Goal: Transaction & Acquisition: Purchase product/service

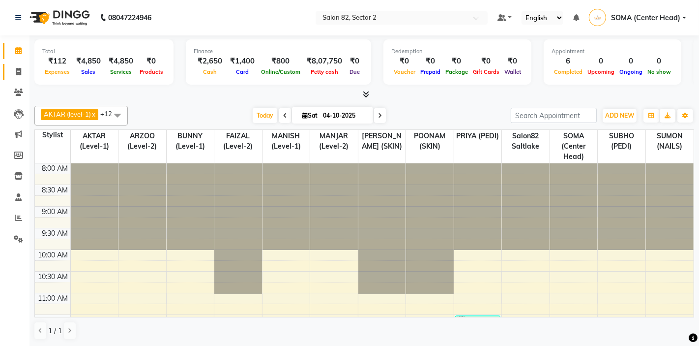
click at [19, 73] on icon at bounding box center [18, 71] width 5 height 7
select select "service"
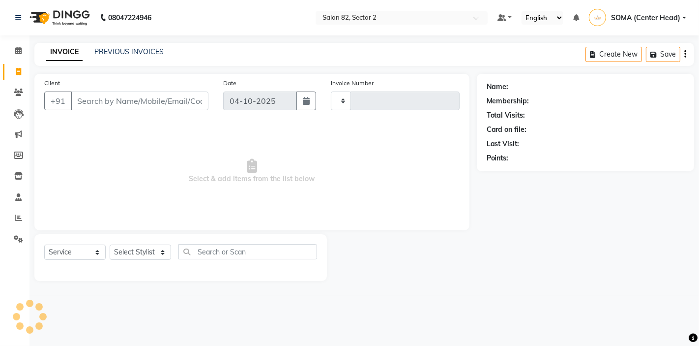
type input "2235"
select select "8703"
click at [125, 252] on select "Select Stylist" at bounding box center [140, 251] width 61 height 15
select select "67954"
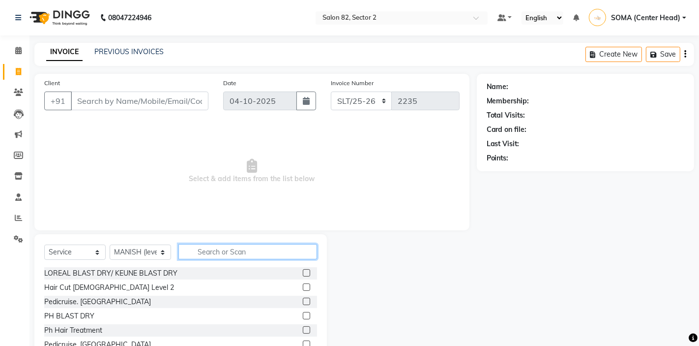
click at [221, 251] on input "text" at bounding box center [247, 251] width 139 height 15
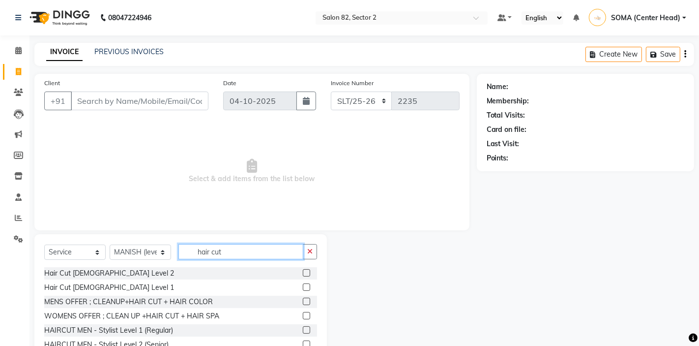
type input "hair cut"
click at [308, 327] on label at bounding box center [306, 329] width 7 height 7
click at [308, 327] on input "checkbox" at bounding box center [306, 330] width 6 height 6
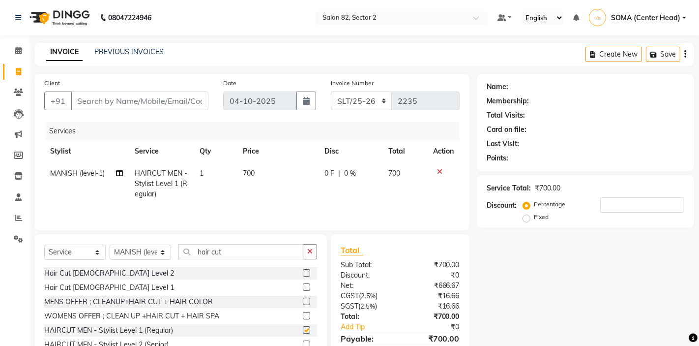
checkbox input "false"
click at [151, 96] on input "Client" at bounding box center [140, 100] width 138 height 19
click at [142, 105] on input "Client" at bounding box center [140, 100] width 138 height 19
type input "9"
type input "0"
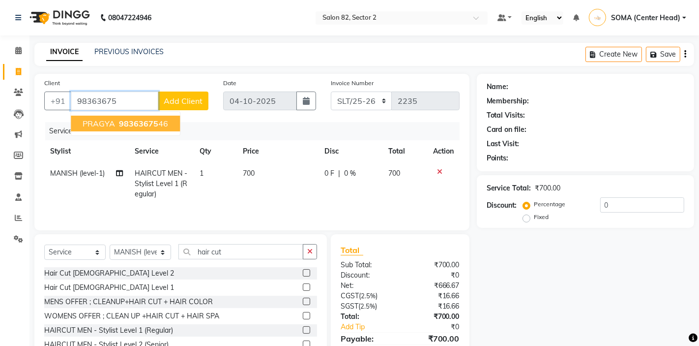
click at [140, 128] on button "PRAGYA 98363675 46" at bounding box center [125, 124] width 109 height 16
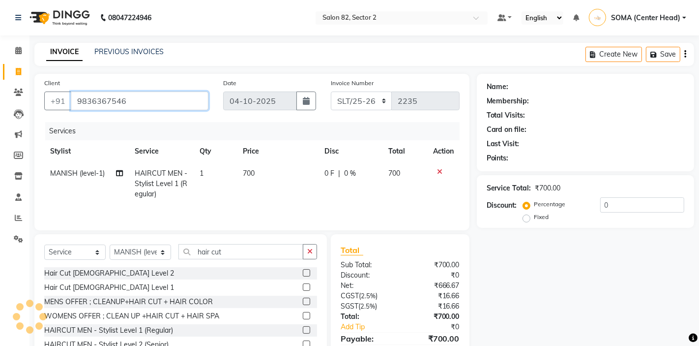
type input "9836367546"
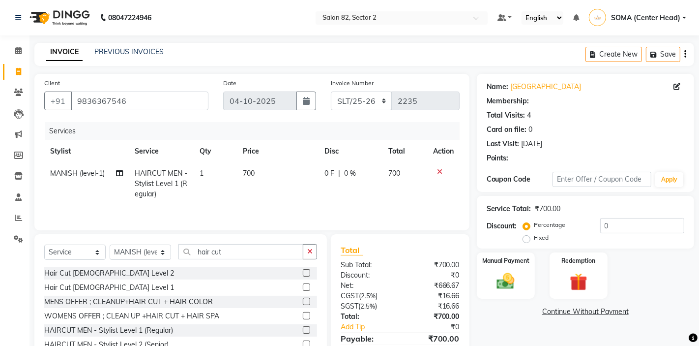
select select "1: Object"
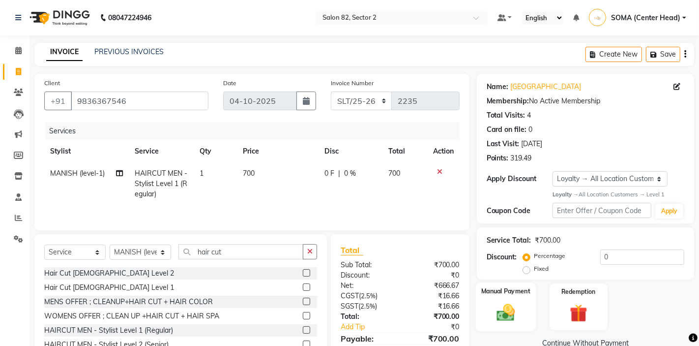
click at [519, 293] on label "Manual Payment" at bounding box center [505, 291] width 49 height 9
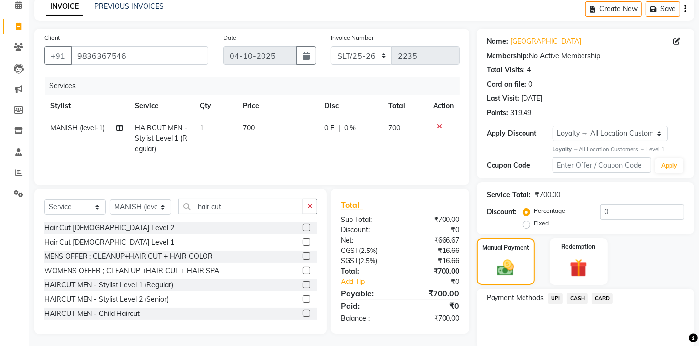
scroll to position [56, 0]
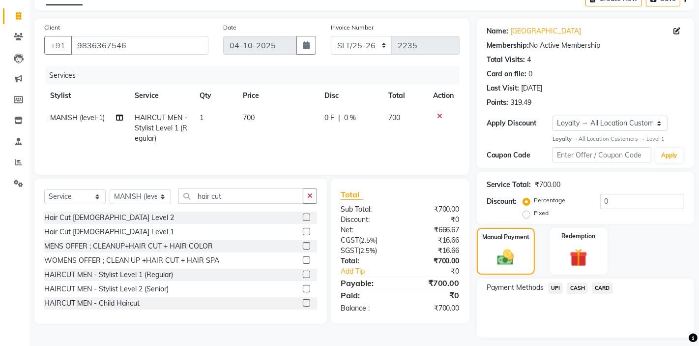
click at [602, 287] on span "CARD" at bounding box center [602, 287] width 21 height 11
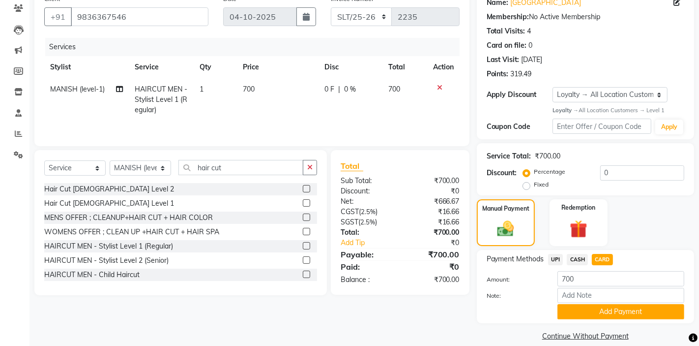
scroll to position [96, 0]
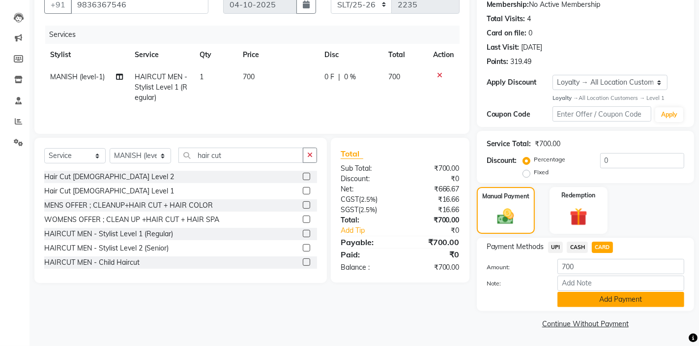
click at [584, 300] on button "Add Payment" at bounding box center [621, 299] width 127 height 15
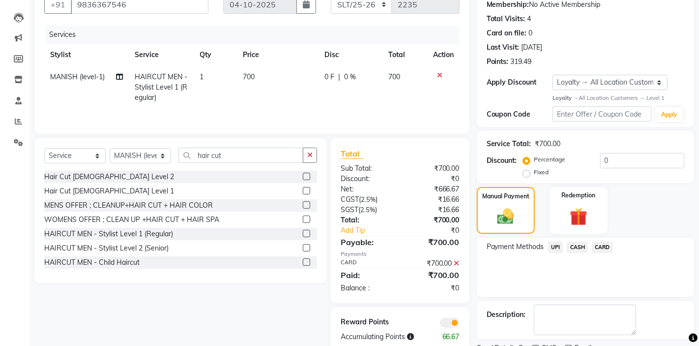
scroll to position [138, 0]
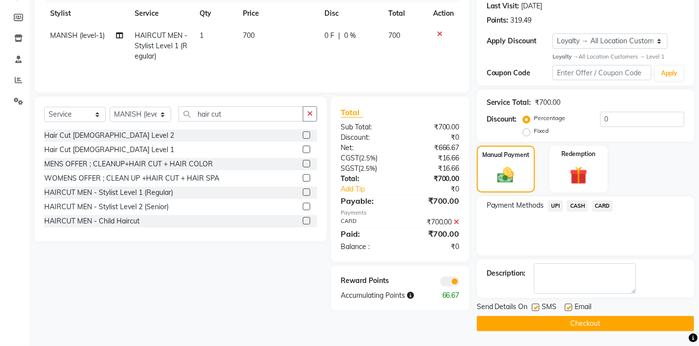
click at [554, 326] on button "Checkout" at bounding box center [585, 323] width 217 height 15
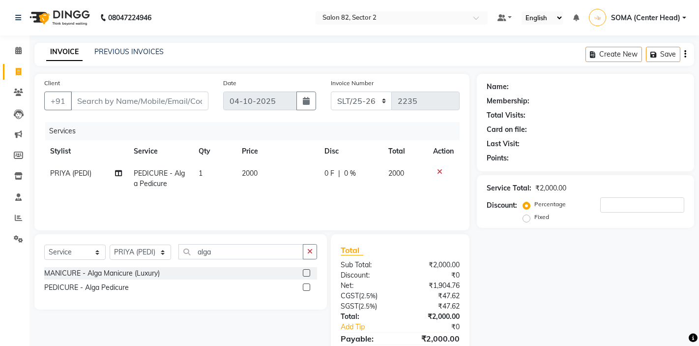
select select "service"
click at [137, 251] on select "Select Stylist AKTAR (level-1) ARZOO (level-2) BUNNY (level-1) FAIZAL (level-2)…" at bounding box center [140, 251] width 61 height 15
select select "33727"
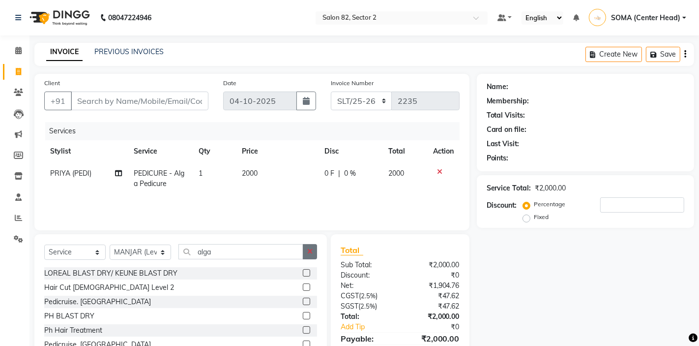
click at [305, 248] on button "button" at bounding box center [310, 251] width 14 height 15
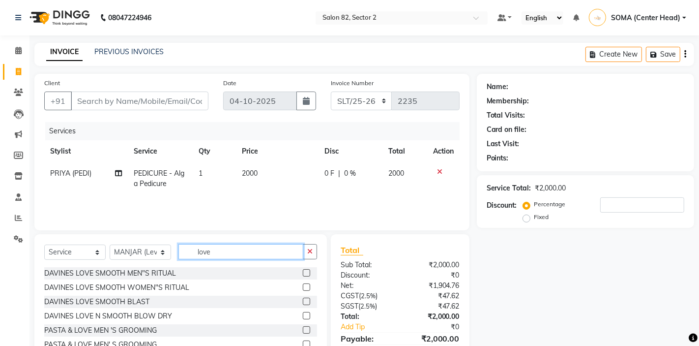
type input "love"
click at [306, 286] on label at bounding box center [306, 286] width 7 height 7
click at [306, 286] on input "checkbox" at bounding box center [306, 287] width 6 height 6
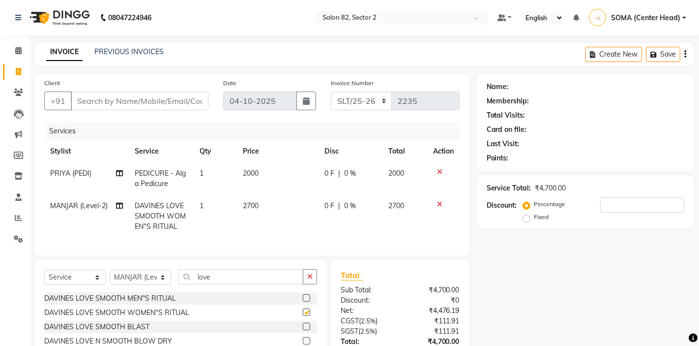
checkbox input "false"
click at [184, 102] on input "Client" at bounding box center [140, 100] width 138 height 19
type input "9"
type input "0"
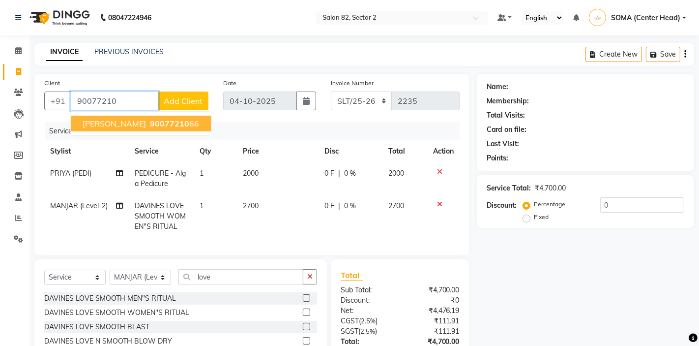
click at [170, 123] on button "S.SAHA 90077210 66" at bounding box center [141, 124] width 140 height 16
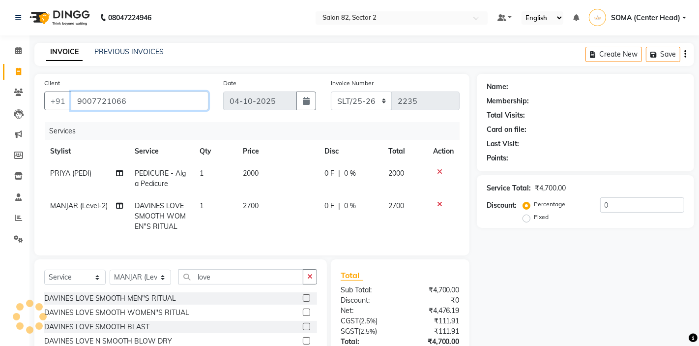
type input "9007721066"
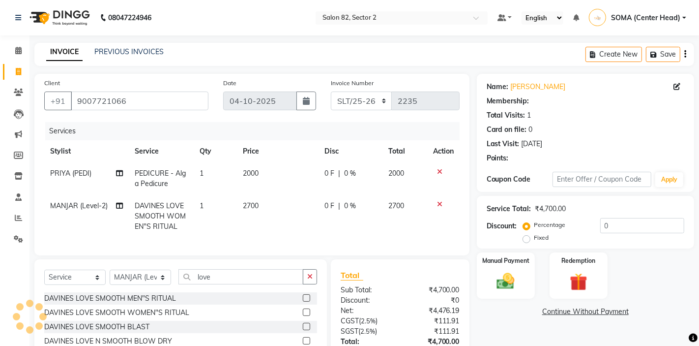
select select "1: Object"
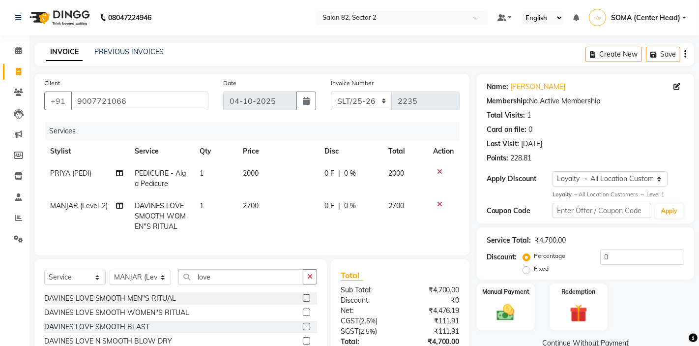
click at [70, 177] on span "PRIYA (PEDI)" at bounding box center [70, 173] width 41 height 9
select select "74473"
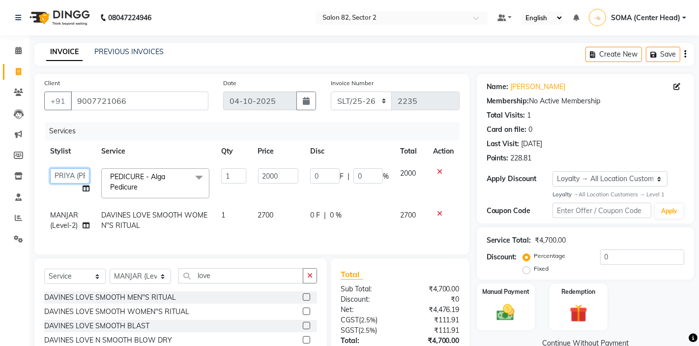
click at [67, 177] on select "AKTAR (level-1) ARZOO (level-2) BUNNY (level-1) FAIZAL (level-2) [PERSON_NAME] …" at bounding box center [69, 175] width 39 height 15
select select "33747"
click at [155, 178] on span "PEDICURE - Alga Pedicure" at bounding box center [137, 181] width 55 height 19
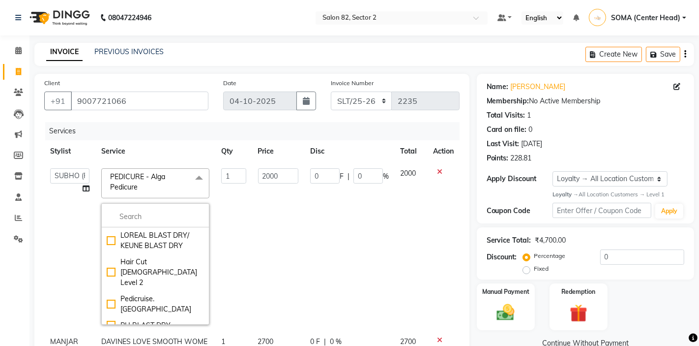
click at [155, 178] on span "PEDICURE - Alga Pedicure" at bounding box center [137, 181] width 55 height 19
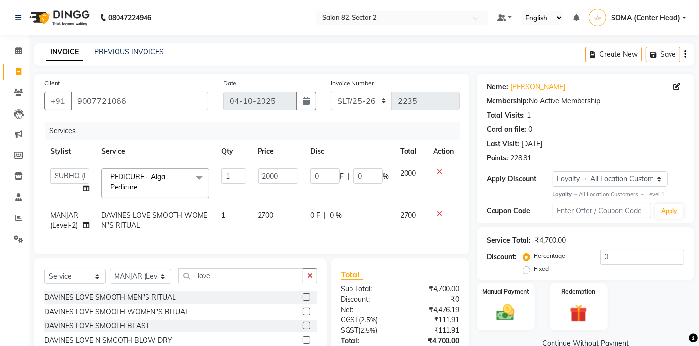
click at [154, 178] on span "PEDICURE - Alga Pedicure" at bounding box center [137, 181] width 55 height 19
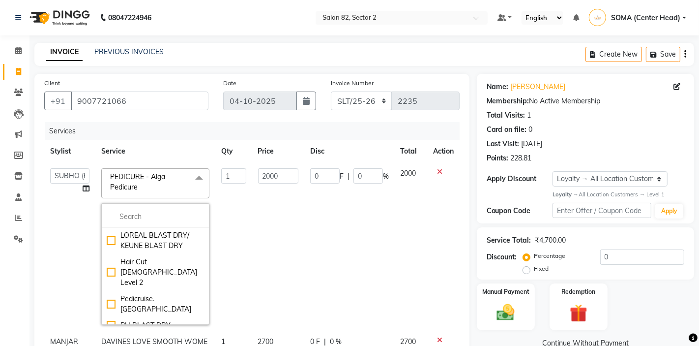
click at [154, 178] on span "PEDICURE - Alga Pedicure" at bounding box center [137, 181] width 55 height 19
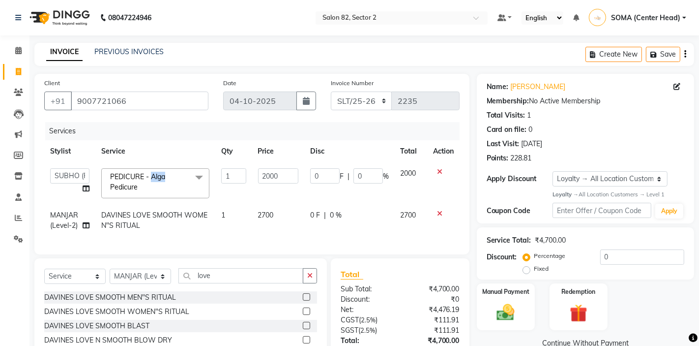
click at [140, 184] on link "x" at bounding box center [140, 186] width 4 height 9
checkbox input "false"
type input "0"
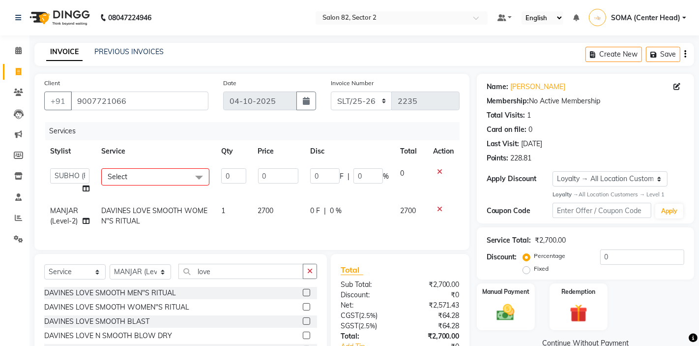
click at [132, 178] on span "Select" at bounding box center [155, 176] width 108 height 17
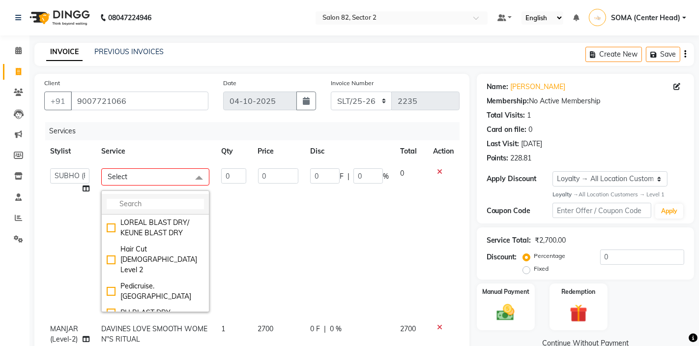
click at [128, 204] on input "multiselect-search" at bounding box center [155, 204] width 97 height 10
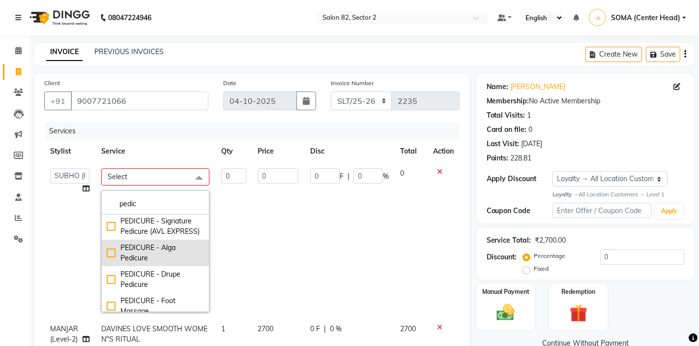
scroll to position [128, 0]
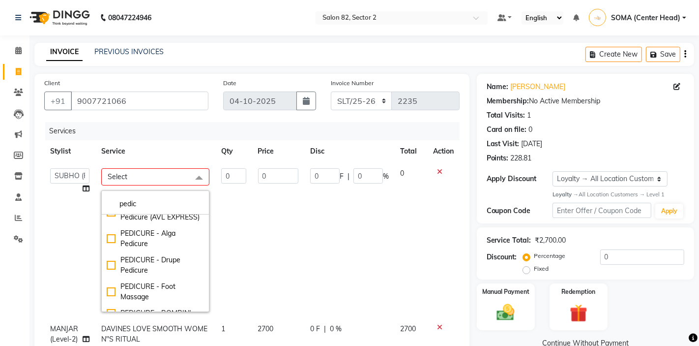
type input "pedic"
click at [111, 324] on div "PEDICURE - PEDICRUSE" at bounding box center [155, 329] width 97 height 10
checkbox input "true"
type input "1"
type input "1700"
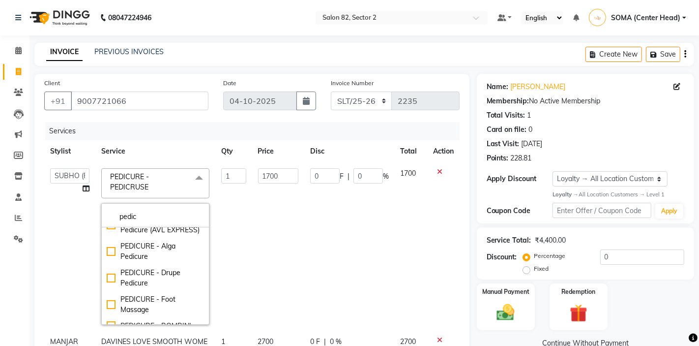
click at [261, 267] on td "1700" at bounding box center [278, 246] width 52 height 168
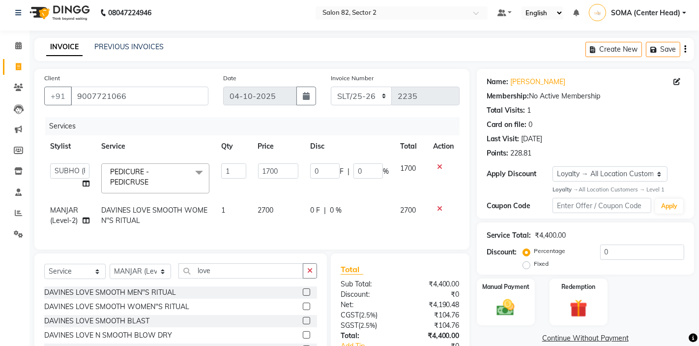
scroll to position [0, 0]
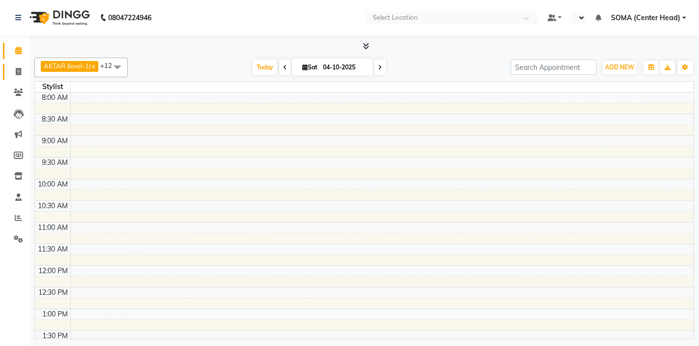
scroll to position [305, 0]
select select "en"
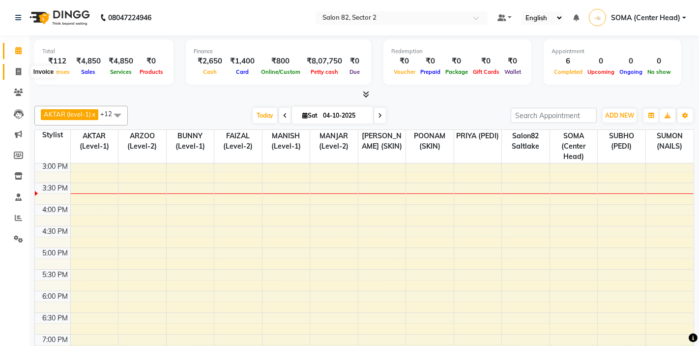
click at [20, 72] on icon at bounding box center [18, 71] width 5 height 7
select select "service"
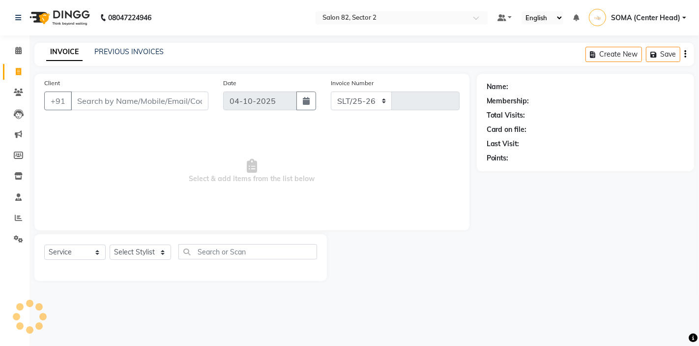
select select "8703"
type input "2235"
click at [138, 256] on select "Select Stylist AKTAR (level-1) ARZOO (level-2) BUNNY (level-1) FAIZAL (level-2)…" at bounding box center [140, 251] width 61 height 15
select select "75774"
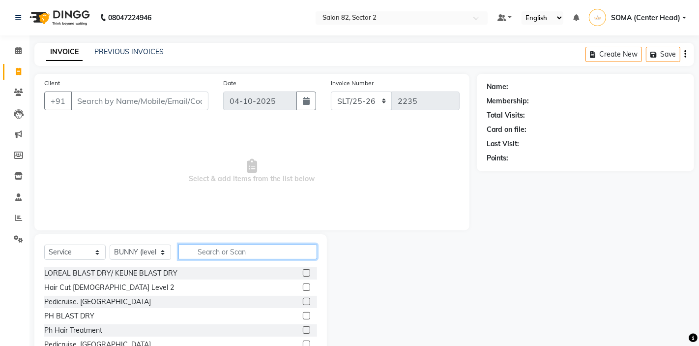
click at [215, 253] on input "text" at bounding box center [247, 251] width 139 height 15
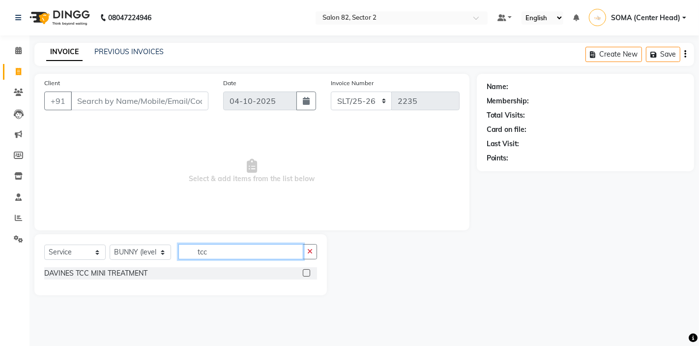
type input "tcc"
click at [306, 273] on label at bounding box center [306, 272] width 7 height 7
click at [306, 273] on input "checkbox" at bounding box center [306, 273] width 6 height 6
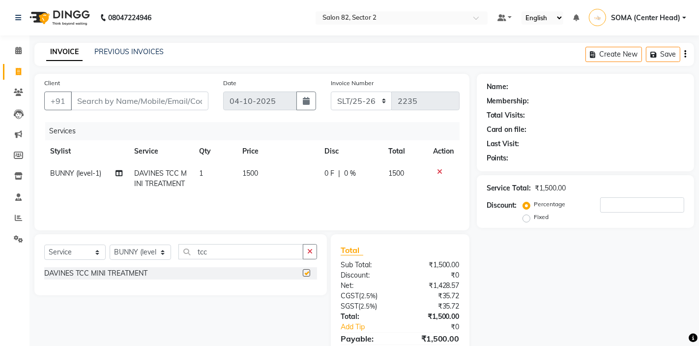
checkbox input "false"
click at [276, 182] on td "1500" at bounding box center [278, 178] width 82 height 32
select select "75774"
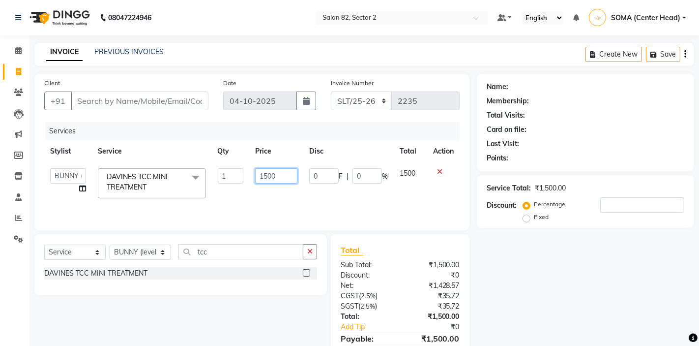
click at [283, 179] on input "1500" at bounding box center [276, 175] width 42 height 15
type input "1"
type input "2000"
click at [311, 203] on div "Services Stylist Service Qty Price Disc Total Action AKTAR (level-1) ARZOO (lev…" at bounding box center [252, 171] width 416 height 98
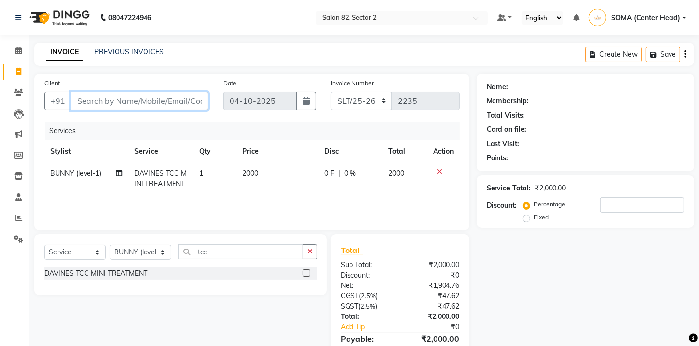
click at [173, 95] on input "Client" at bounding box center [140, 100] width 138 height 19
type input "9"
type input "0"
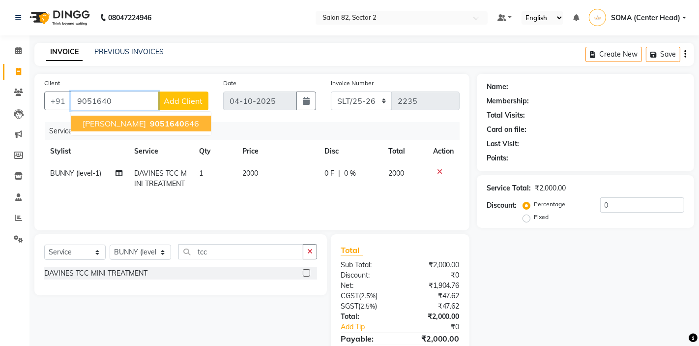
click at [156, 124] on ngb-highlight "9051640 646" at bounding box center [173, 124] width 51 height 10
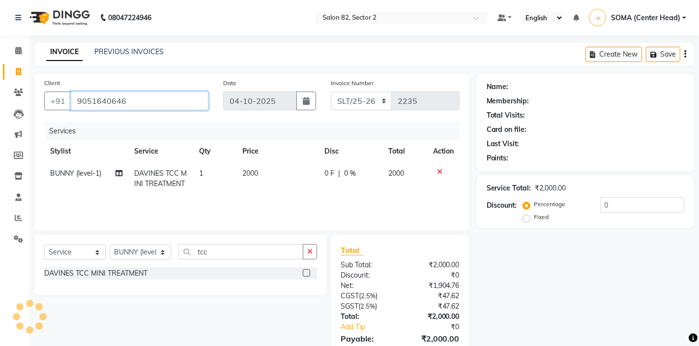
type input "9051640646"
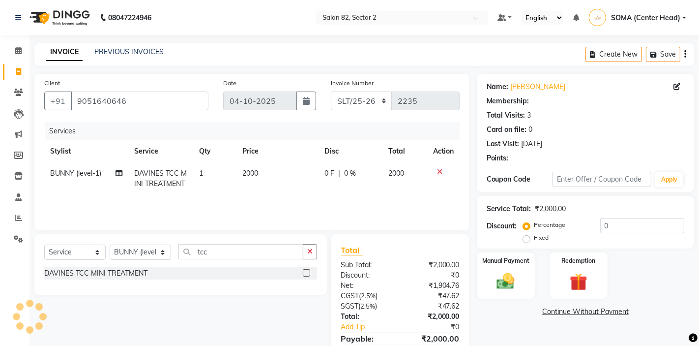
select select "1: Object"
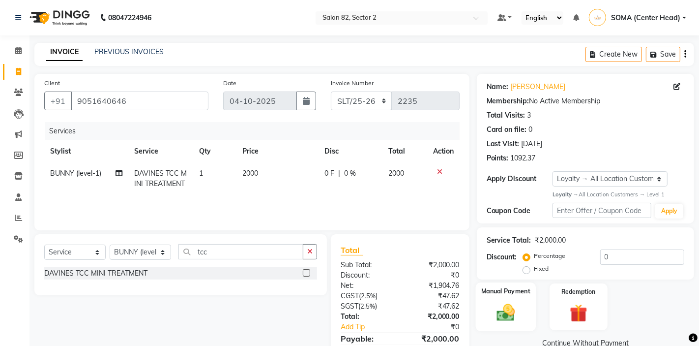
click at [515, 307] on img at bounding box center [506, 312] width 30 height 21
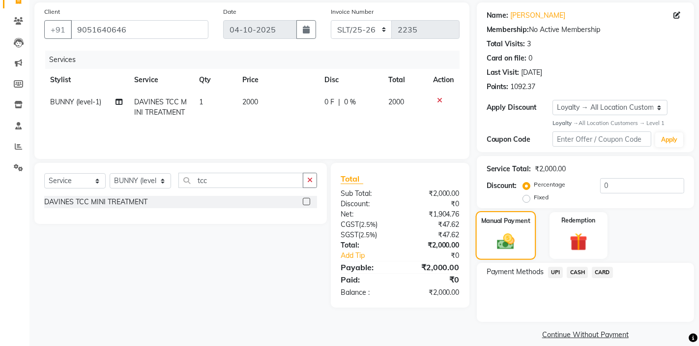
scroll to position [82, 0]
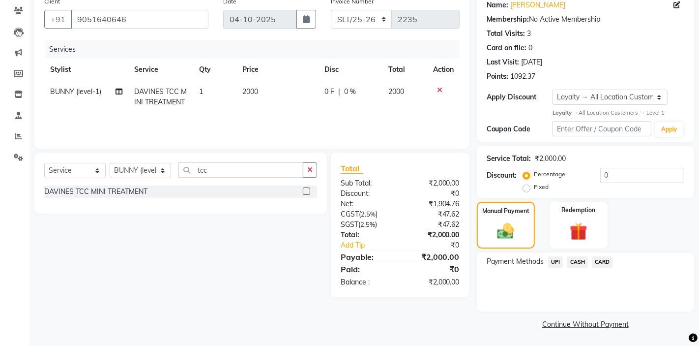
click at [552, 263] on span "UPI" at bounding box center [555, 261] width 15 height 11
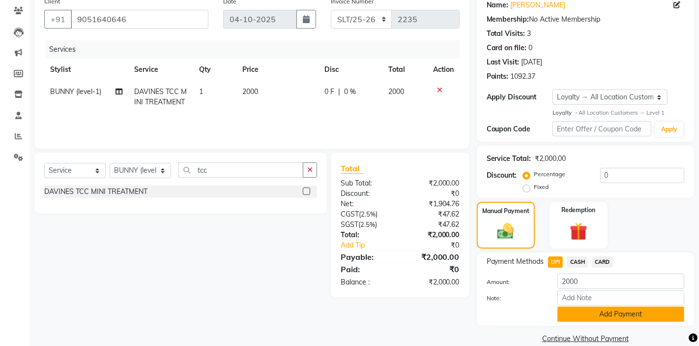
click at [587, 312] on button "Add Payment" at bounding box center [621, 313] width 127 height 15
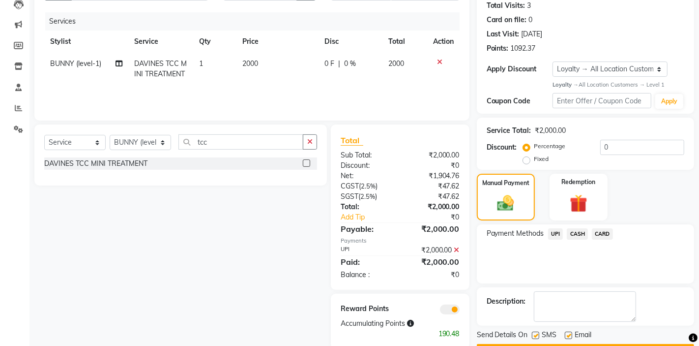
scroll to position [138, 0]
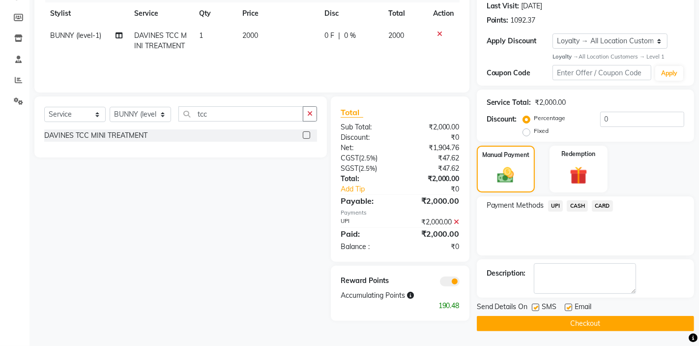
click at [574, 320] on button "Checkout" at bounding box center [585, 323] width 217 height 15
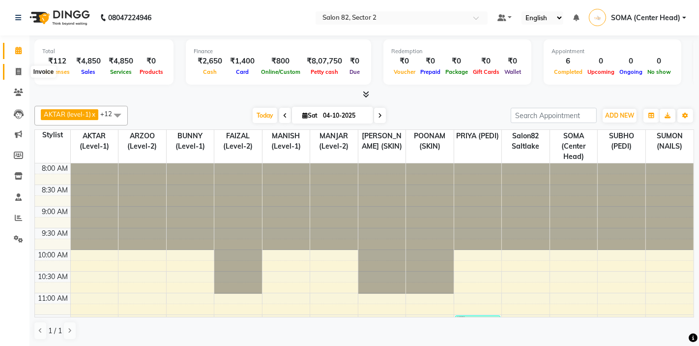
click at [17, 72] on icon at bounding box center [18, 71] width 5 height 7
select select "service"
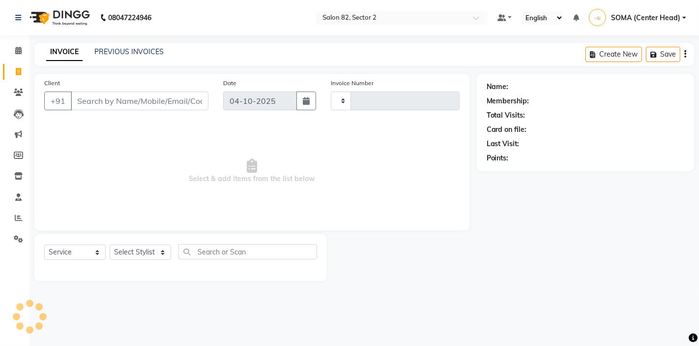
type input "2235"
select select "8703"
click at [129, 253] on select "Select Stylist" at bounding box center [140, 251] width 61 height 15
select select "33727"
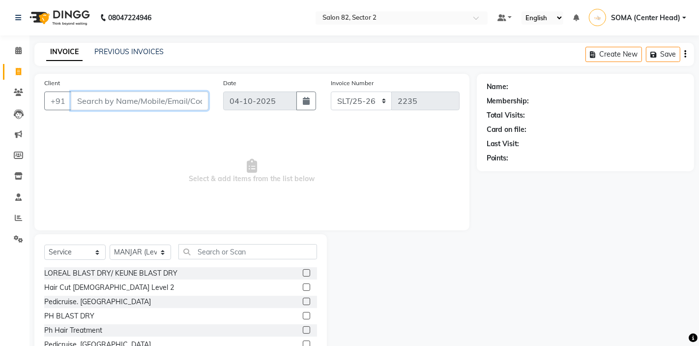
click at [124, 101] on input "Client" at bounding box center [140, 100] width 138 height 19
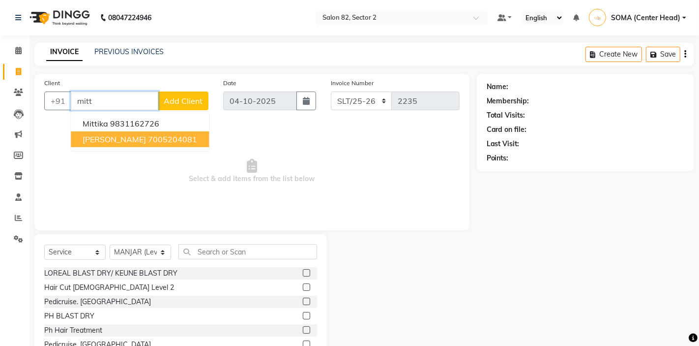
click at [116, 138] on span "Mitti ghosh" at bounding box center [114, 139] width 63 height 10
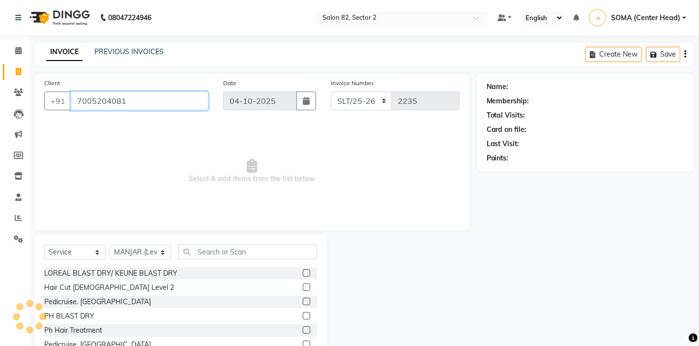
type input "7005204081"
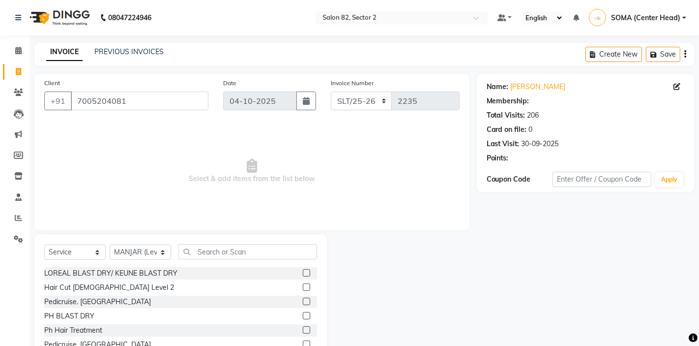
select select "1: Object"
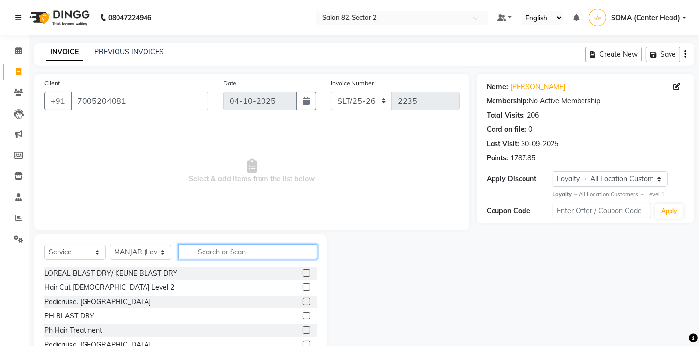
click at [210, 249] on input "text" at bounding box center [247, 251] width 139 height 15
type input "love"
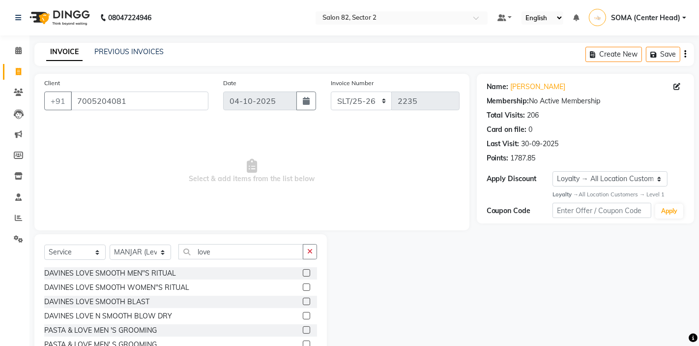
click at [306, 301] on label at bounding box center [306, 300] width 7 height 7
click at [306, 301] on input "checkbox" at bounding box center [306, 301] width 6 height 6
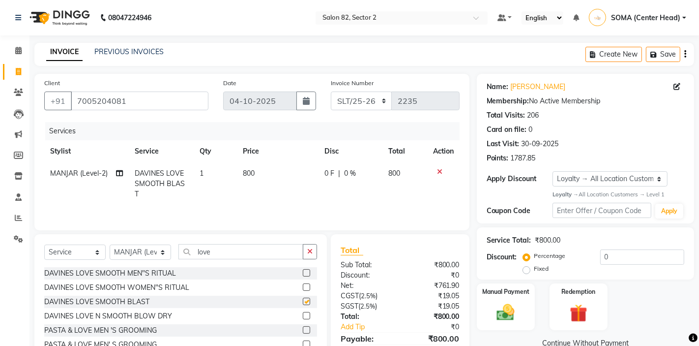
checkbox input "false"
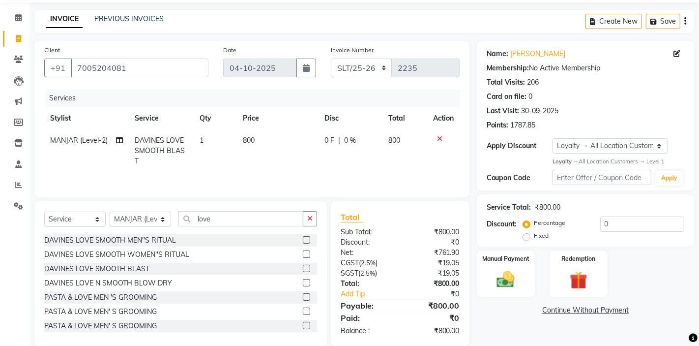
scroll to position [48, 0]
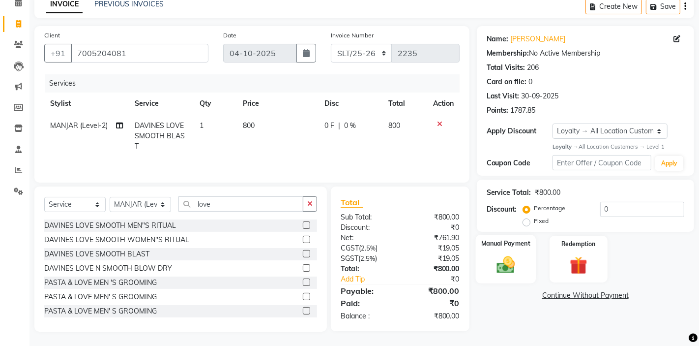
click at [501, 266] on img at bounding box center [506, 264] width 30 height 21
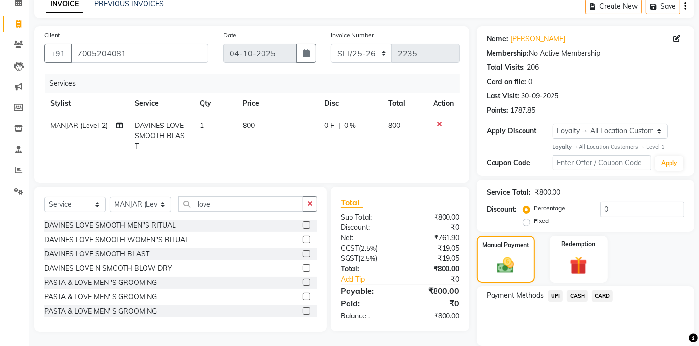
click at [575, 295] on span "CASH" at bounding box center [577, 295] width 21 height 11
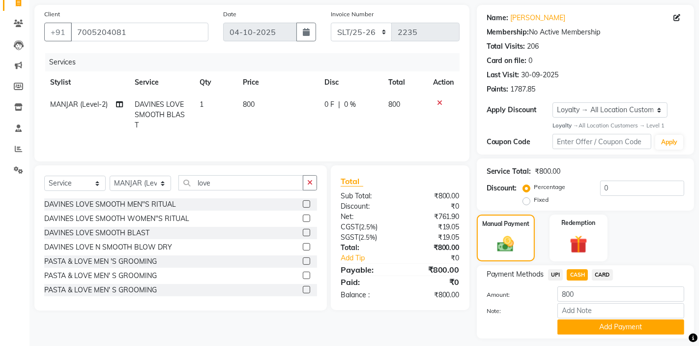
scroll to position [81, 0]
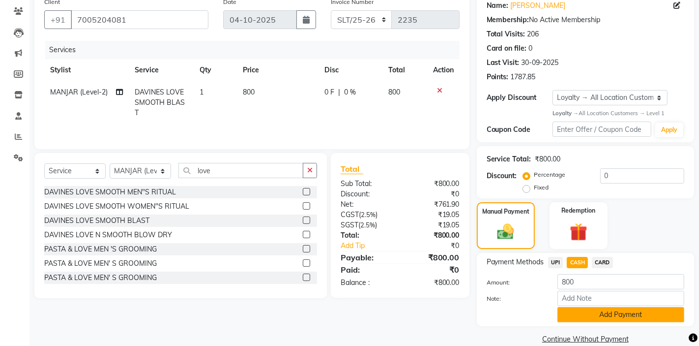
click at [594, 314] on button "Add Payment" at bounding box center [621, 314] width 127 height 15
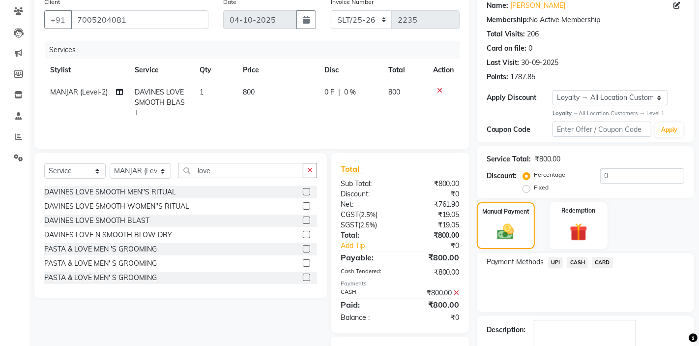
scroll to position [138, 0]
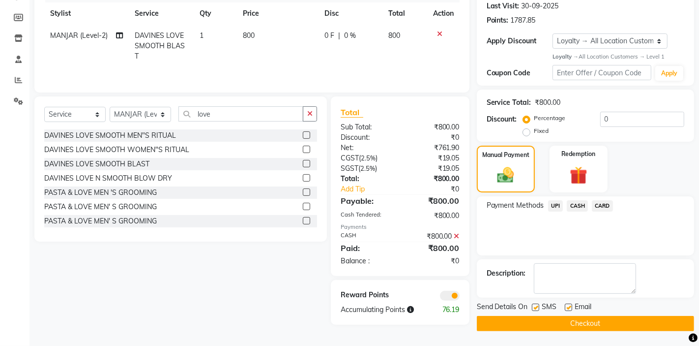
click at [574, 324] on button "Checkout" at bounding box center [585, 323] width 217 height 15
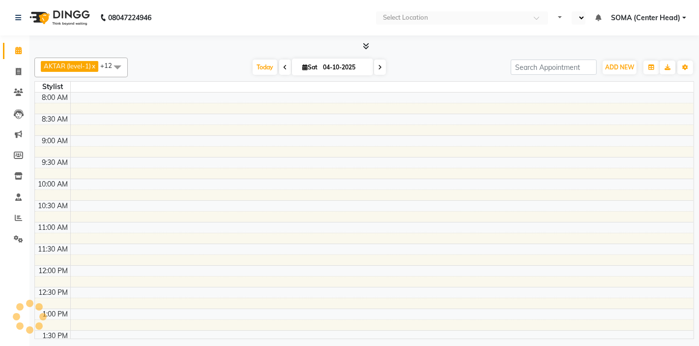
select select "en"
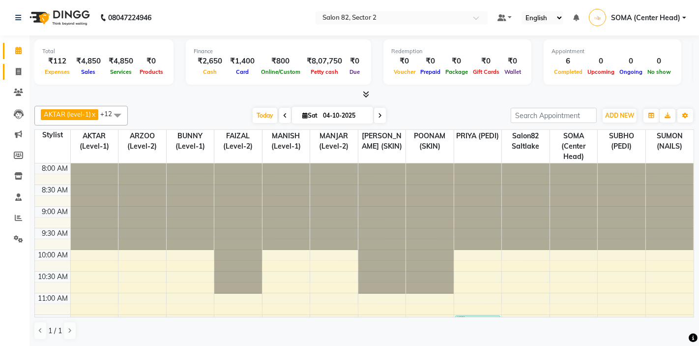
click at [19, 71] on icon at bounding box center [18, 71] width 5 height 7
select select "service"
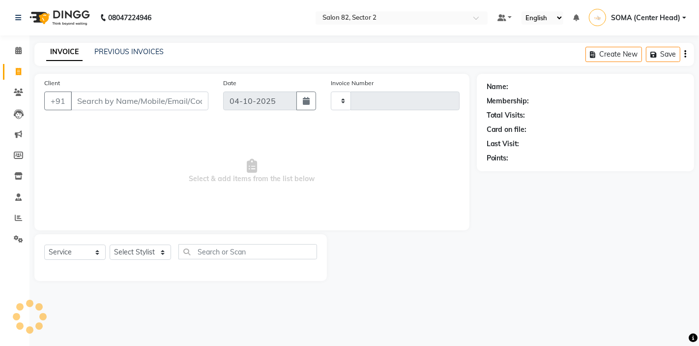
type input "2235"
select select "8703"
click at [126, 248] on select "Select Stylist" at bounding box center [140, 251] width 61 height 15
select select "33728"
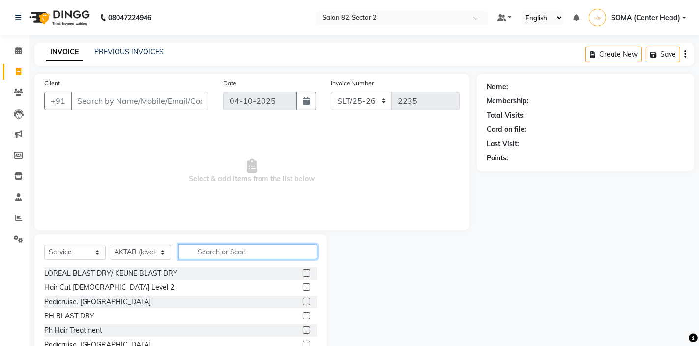
click at [209, 251] on input "text" at bounding box center [247, 251] width 139 height 15
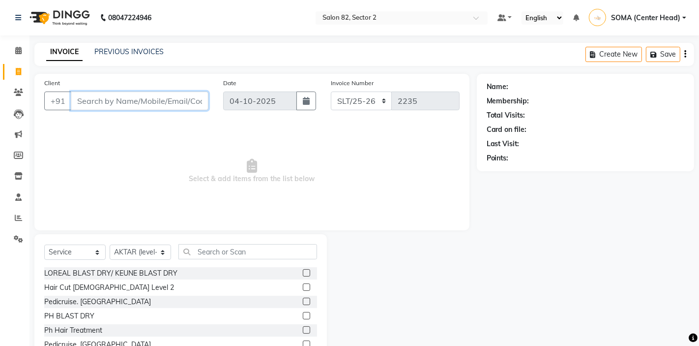
click at [139, 101] on input "Client" at bounding box center [140, 100] width 138 height 19
click at [148, 98] on input "Client" at bounding box center [140, 100] width 138 height 19
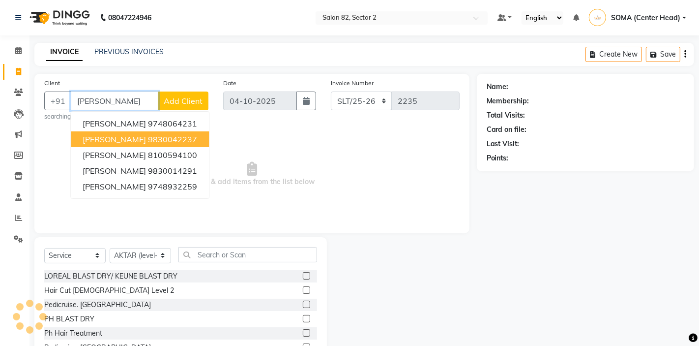
click at [133, 138] on span "rituparna patra" at bounding box center [114, 139] width 63 height 10
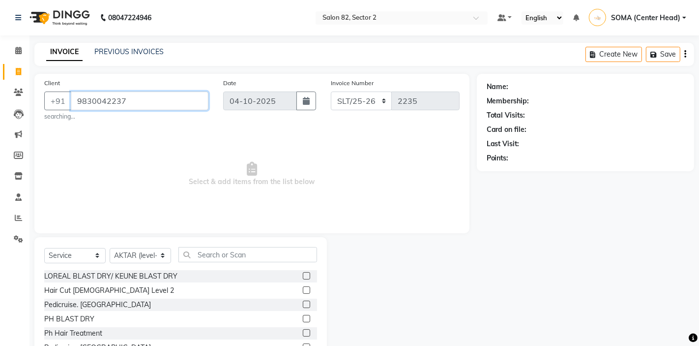
type input "9830042237"
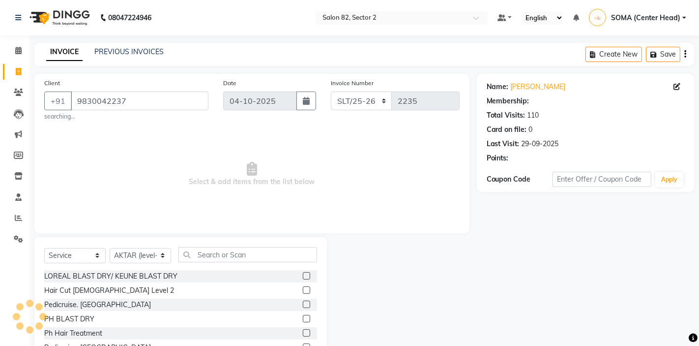
select select "1: Object"
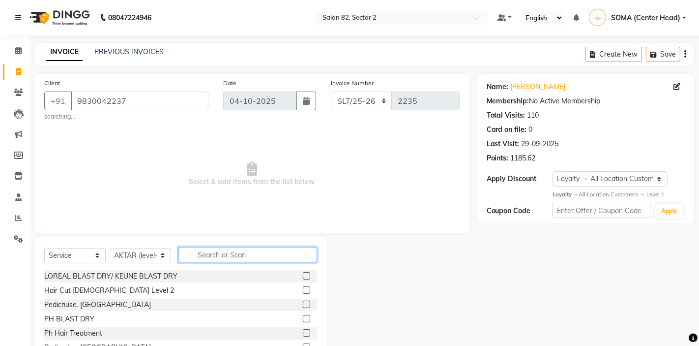
click at [208, 255] on input "text" at bounding box center [247, 254] width 139 height 15
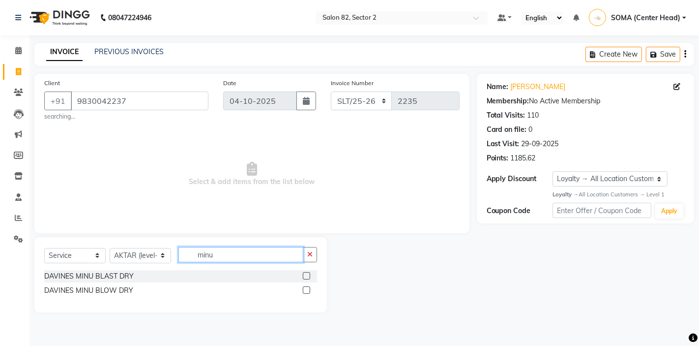
type input "minu"
click at [307, 273] on label at bounding box center [306, 275] width 7 height 7
click at [307, 273] on input "checkbox" at bounding box center [306, 276] width 6 height 6
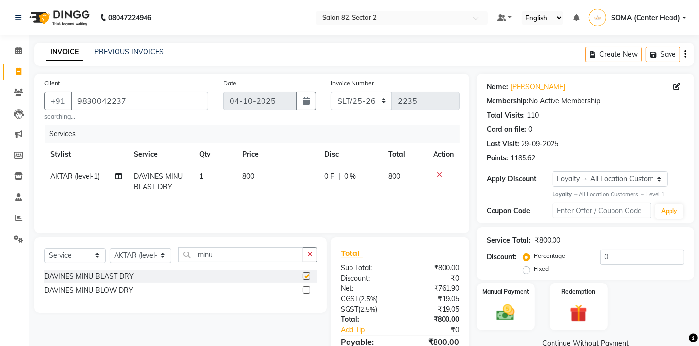
checkbox input "false"
click at [492, 313] on img at bounding box center [506, 312] width 30 height 21
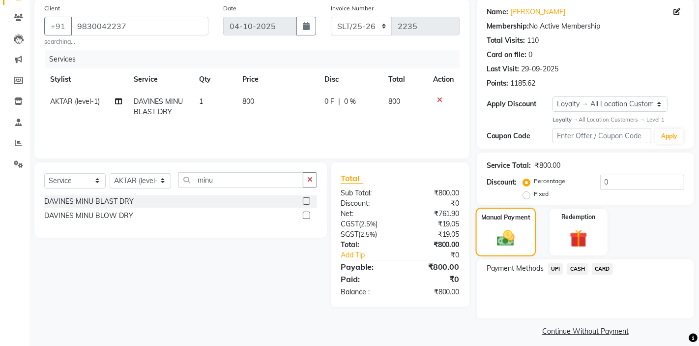
scroll to position [82, 0]
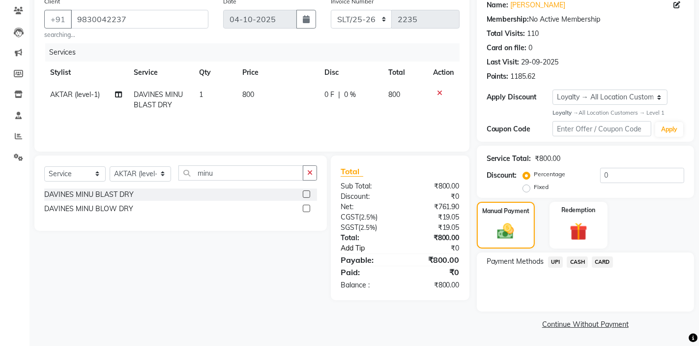
click at [358, 251] on link "Add Tip" at bounding box center [372, 248] width 78 height 10
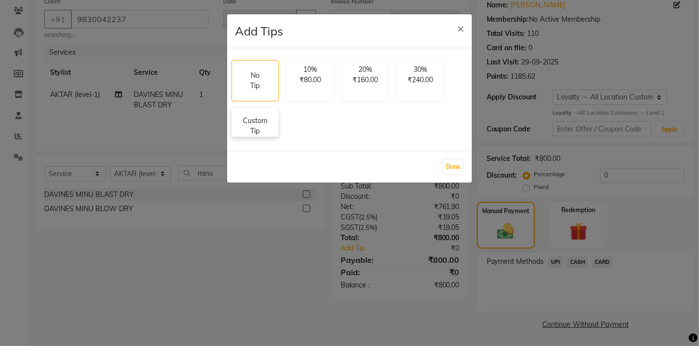
click at [257, 135] on p "Custom Tip" at bounding box center [255, 126] width 34 height 21
select select "33728"
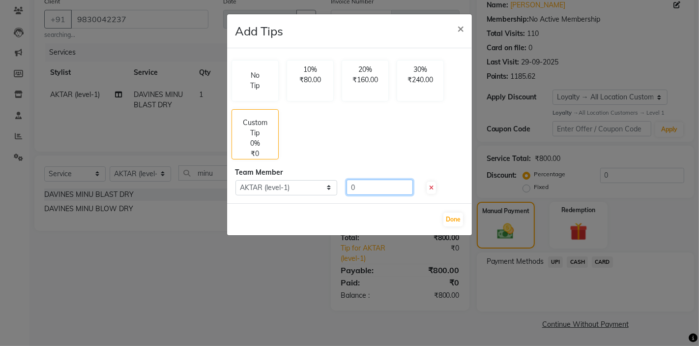
click at [380, 187] on input "0" at bounding box center [380, 186] width 66 height 15
type input "200"
click at [450, 217] on button "Done" at bounding box center [454, 219] width 20 height 14
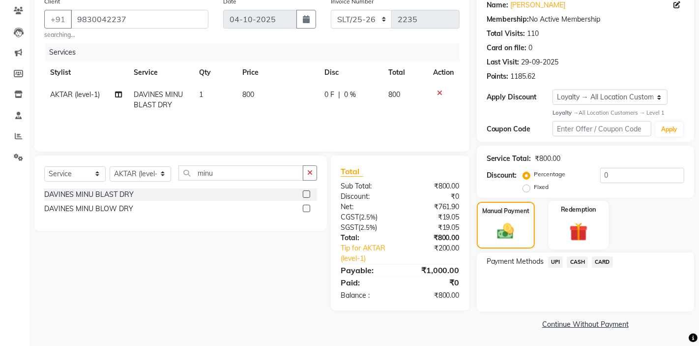
click at [572, 229] on img at bounding box center [579, 231] width 30 height 23
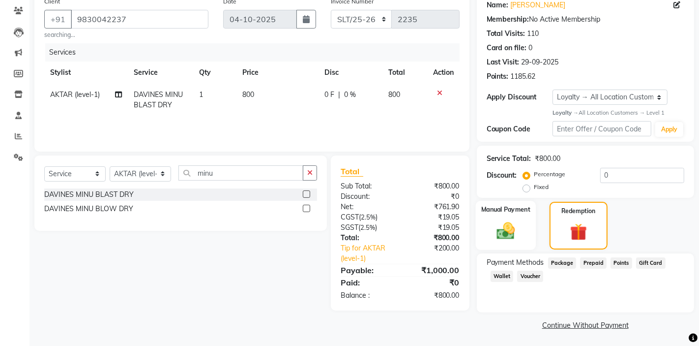
click at [517, 232] on img at bounding box center [506, 230] width 30 height 21
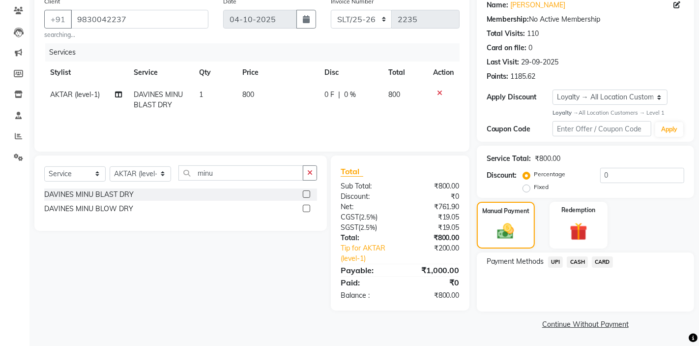
click at [555, 262] on span "UPI" at bounding box center [555, 261] width 15 height 11
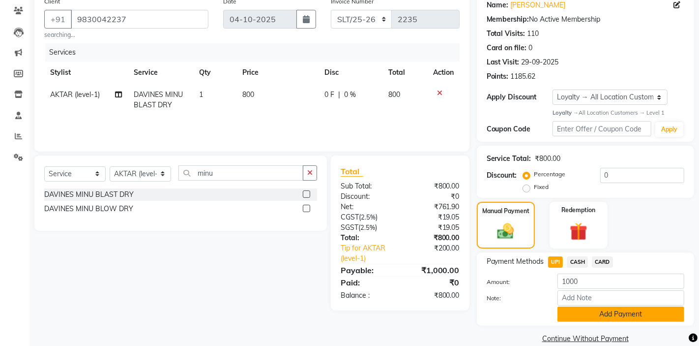
click at [581, 311] on button "Add Payment" at bounding box center [621, 313] width 127 height 15
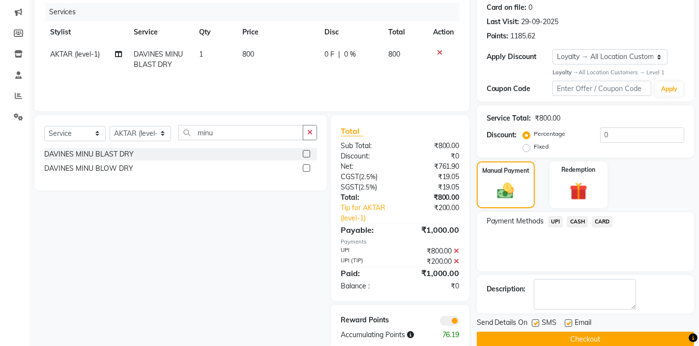
scroll to position [141, 0]
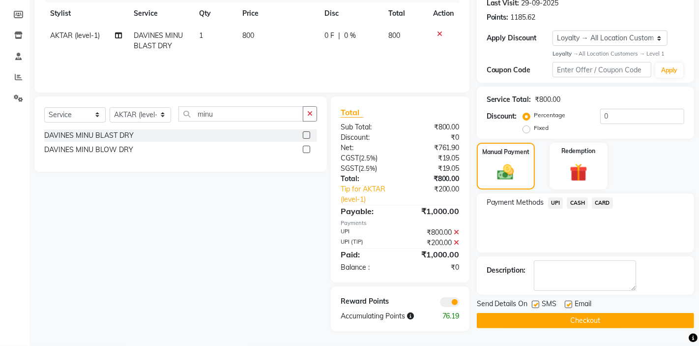
click at [553, 322] on button "Checkout" at bounding box center [585, 320] width 217 height 15
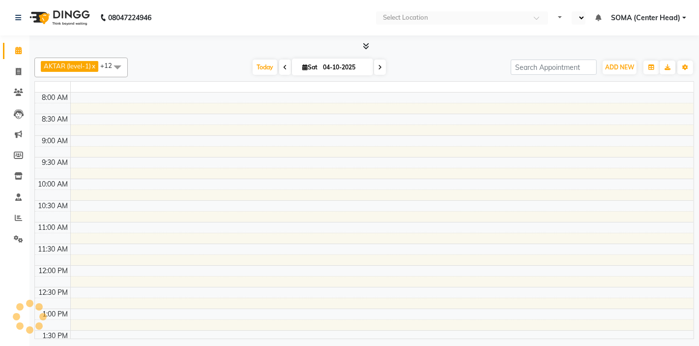
select select "en"
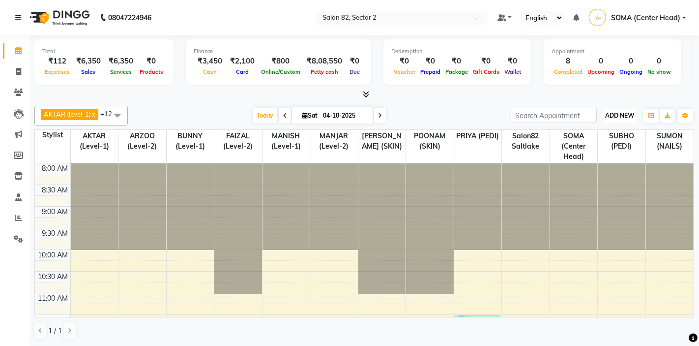
click at [619, 113] on span "ADD NEW" at bounding box center [619, 115] width 29 height 7
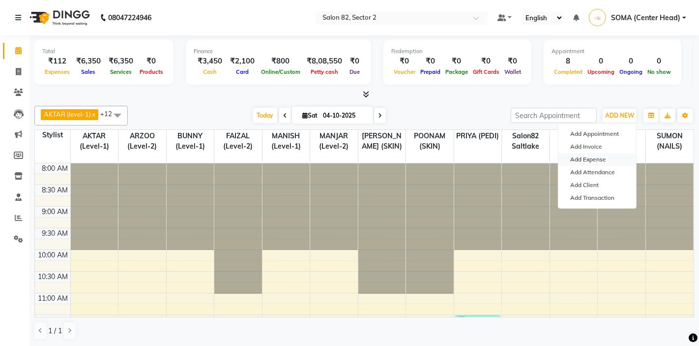
click at [581, 162] on link "Add Expense" at bounding box center [598, 159] width 78 height 13
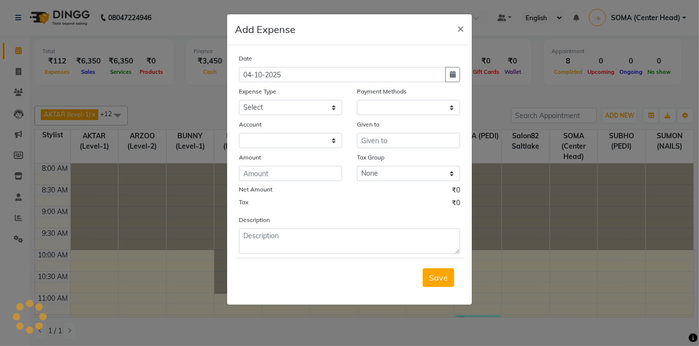
select select
select select "1"
select select "4098"
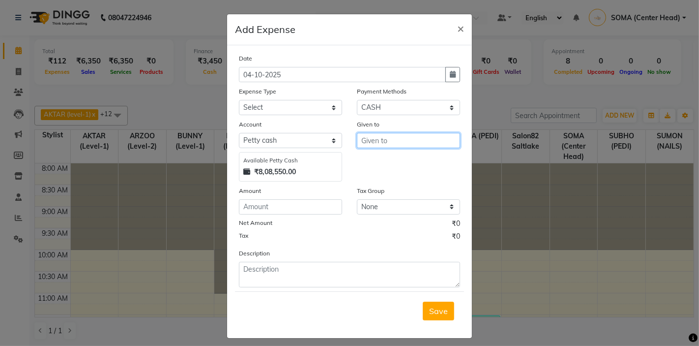
click at [379, 138] on input "text" at bounding box center [408, 140] width 103 height 15
type input "hk"
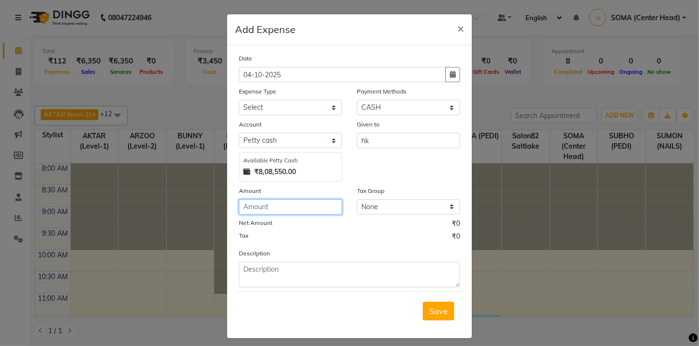
click at [265, 206] on input "number" at bounding box center [290, 206] width 103 height 15
type input "496"
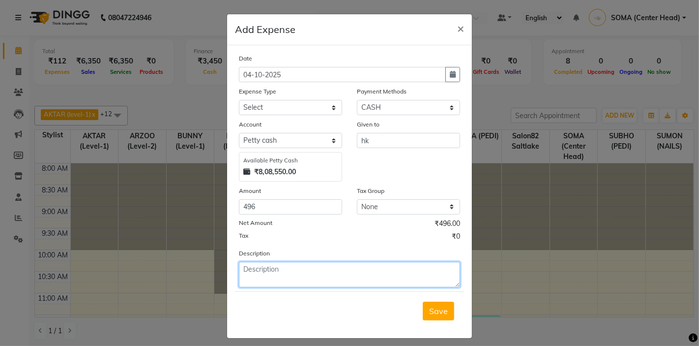
click at [255, 280] on textarea at bounding box center [349, 275] width 221 height 26
type textarea "mik, sugar, coffee n tea"
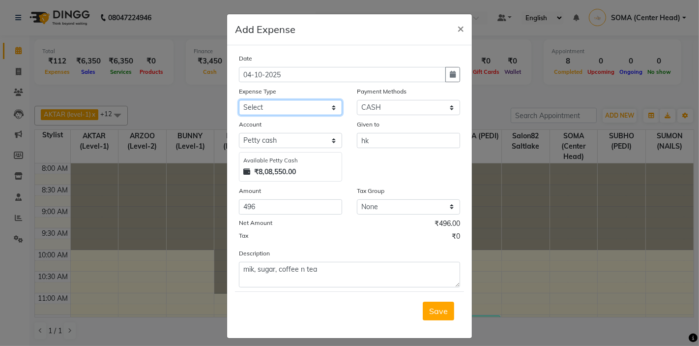
click at [279, 110] on select "Select Advance Salary Bank charges Car maintenance Cash transfer to bank Client…" at bounding box center [290, 107] width 103 height 15
select select "11456"
click at [430, 313] on span "Save" at bounding box center [438, 311] width 19 height 10
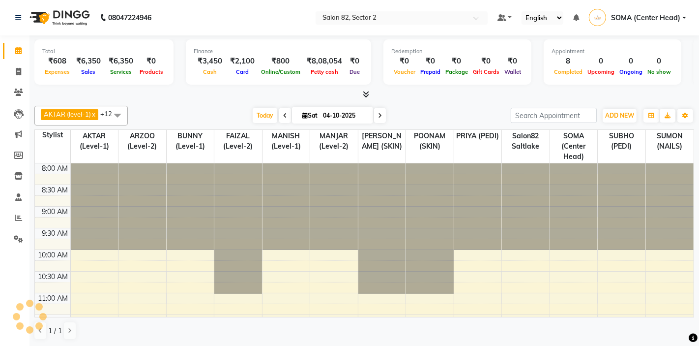
select select "en"
click at [18, 72] on icon at bounding box center [18, 71] width 5 height 7
select select "service"
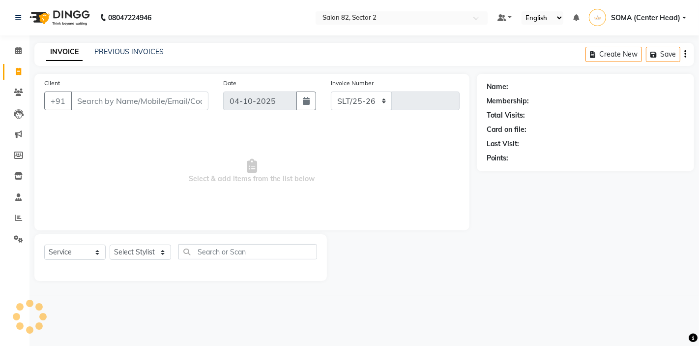
select select "8703"
type input "2237"
click at [133, 254] on select "Select Stylist AKTAR (level-1) ARZOO (level-2) BUNNY (level-1) FAIZAL (level-2)…" at bounding box center [140, 251] width 61 height 15
select select "86868"
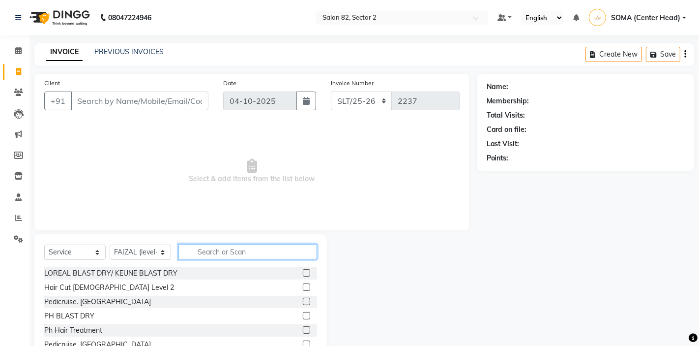
click at [220, 254] on input "text" at bounding box center [247, 251] width 139 height 15
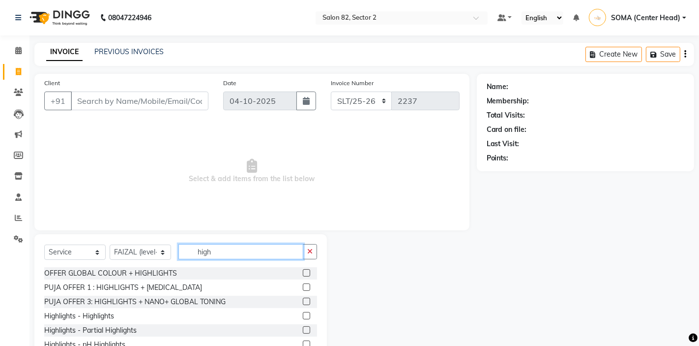
type input "high"
click at [307, 315] on label at bounding box center [306, 315] width 7 height 7
click at [307, 315] on input "checkbox" at bounding box center [306, 316] width 6 height 6
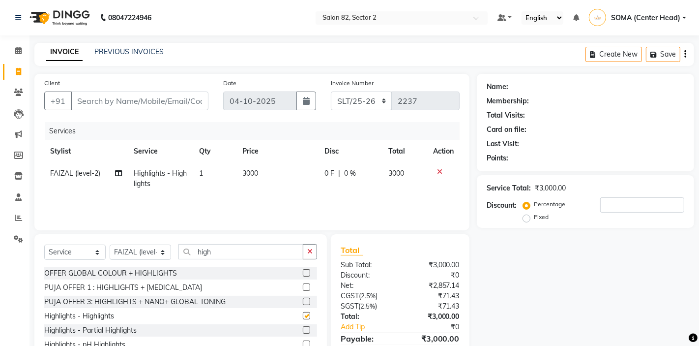
checkbox input "false"
click at [267, 178] on td "3000" at bounding box center [278, 178] width 82 height 32
select select "86868"
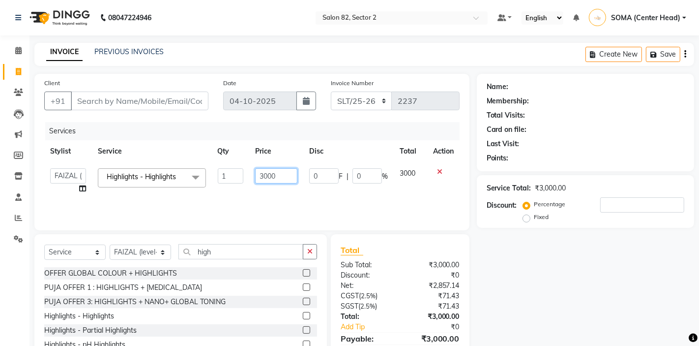
click at [276, 180] on input "3000" at bounding box center [276, 175] width 42 height 15
type input "3"
type input "6000"
click at [311, 251] on icon "button" at bounding box center [309, 251] width 5 height 7
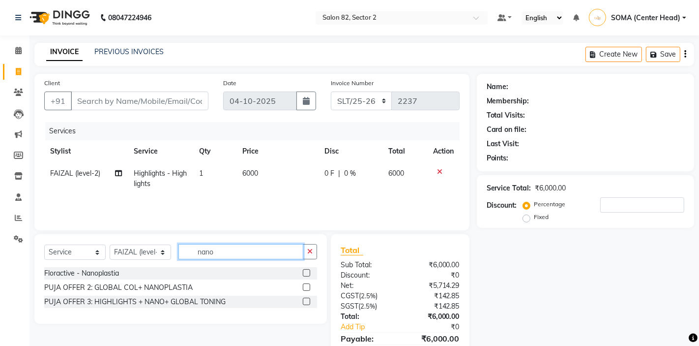
type input "nano"
click at [308, 272] on label at bounding box center [306, 272] width 7 height 7
click at [308, 272] on input "checkbox" at bounding box center [306, 273] width 6 height 6
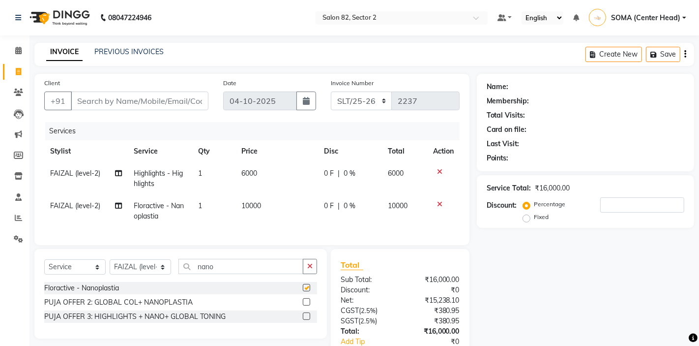
checkbox input "false"
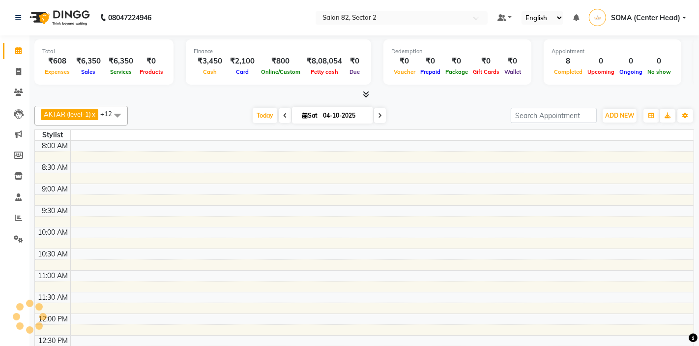
select select "en"
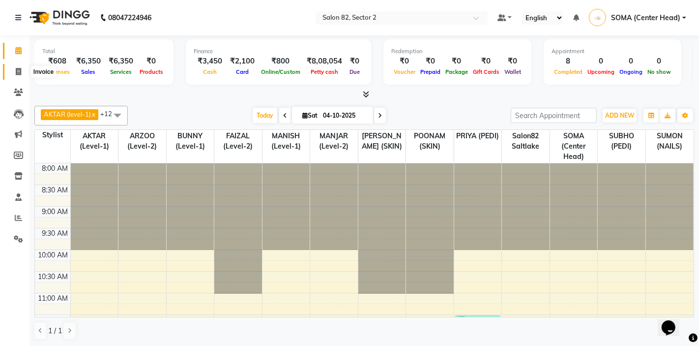
click at [16, 72] on icon at bounding box center [18, 71] width 5 height 7
select select "service"
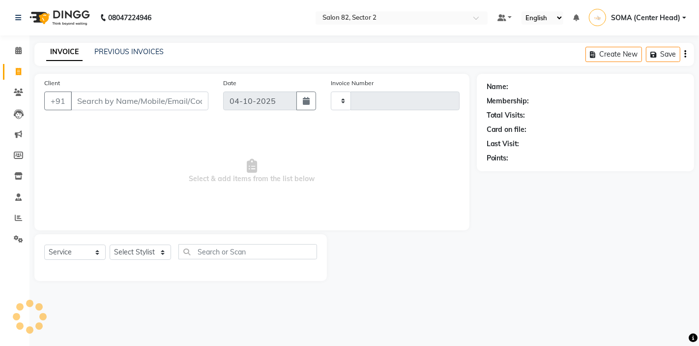
type input "2237"
select select "8703"
click at [136, 253] on select "Select Stylist" at bounding box center [140, 251] width 61 height 15
select select "63445"
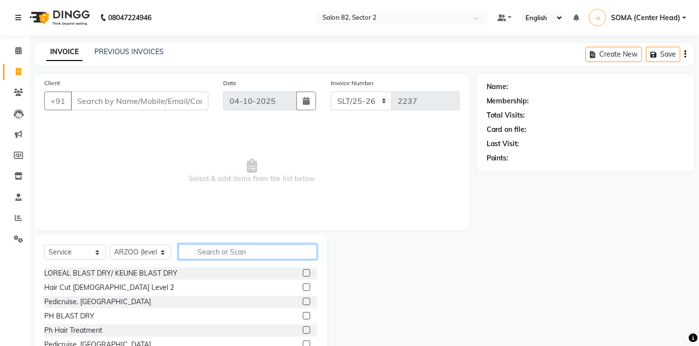
click at [216, 253] on input "text" at bounding box center [247, 251] width 139 height 15
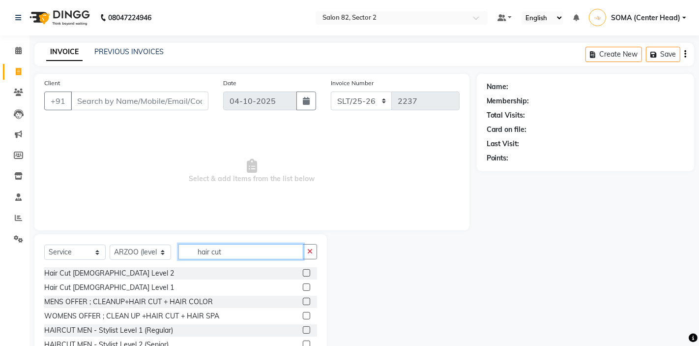
scroll to position [16, 0]
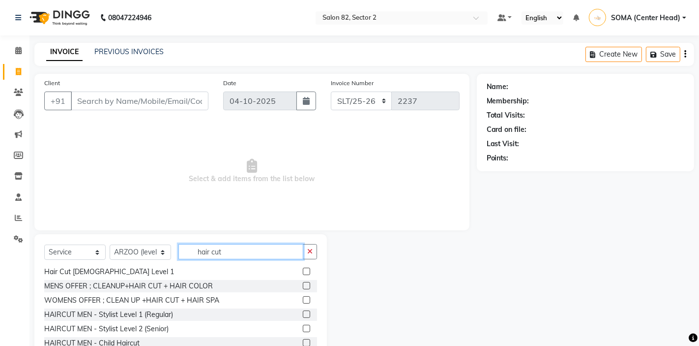
type input "hair cut"
click at [307, 328] on label at bounding box center [306, 328] width 7 height 7
click at [307, 328] on input "checkbox" at bounding box center [306, 329] width 6 height 6
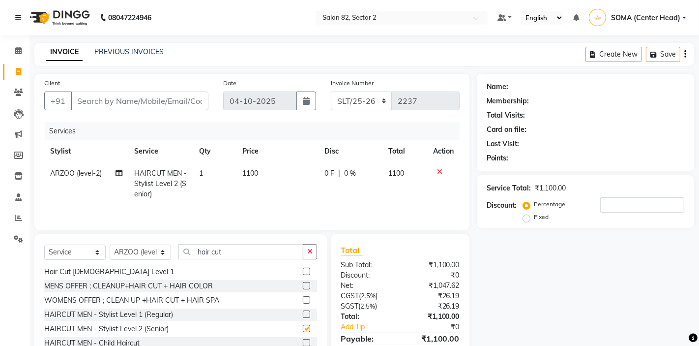
checkbox input "false"
click at [125, 253] on select "Select Stylist AKTAR (level-1) ARZOO (level-2) BUNNY (level-1) FAIZAL (level-2)…" at bounding box center [140, 251] width 61 height 15
select select "67954"
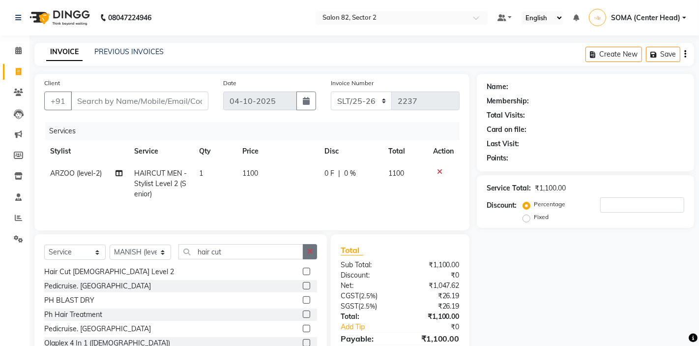
click at [310, 251] on icon "button" at bounding box center [309, 251] width 5 height 7
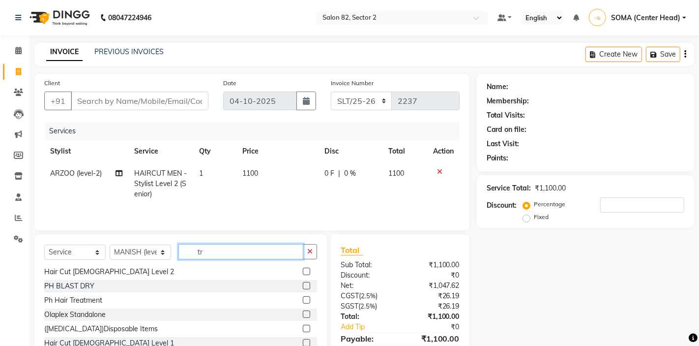
scroll to position [0, 0]
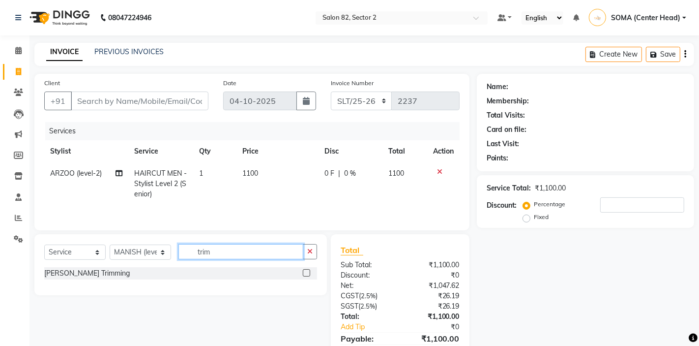
type input "trim"
click at [309, 274] on label at bounding box center [306, 272] width 7 height 7
click at [309, 274] on input "checkbox" at bounding box center [306, 273] width 6 height 6
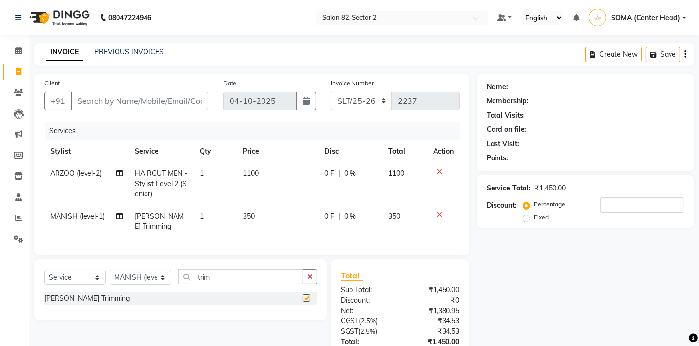
checkbox input "false"
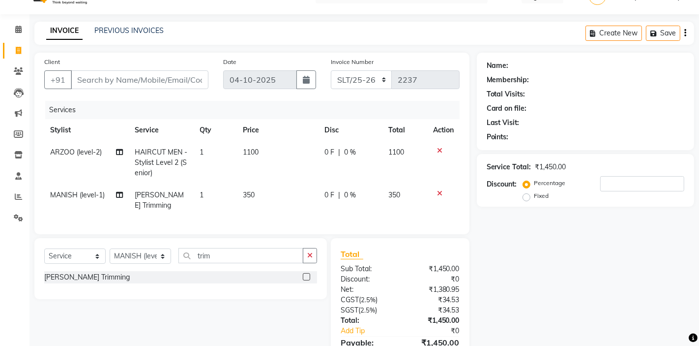
scroll to position [10, 0]
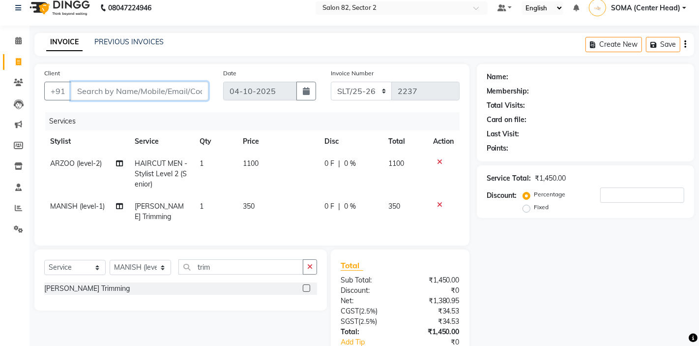
click at [194, 98] on input "Client" at bounding box center [140, 91] width 138 height 19
type input "9"
type input "0"
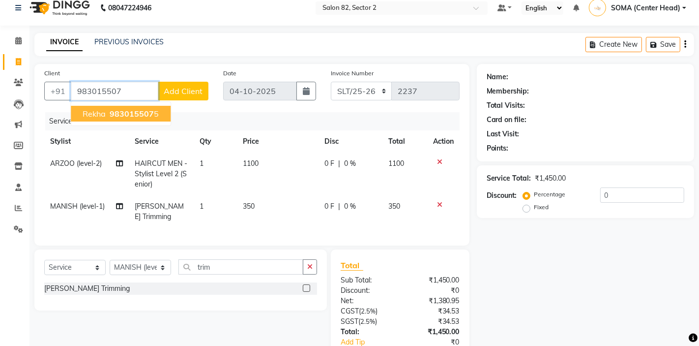
click at [151, 112] on span "983015507" at bounding box center [132, 114] width 44 height 10
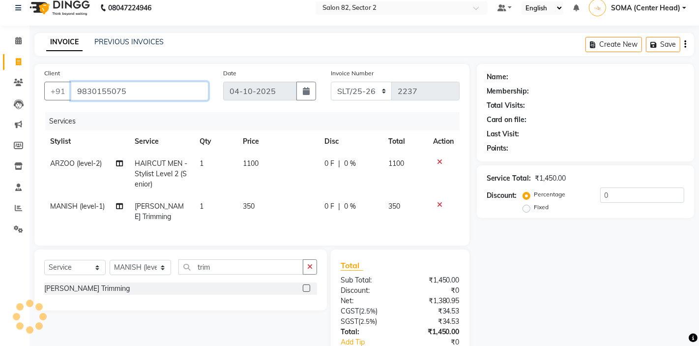
type input "9830155075"
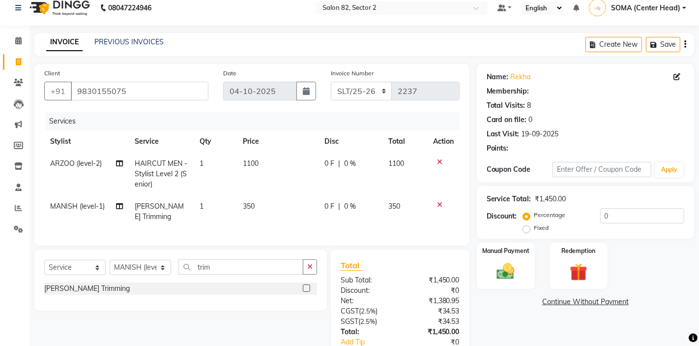
select select "1: Object"
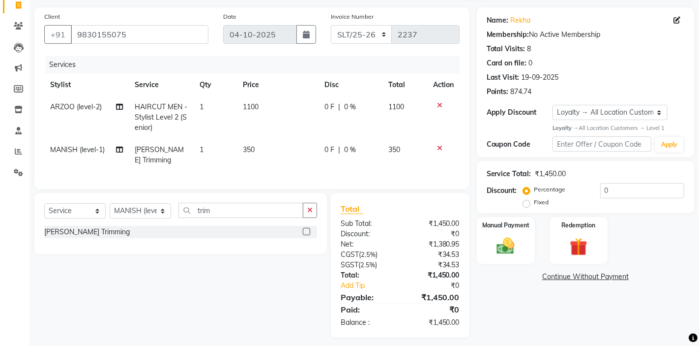
scroll to position [72, 0]
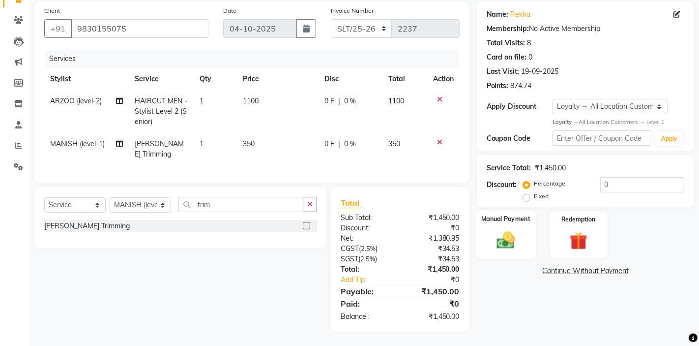
click at [515, 244] on img at bounding box center [506, 240] width 30 height 21
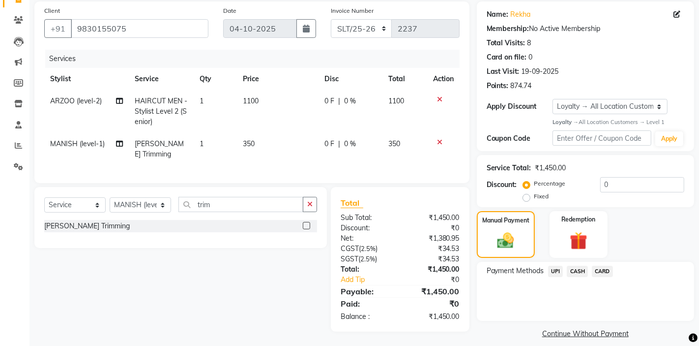
click at [573, 270] on span "CASH" at bounding box center [577, 271] width 21 height 11
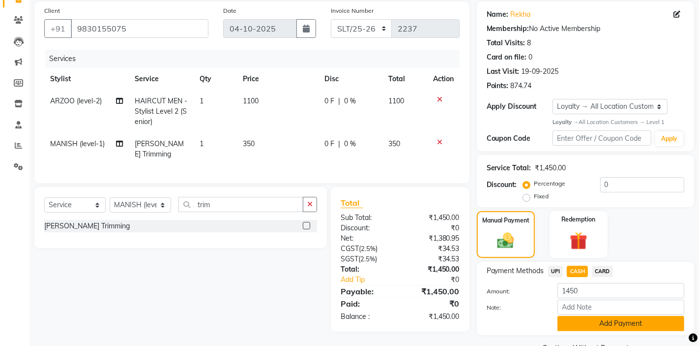
click at [571, 323] on button "Add Payment" at bounding box center [621, 323] width 127 height 15
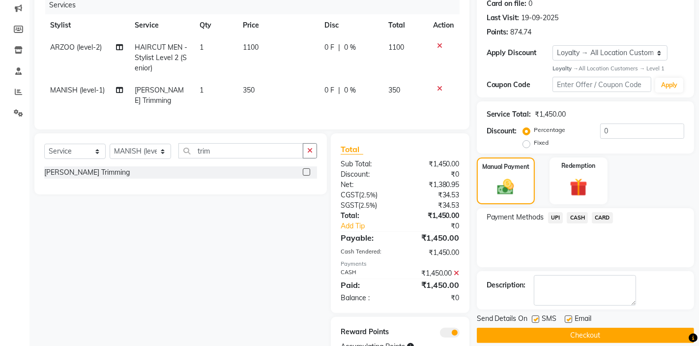
scroll to position [149, 0]
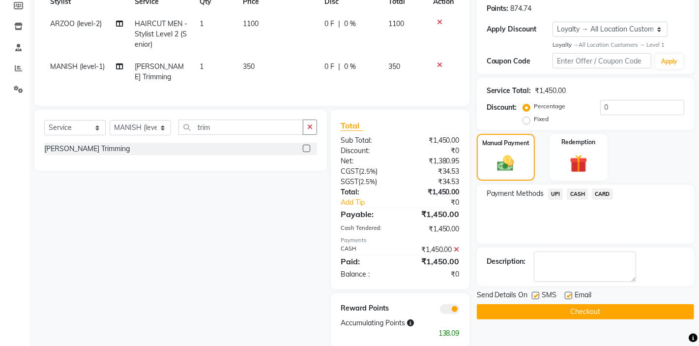
click at [561, 312] on button "Checkout" at bounding box center [585, 311] width 217 height 15
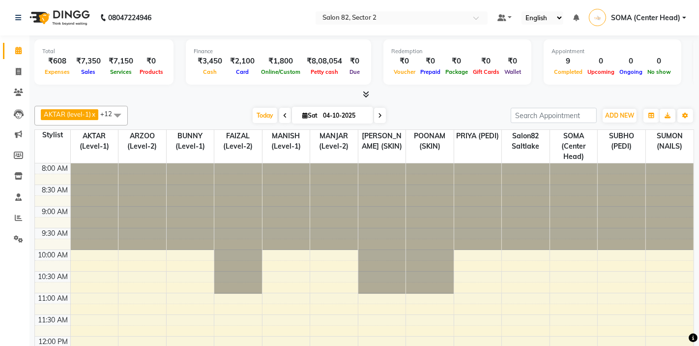
select select "en"
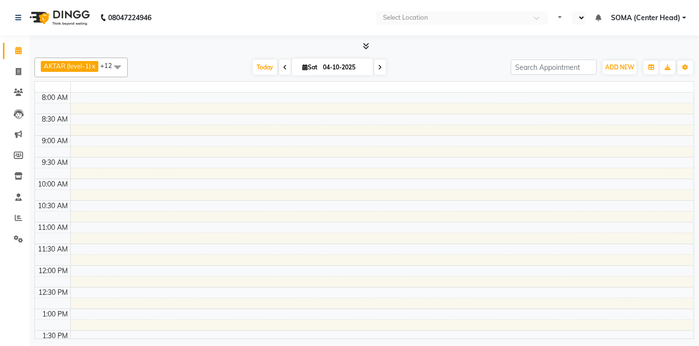
select select "en"
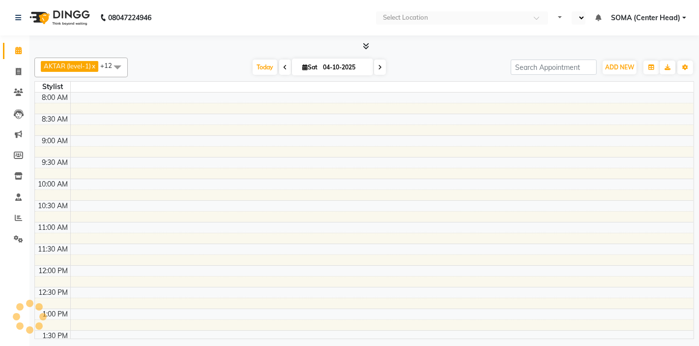
select select "en"
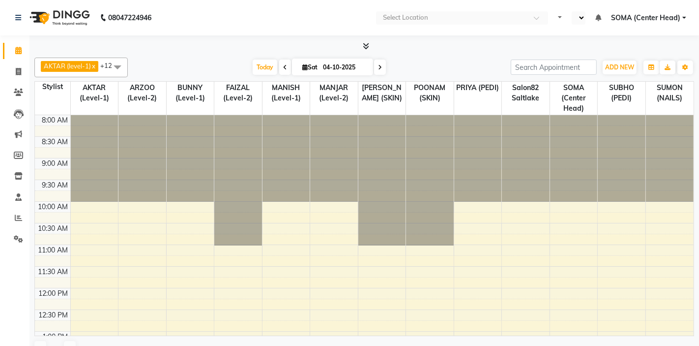
select select "en"
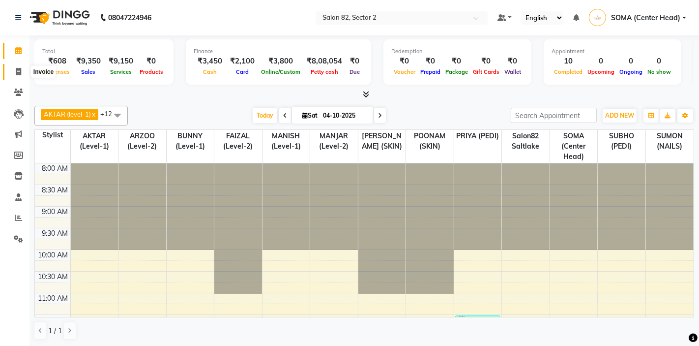
click at [19, 70] on icon at bounding box center [18, 71] width 5 height 7
select select "service"
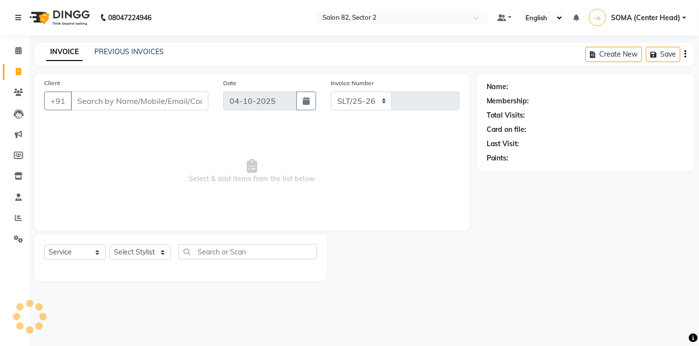
select select "8703"
type input "2239"
click at [101, 101] on input "Client" at bounding box center [140, 100] width 138 height 19
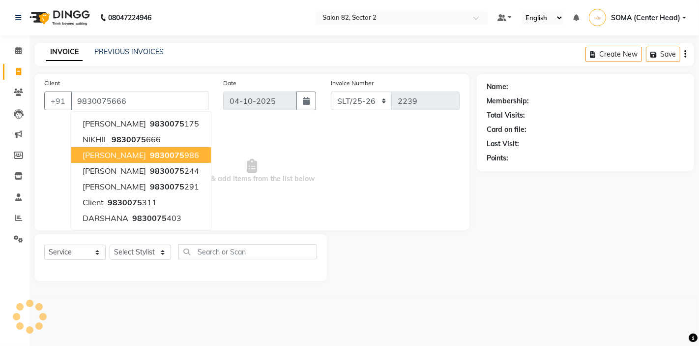
type input "9830075666"
select select "1: Object"
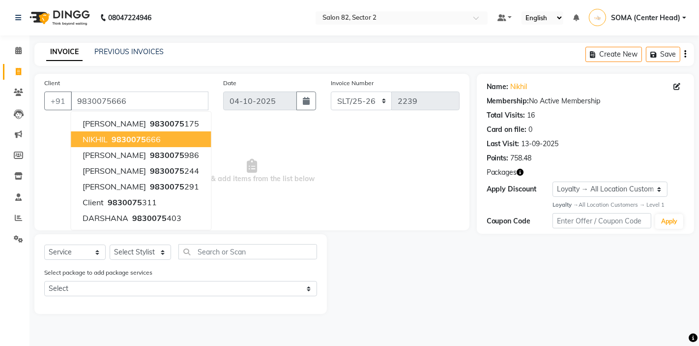
click at [138, 140] on span "9830075" at bounding box center [129, 139] width 34 height 10
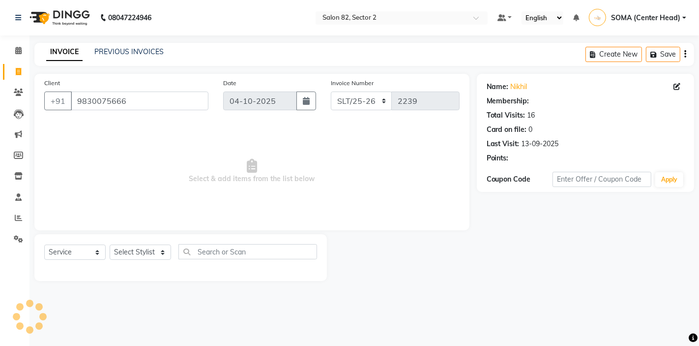
select select "1: Object"
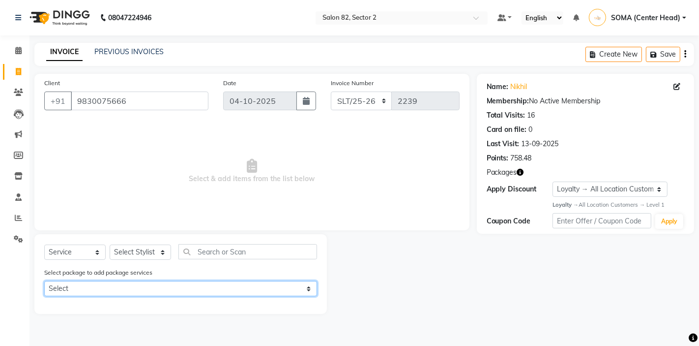
click at [162, 290] on select "Select drupe pedicure" at bounding box center [180, 288] width 273 height 15
click at [162, 292] on select "Select drupe pedicure" at bounding box center [180, 288] width 273 height 15
select select "1: Object"
click at [208, 284] on select "Select drupe pedicure" at bounding box center [180, 288] width 273 height 15
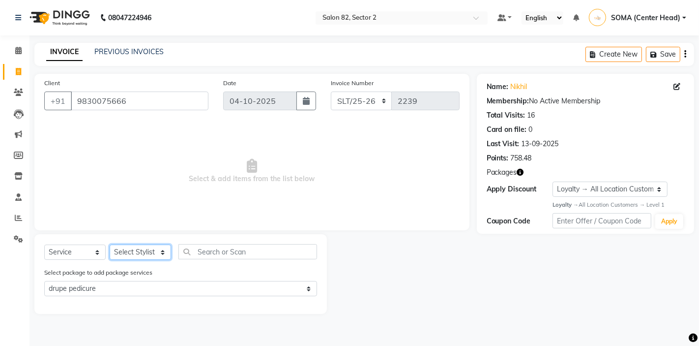
click at [131, 253] on select "Select Stylist AKTAR (level-1) ARZOO (level-2) BUNNY (level-1) FAIZAL (level-2)…" at bounding box center [140, 251] width 61 height 15
select select "33747"
click at [306, 307] on label at bounding box center [306, 305] width 7 height 7
click at [306, 307] on input "checkbox" at bounding box center [306, 306] width 6 height 6
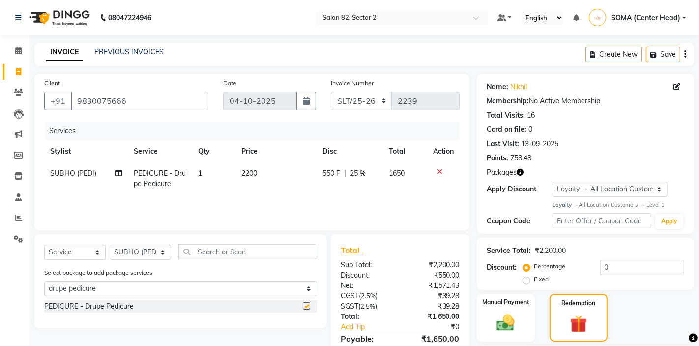
checkbox input "false"
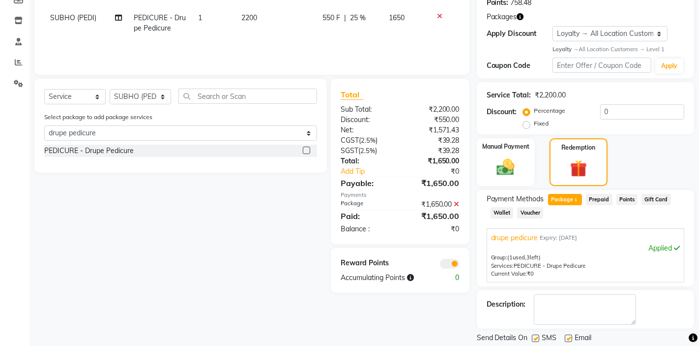
scroll to position [182, 0]
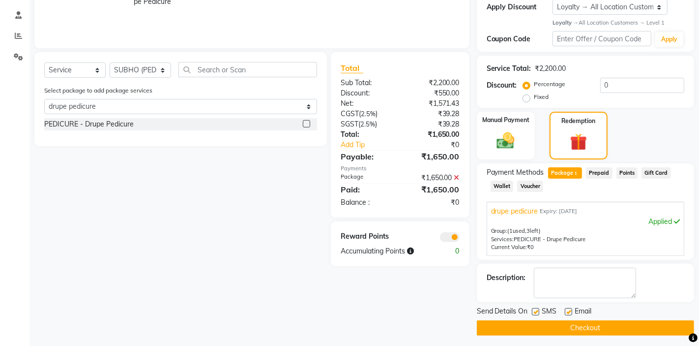
click at [564, 327] on button "Checkout" at bounding box center [585, 327] width 217 height 15
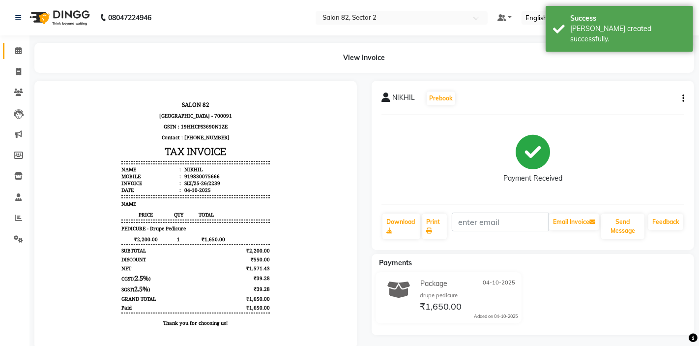
click at [20, 52] on icon at bounding box center [18, 50] width 6 height 7
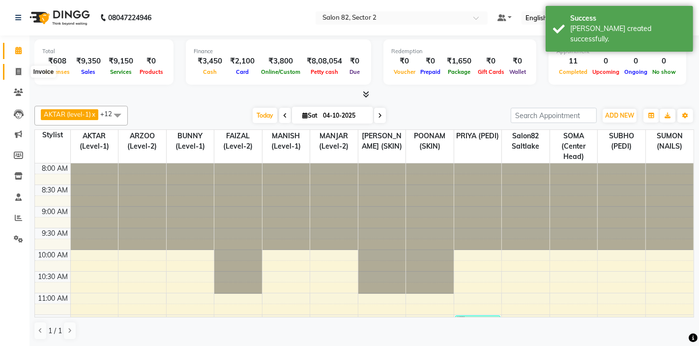
click at [18, 70] on icon at bounding box center [18, 71] width 5 height 7
select select "service"
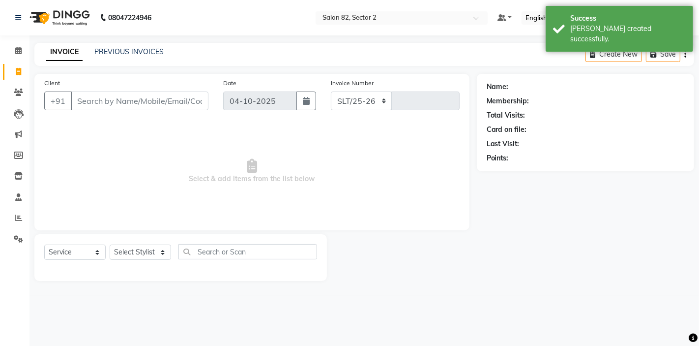
select select "8703"
type input "2240"
click at [89, 101] on input "Client" at bounding box center [140, 100] width 138 height 19
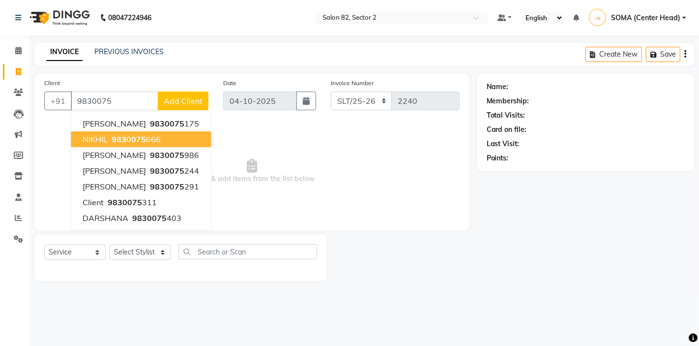
click at [123, 139] on span "9830075" at bounding box center [129, 139] width 34 height 10
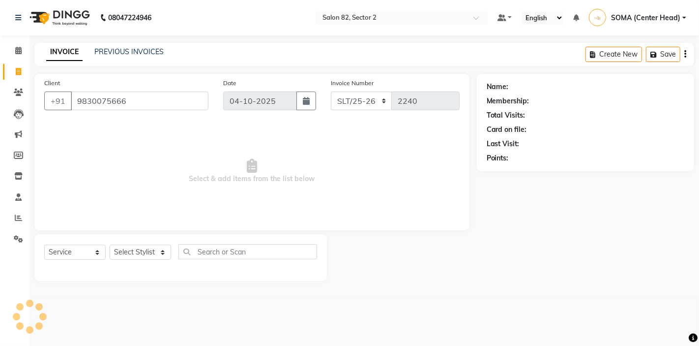
type input "9830075666"
select select "1: Object"
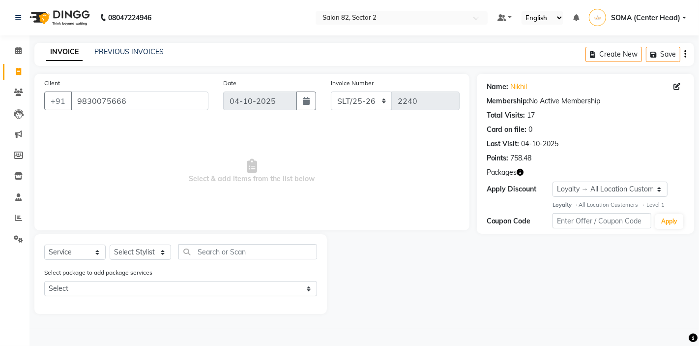
click at [509, 172] on span "Packages" at bounding box center [502, 172] width 30 height 10
click at [521, 171] on icon "button" at bounding box center [520, 172] width 7 height 7
click at [432, 237] on div at bounding box center [402, 274] width 150 height 80
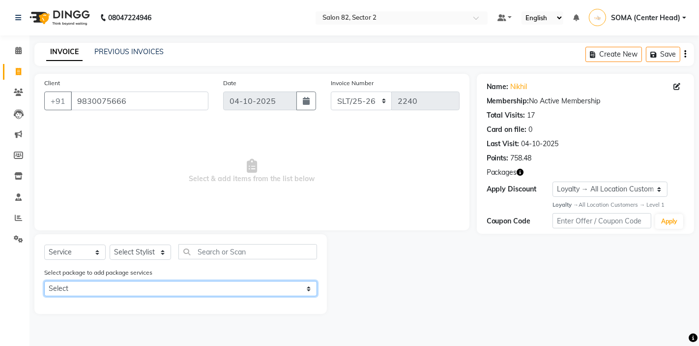
click at [208, 296] on select "Select drupe pedicure" at bounding box center [180, 288] width 273 height 15
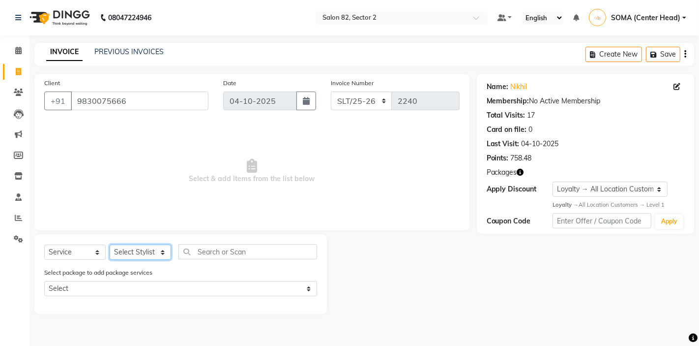
click at [133, 253] on select "Select Stylist AKTAR (level-1) ARZOO (level-2) BUNNY (level-1) FAIZAL (level-2)…" at bounding box center [140, 251] width 61 height 15
select select "33747"
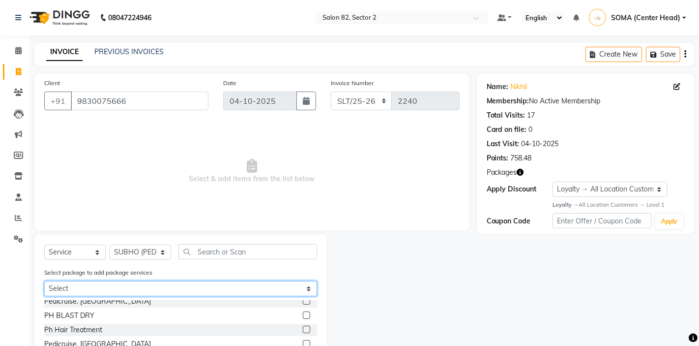
click at [246, 287] on select "Select drupe pedicure" at bounding box center [180, 288] width 273 height 15
select select "1: Object"
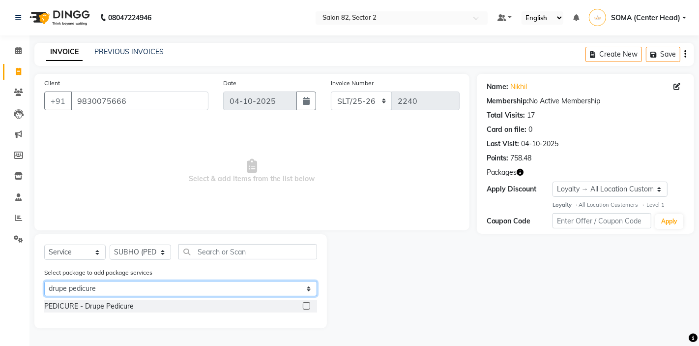
scroll to position [0, 0]
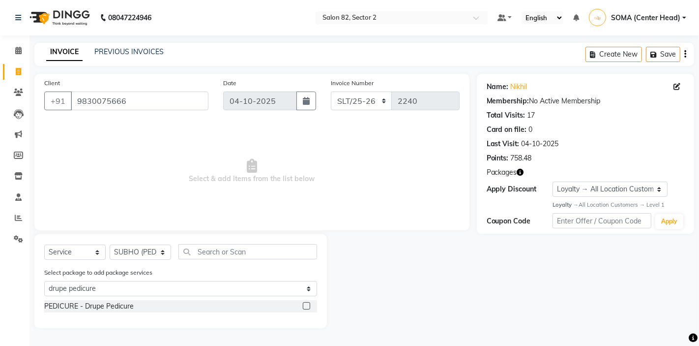
click at [304, 303] on label at bounding box center [306, 305] width 7 height 7
click at [304, 303] on input "checkbox" at bounding box center [306, 306] width 6 height 6
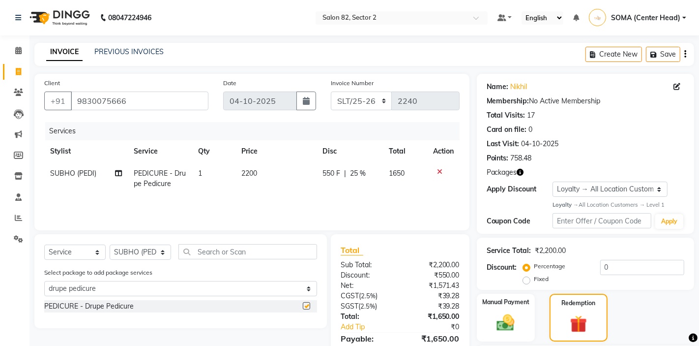
checkbox input "false"
click at [18, 53] on icon at bounding box center [18, 50] width 6 height 7
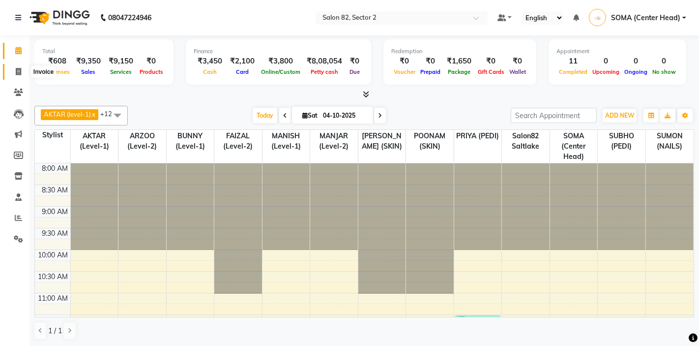
click at [18, 72] on icon at bounding box center [18, 71] width 5 height 7
select select "service"
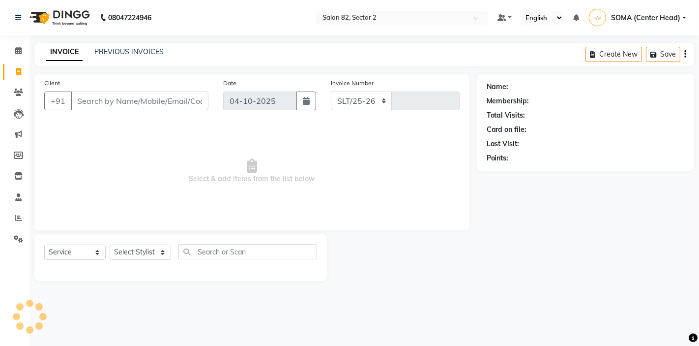
select select "8703"
type input "2240"
click at [129, 55] on link "PREVIOUS INVOICES" at bounding box center [128, 51] width 69 height 9
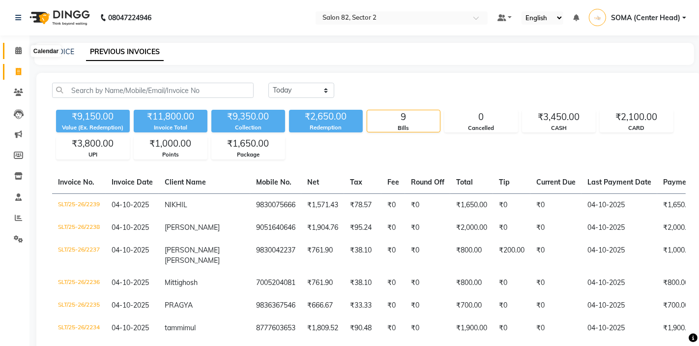
click at [21, 50] on icon at bounding box center [18, 50] width 6 height 7
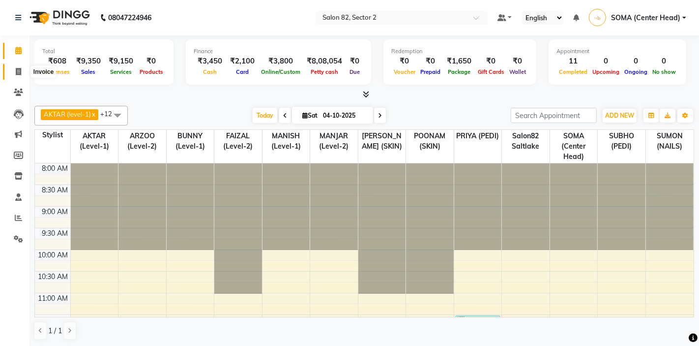
click at [21, 72] on icon at bounding box center [18, 71] width 5 height 7
select select "service"
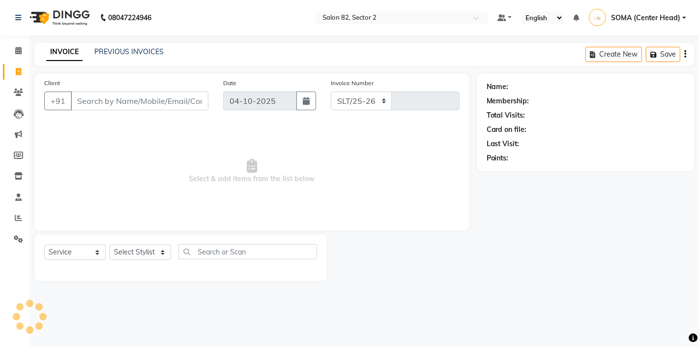
select select "8703"
type input "2240"
click at [130, 54] on link "PREVIOUS INVOICES" at bounding box center [128, 51] width 69 height 9
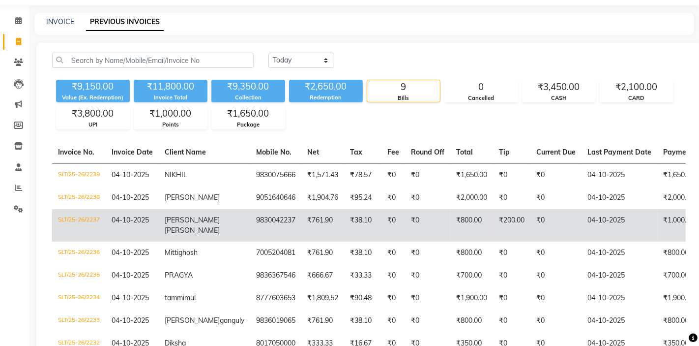
scroll to position [36, 0]
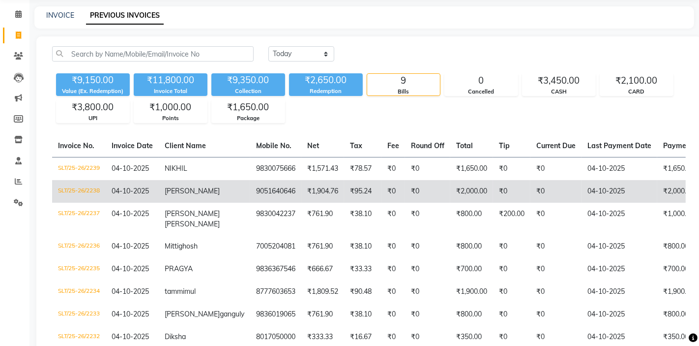
click at [250, 197] on td "9051640646" at bounding box center [275, 191] width 51 height 23
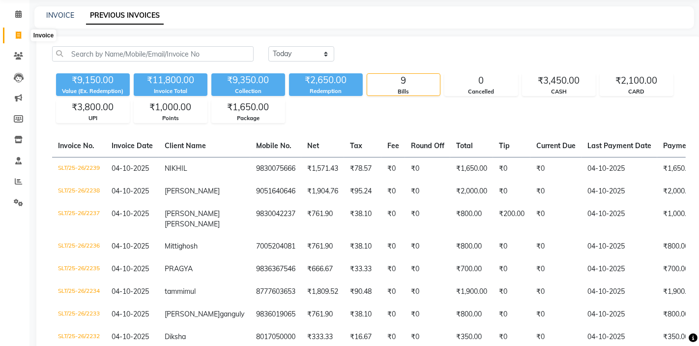
click at [18, 34] on icon at bounding box center [18, 34] width 5 height 7
select select "service"
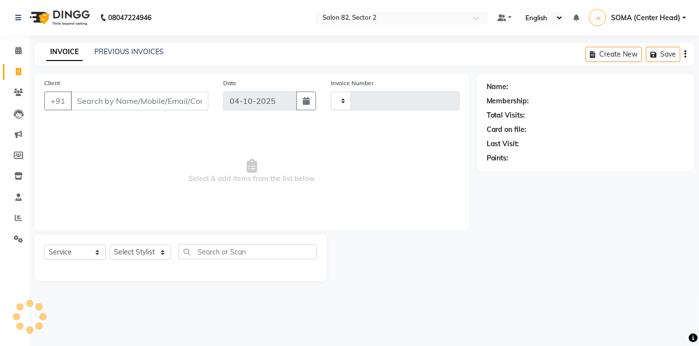
type input "2241"
select select "8703"
click at [135, 254] on select "Select Stylist AKTAR (level-1) ARZOO (level-2) BUNNY (level-1) FAIZAL (level-2)…" at bounding box center [140, 251] width 61 height 15
select select "74473"
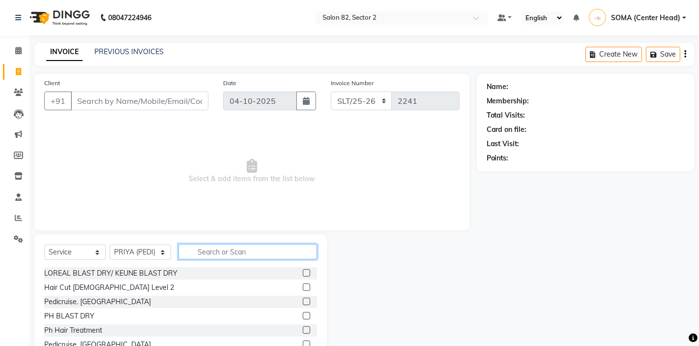
click at [209, 255] on input "text" at bounding box center [247, 251] width 139 height 15
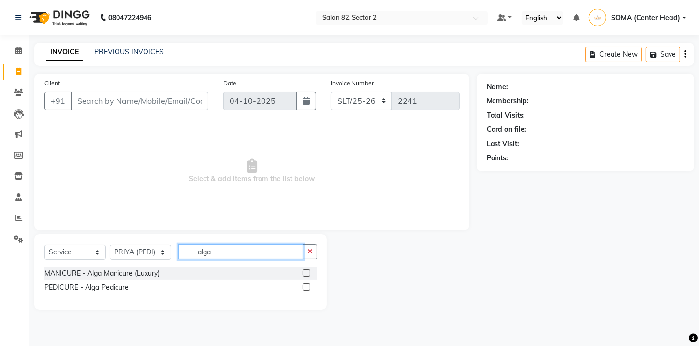
type input "alga"
click at [307, 287] on label at bounding box center [306, 286] width 7 height 7
click at [307, 287] on input "checkbox" at bounding box center [306, 287] width 6 height 6
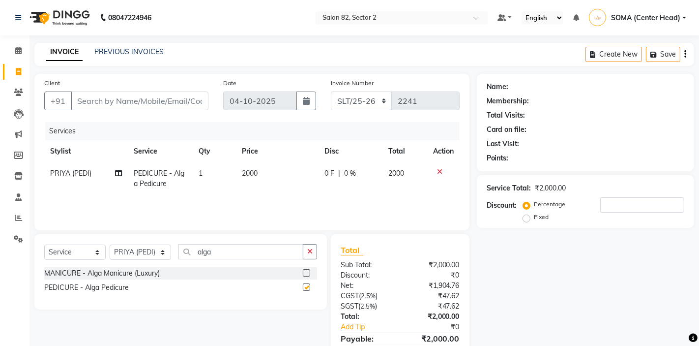
checkbox input "false"
click at [189, 98] on input "Client" at bounding box center [140, 100] width 138 height 19
type input "9"
type input "0"
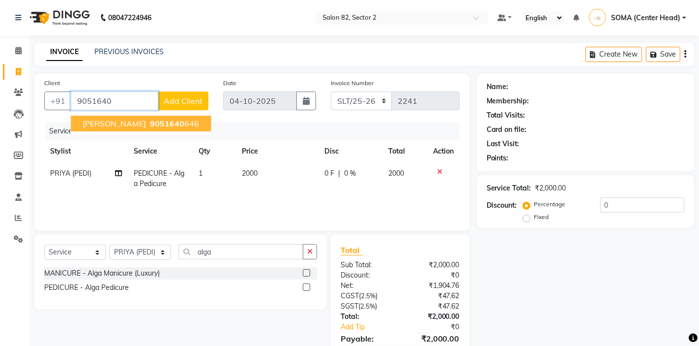
click at [150, 122] on span "9051640" at bounding box center [167, 124] width 34 height 10
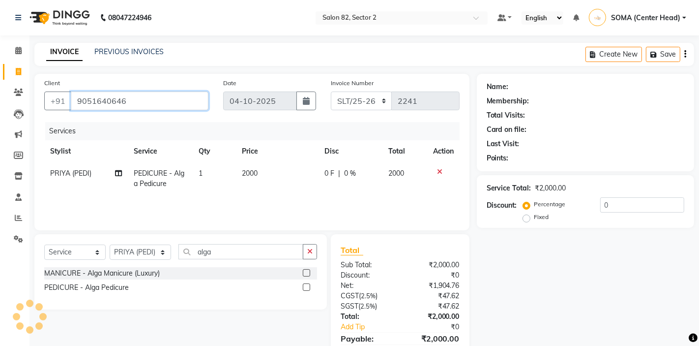
type input "9051640646"
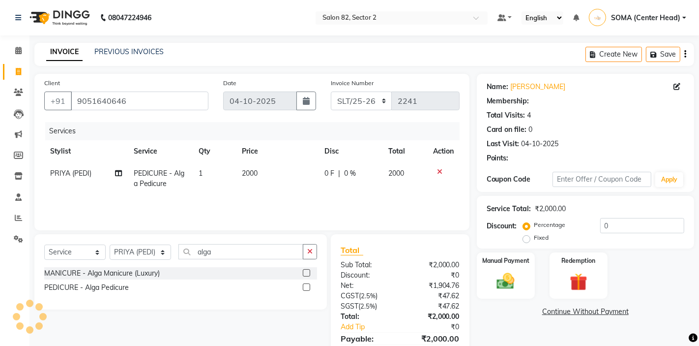
select select "1: Object"
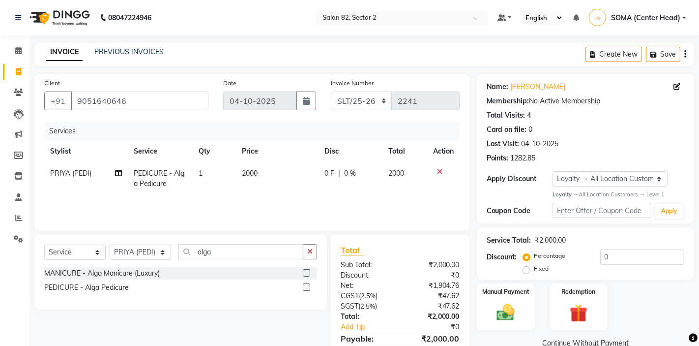
scroll to position [47, 0]
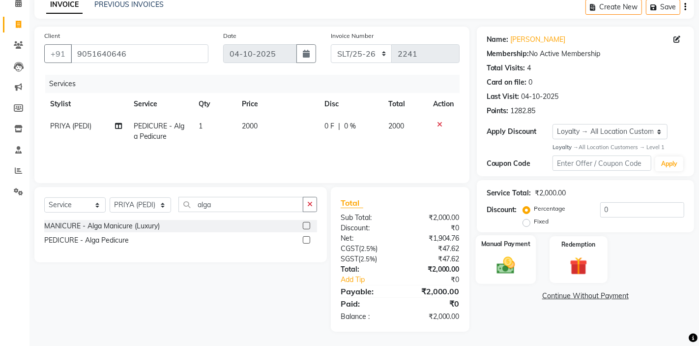
click at [506, 262] on img at bounding box center [506, 265] width 30 height 21
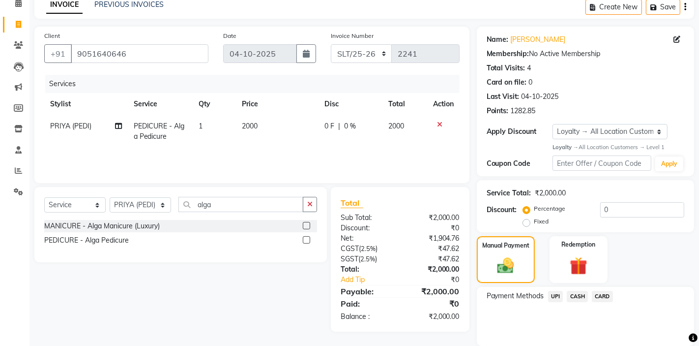
click at [553, 296] on span "UPI" at bounding box center [555, 296] width 15 height 11
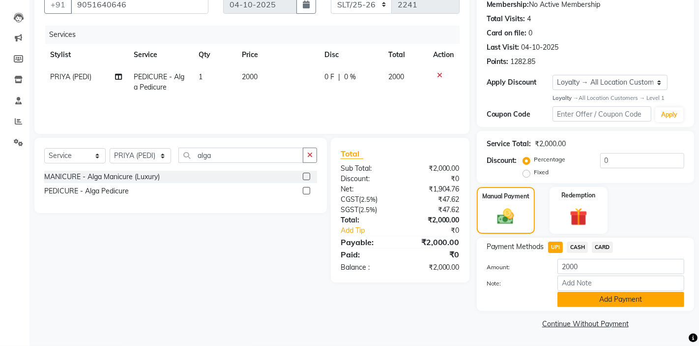
click at [569, 302] on button "Add Payment" at bounding box center [621, 299] width 127 height 15
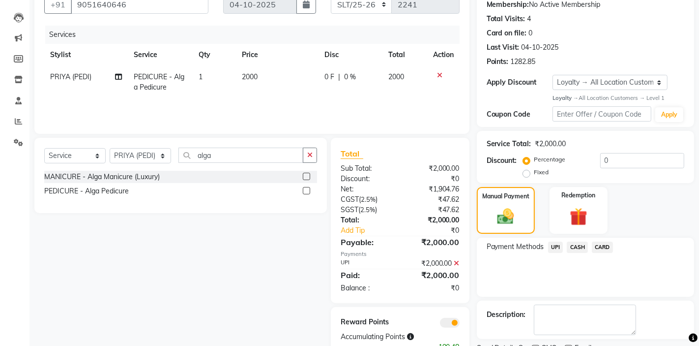
scroll to position [138, 0]
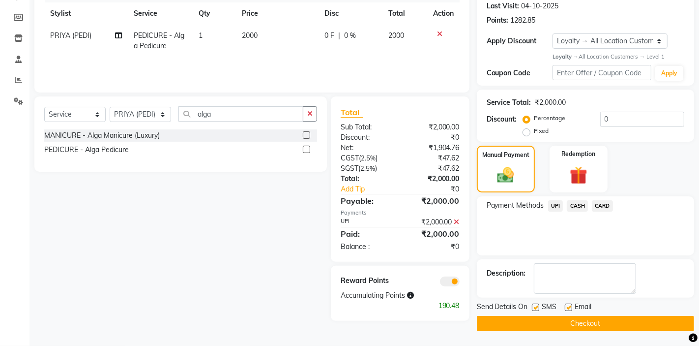
click at [531, 327] on button "Checkout" at bounding box center [585, 323] width 217 height 15
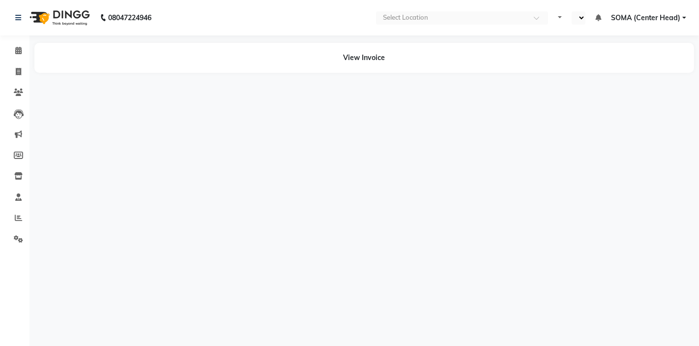
select select "en"
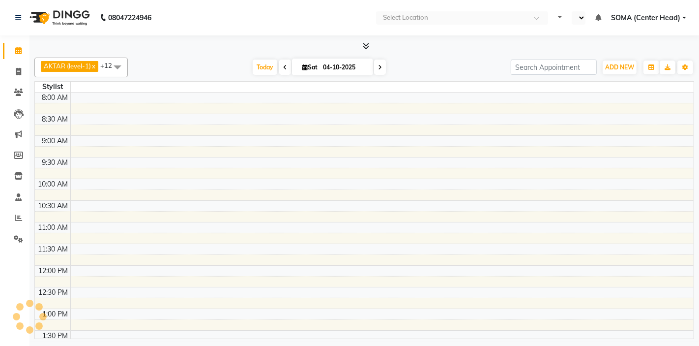
select select "en"
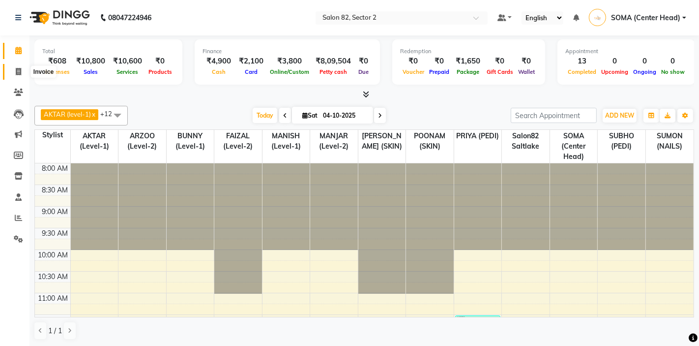
click at [18, 71] on icon at bounding box center [18, 71] width 5 height 7
select select "service"
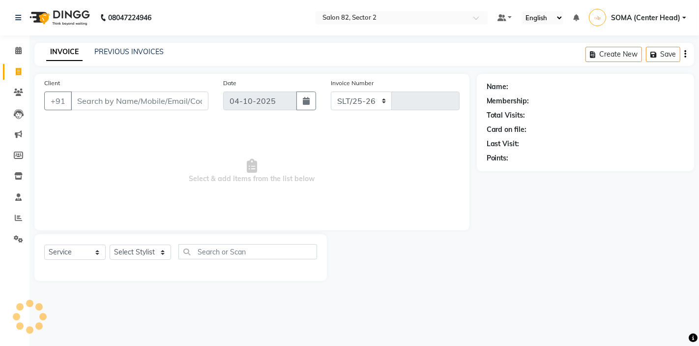
select select "8703"
type input "2241"
click at [124, 48] on link "PREVIOUS INVOICES" at bounding box center [128, 51] width 69 height 9
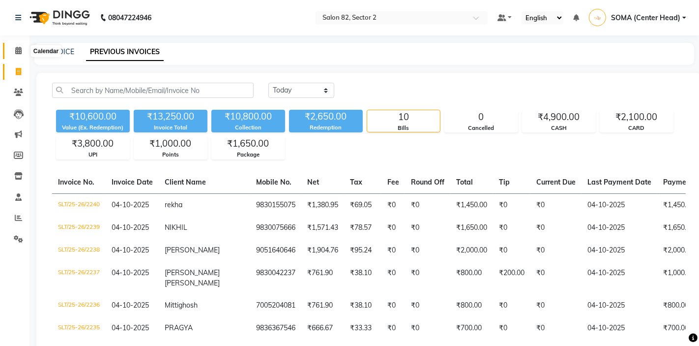
click at [19, 50] on icon at bounding box center [18, 50] width 6 height 7
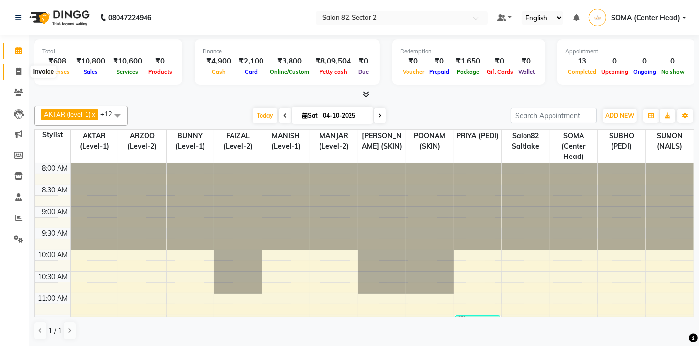
click at [18, 73] on icon at bounding box center [18, 71] width 5 height 7
select select "service"
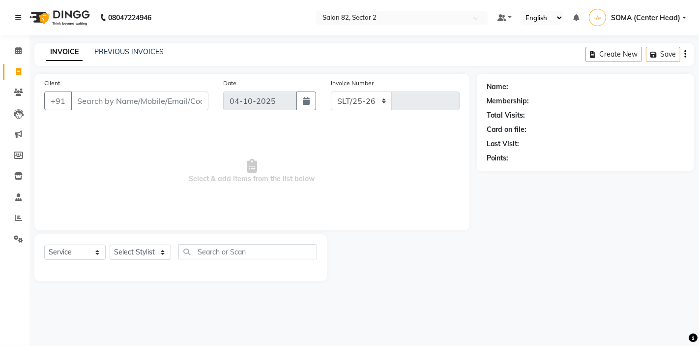
select select "8703"
type input "2241"
click at [132, 253] on select "Select Stylist AKTAR (level-1) ARZOO (level-2) BUNNY (level-1) FAIZAL (level-2)…" at bounding box center [140, 251] width 61 height 15
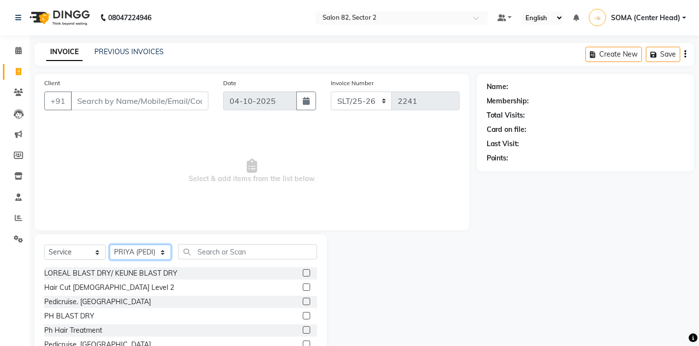
click at [146, 255] on select "Select Stylist AKTAR (level-1) ARZOO (level-2) BUNNY (level-1) FAIZAL (level-2)…" at bounding box center [140, 251] width 61 height 15
select select "67954"
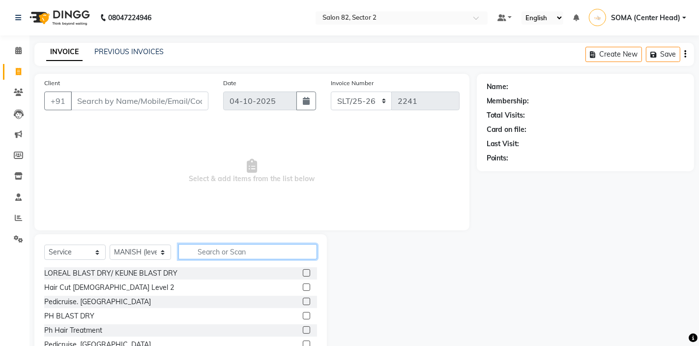
click at [215, 251] on input "text" at bounding box center [247, 251] width 139 height 15
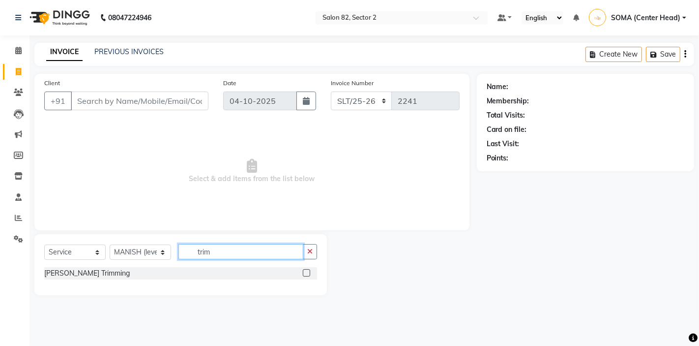
type input "trim"
click at [306, 273] on label at bounding box center [306, 272] width 7 height 7
click at [306, 273] on input "checkbox" at bounding box center [306, 273] width 6 height 6
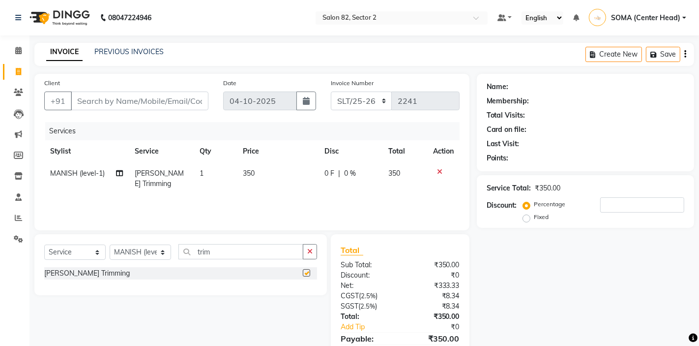
checkbox input "false"
click at [313, 252] on button "button" at bounding box center [310, 251] width 14 height 15
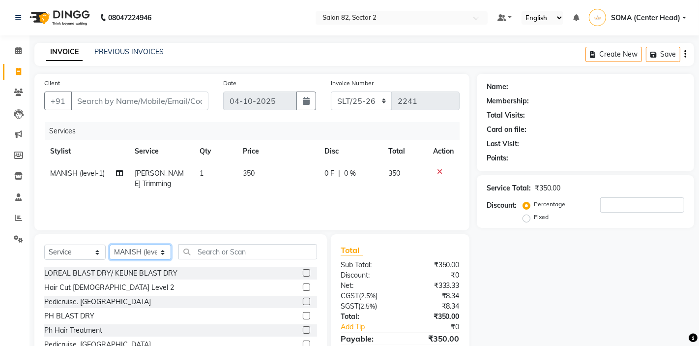
click at [142, 251] on select "Select Stylist AKTAR (level-1) ARZOO (level-2) BUNNY (level-1) FAIZAL (level-2)…" at bounding box center [140, 251] width 61 height 15
click at [139, 253] on select "Select Stylist AKTAR (level-1) ARZOO (level-2) BUNNY (level-1) FAIZAL (level-2)…" at bounding box center [140, 251] width 61 height 15
select select "83819"
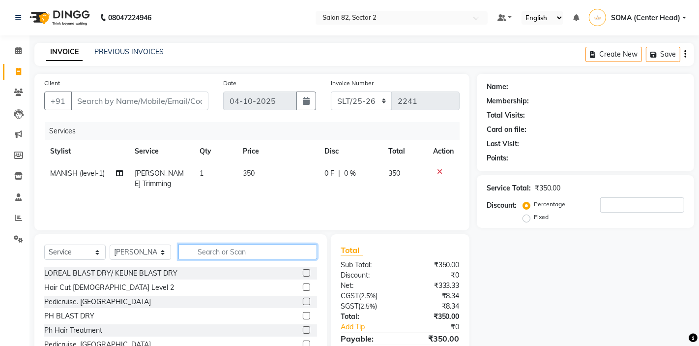
click at [250, 255] on input "text" at bounding box center [247, 251] width 139 height 15
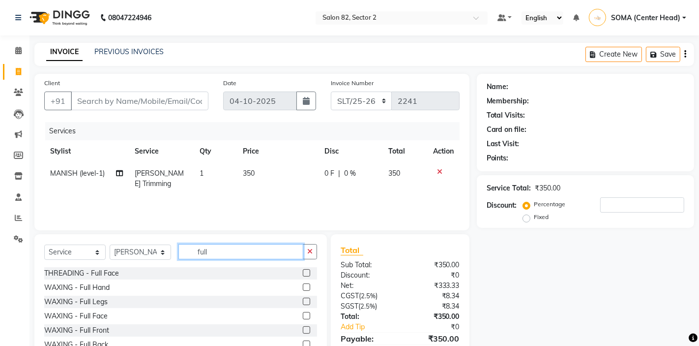
type input "full"
click at [308, 300] on label at bounding box center [306, 300] width 7 height 7
click at [308, 300] on input "checkbox" at bounding box center [306, 301] width 6 height 6
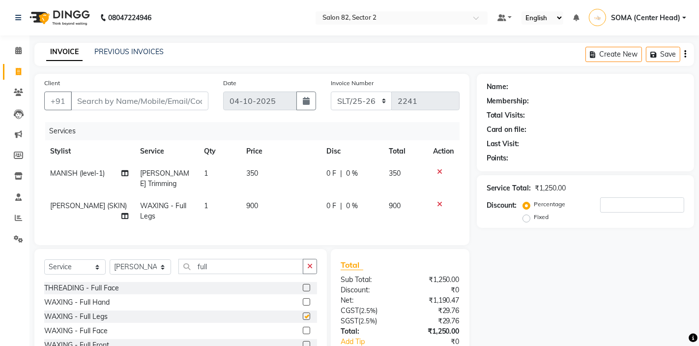
checkbox input "false"
click at [312, 265] on icon "button" at bounding box center [309, 266] width 5 height 7
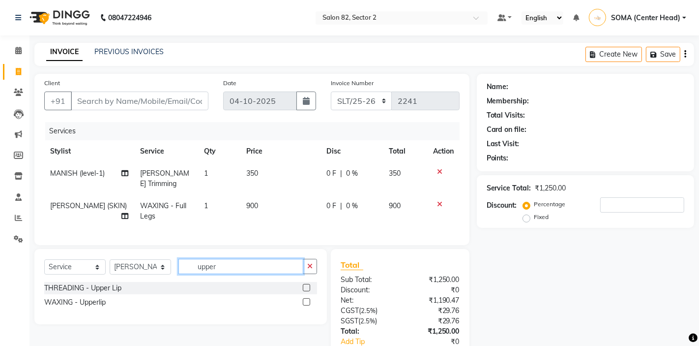
type input "upper"
click at [304, 289] on label at bounding box center [306, 287] width 7 height 7
click at [304, 289] on input "checkbox" at bounding box center [306, 288] width 6 height 6
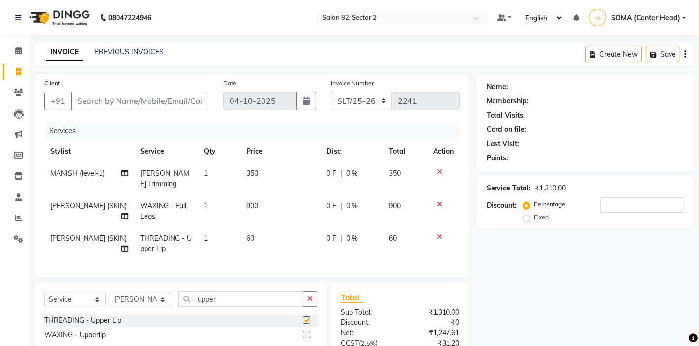
checkbox input "false"
click at [131, 300] on select "Select Stylist AKTAR (level-1) ARZOO (level-2) BUNNY (level-1) FAIZAL (level-2)…" at bounding box center [140, 299] width 61 height 15
select select "63445"
click at [310, 297] on icon "button" at bounding box center [309, 298] width 5 height 7
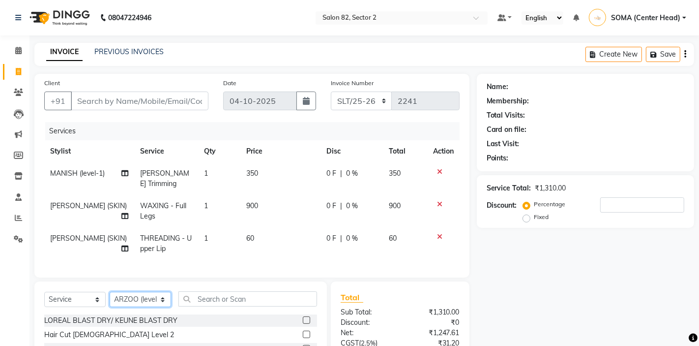
click at [141, 301] on select "Select Stylist AKTAR (level-1) ARZOO (level-2) BUNNY (level-1) FAIZAL (level-2)…" at bounding box center [140, 299] width 61 height 15
select select "74473"
click at [223, 297] on input "text" at bounding box center [247, 298] width 139 height 15
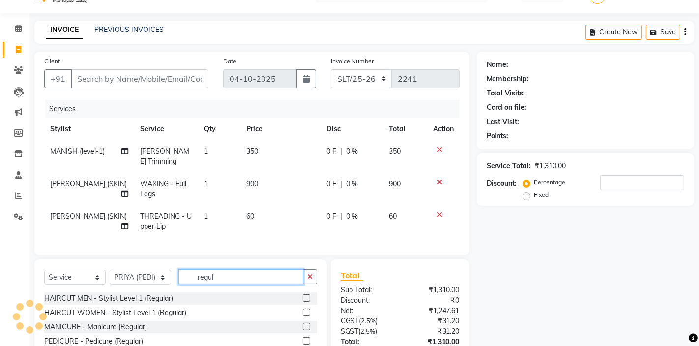
scroll to position [29, 0]
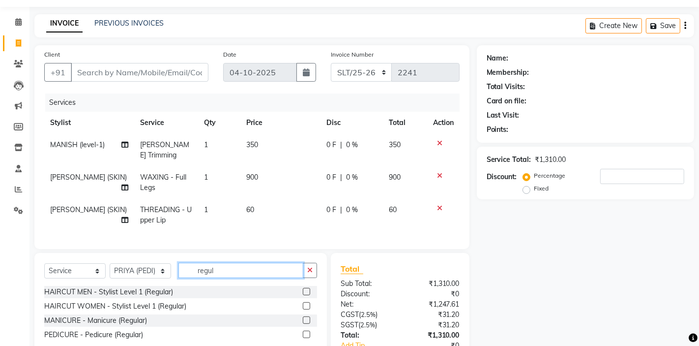
type input "regul"
click at [304, 333] on label at bounding box center [306, 333] width 7 height 7
click at [304, 333] on input "checkbox" at bounding box center [306, 334] width 6 height 6
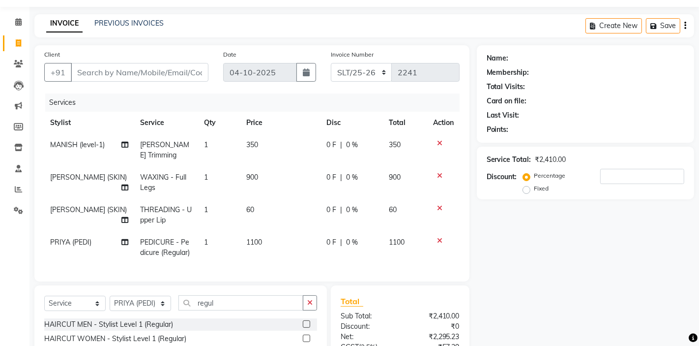
checkbox input "false"
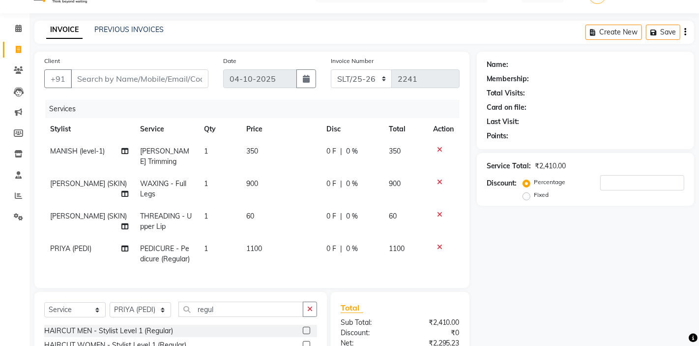
scroll to position [23, 0]
click at [262, 152] on td "350" at bounding box center [281, 155] width 80 height 32
select select "67954"
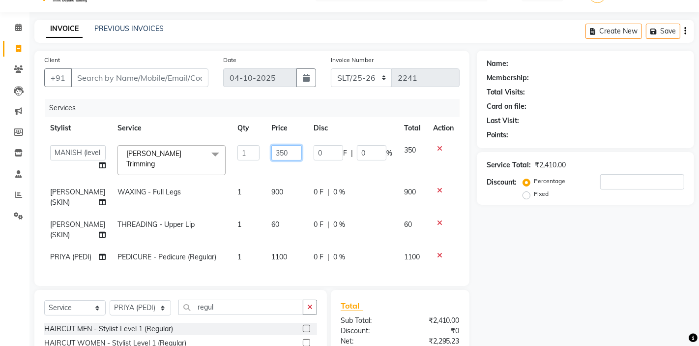
click at [271, 153] on input "350" at bounding box center [286, 152] width 30 height 15
type input "50"
click at [288, 157] on input "50" at bounding box center [286, 152] width 30 height 15
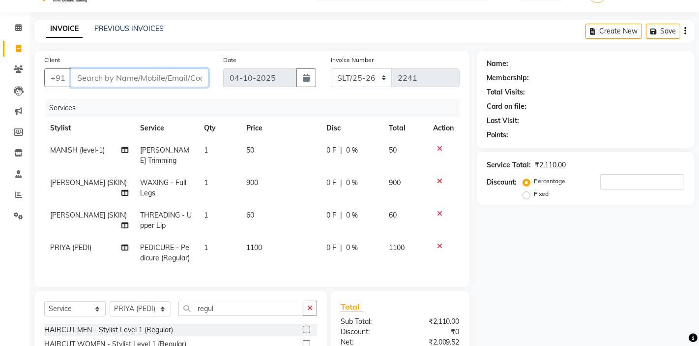
click at [169, 74] on input "Client" at bounding box center [140, 77] width 138 height 19
type input "9"
type input "0"
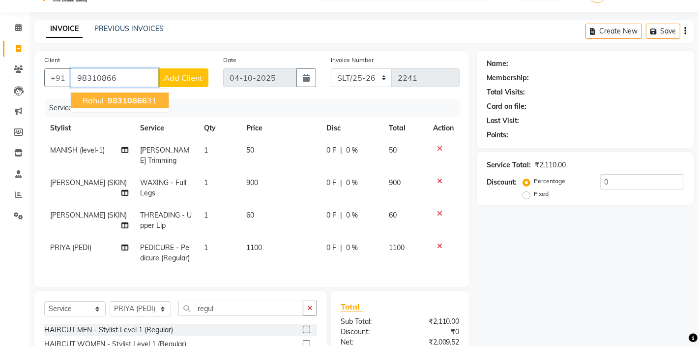
click at [138, 100] on span "98310866" at bounding box center [127, 100] width 39 height 10
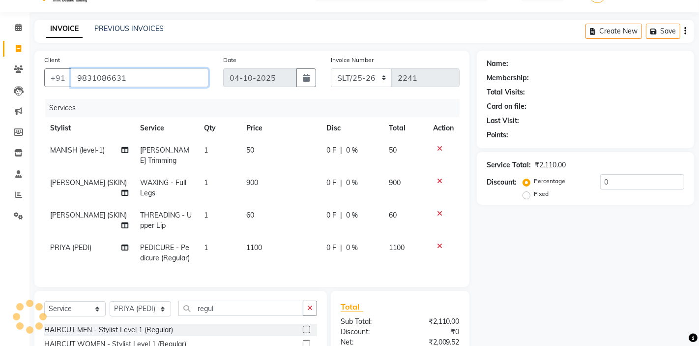
type input "9831086631"
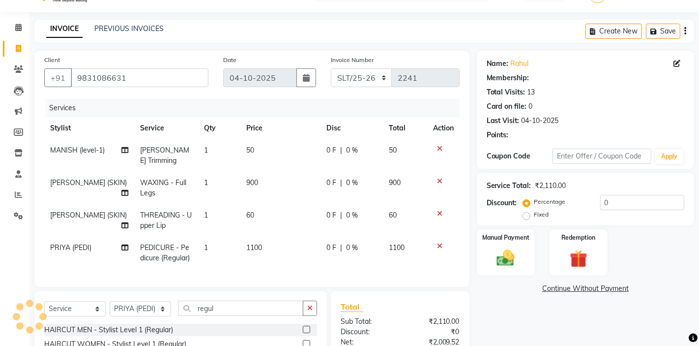
select select "1: Object"
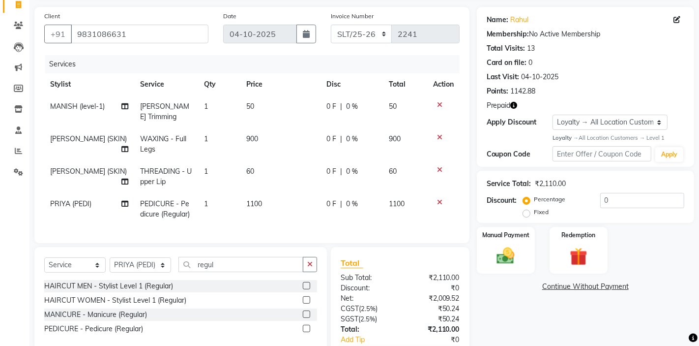
scroll to position [72, 0]
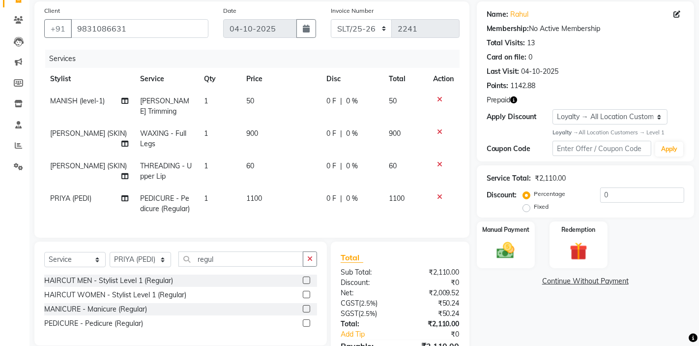
click at [64, 200] on span "PRIYA (PEDI)" at bounding box center [70, 198] width 41 height 9
select select "74473"
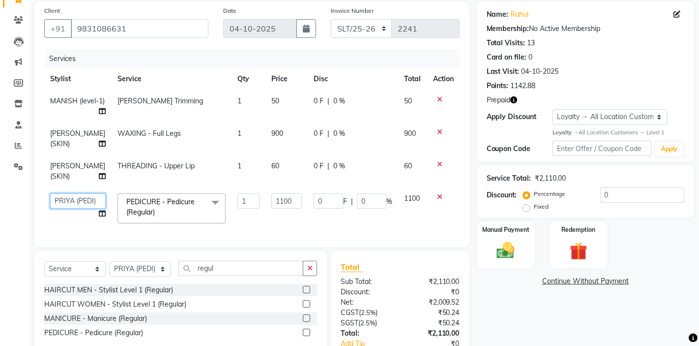
click at [64, 200] on select "AKTAR (level-1) ARZOO (level-2) BUNNY (level-1) FAIZAL (level-2) [PERSON_NAME] …" at bounding box center [78, 200] width 56 height 15
select select "33747"
click at [79, 199] on select "AKTAR (level-1) ARZOO (level-2) BUNNY (level-1) FAIZAL (level-2) INJAMAM MANISH…" at bounding box center [78, 200] width 56 height 15
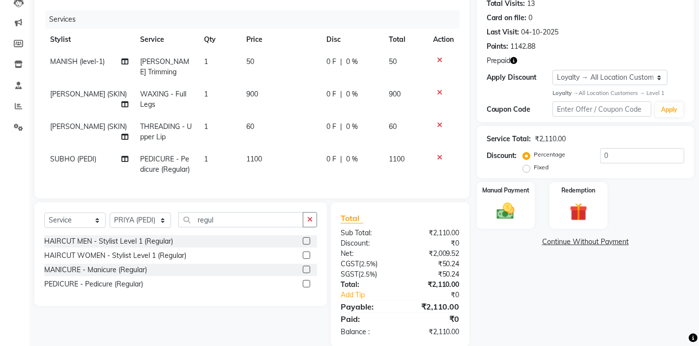
scroll to position [124, 0]
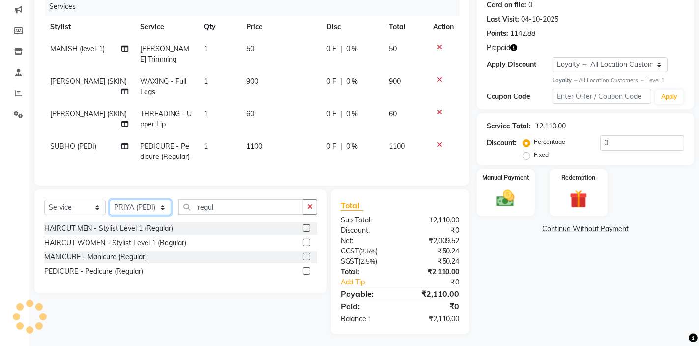
click at [133, 206] on select "Select Stylist AKTAR (level-1) ARZOO (level-2) BUNNY (level-1) FAIZAL (level-2)…" at bounding box center [140, 207] width 61 height 15
select select "58556"
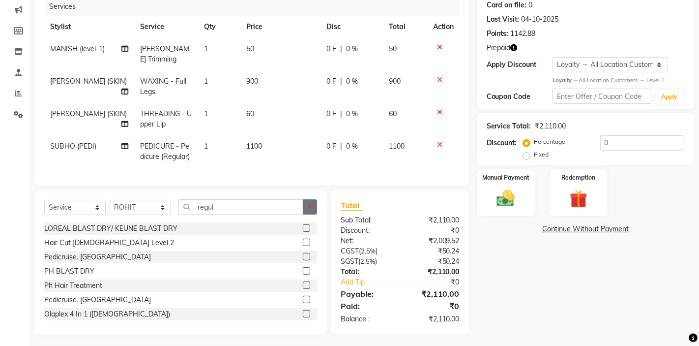
click at [309, 206] on icon "button" at bounding box center [309, 206] width 5 height 7
click at [131, 209] on select "Select Stylist AKTAR (level-1) ARZOO (level-2) BUNNY (level-1) FAIZAL (level-2)…" at bounding box center [140, 207] width 61 height 15
select select "63445"
click at [204, 204] on input "text" at bounding box center [247, 206] width 139 height 15
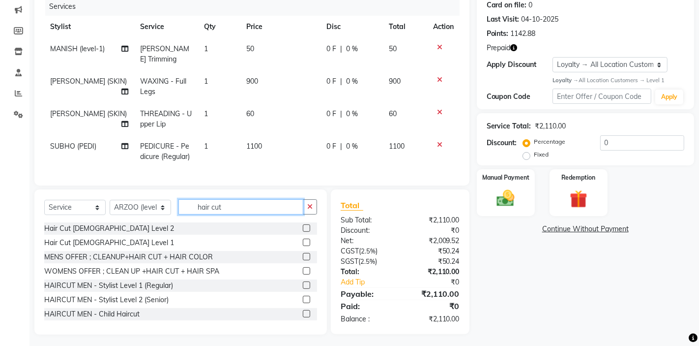
type input "hair cut"
click at [308, 299] on label at bounding box center [306, 299] width 7 height 7
click at [308, 299] on input "checkbox" at bounding box center [306, 300] width 6 height 6
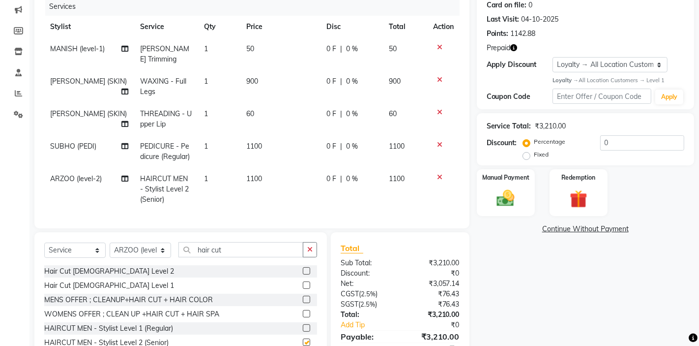
checkbox input "false"
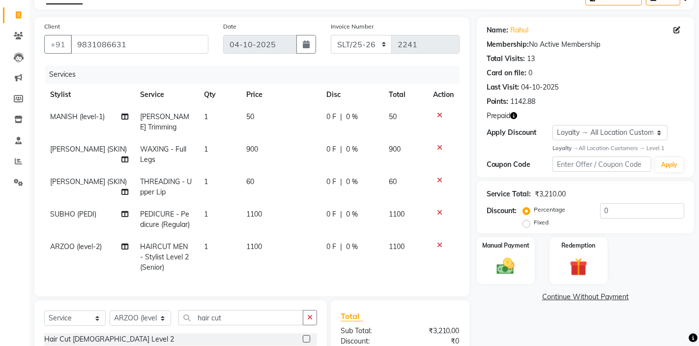
scroll to position [53, 0]
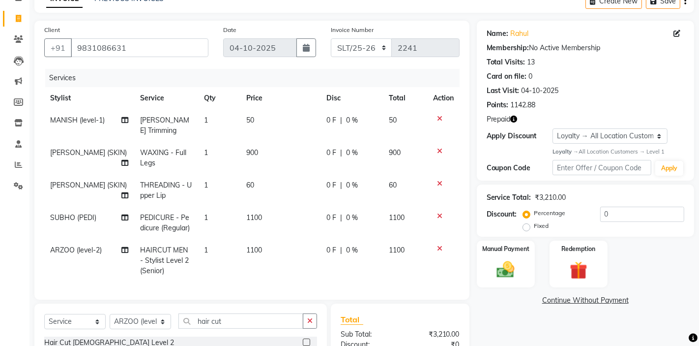
click at [275, 156] on td "900" at bounding box center [281, 158] width 80 height 32
select select "83819"
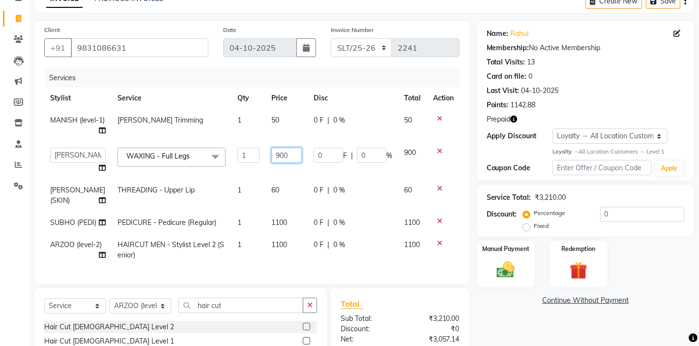
click at [277, 156] on input "900" at bounding box center [286, 155] width 30 height 15
type input "9"
type input "1000"
click at [271, 174] on tbody "MANISH (level-1) BEARD - Beard Trimming 1 50 0 F | 0 % 50 AKTAR (level-1) ARZOO…" at bounding box center [252, 187] width 416 height 157
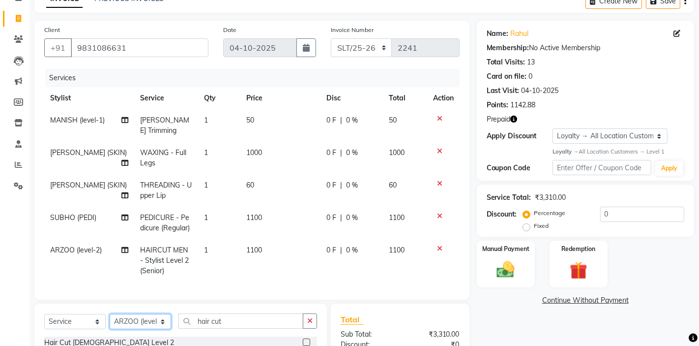
click at [132, 321] on select "Select Stylist AKTAR (level-1) ARZOO (level-2) BUNNY (level-1) FAIZAL (level-2)…" at bounding box center [140, 321] width 61 height 15
select select "58556"
click at [311, 321] on icon "button" at bounding box center [309, 320] width 5 height 7
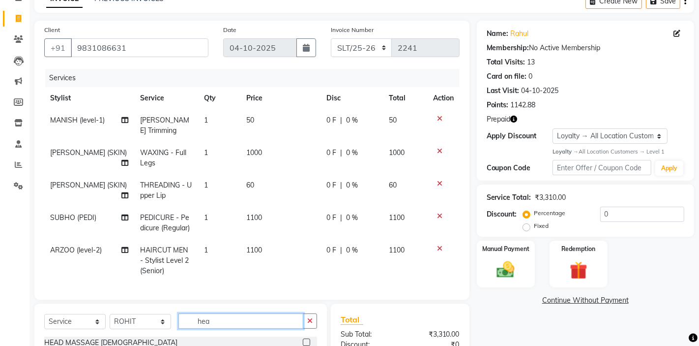
type input "hea"
click at [307, 343] on label at bounding box center [306, 341] width 7 height 7
click at [307, 343] on input "checkbox" at bounding box center [306, 342] width 6 height 6
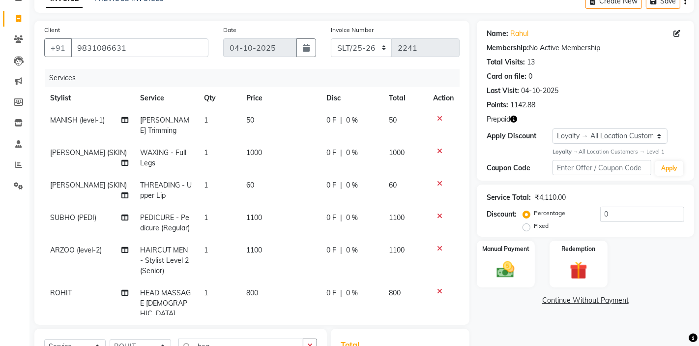
checkbox input "false"
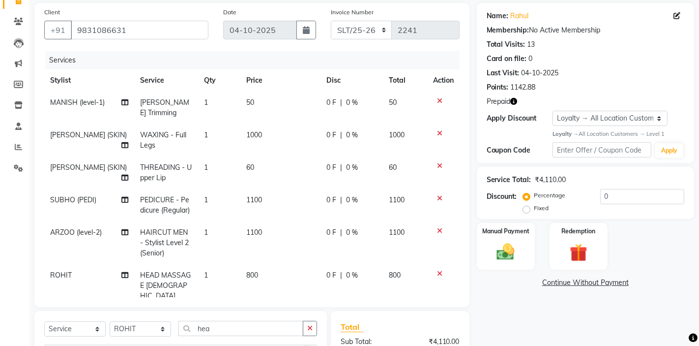
scroll to position [68, 0]
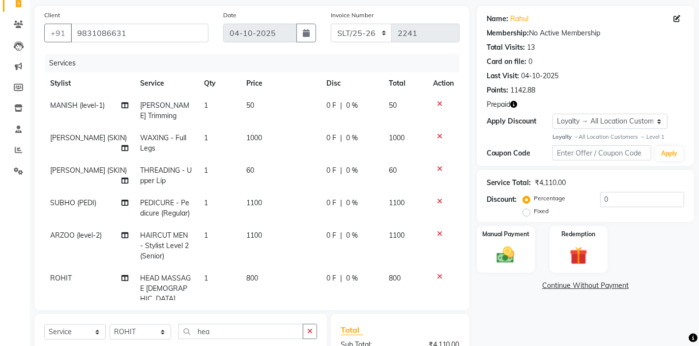
click at [514, 101] on icon "button" at bounding box center [514, 104] width 7 height 7
click at [595, 90] on div "Points: 1142.88" at bounding box center [586, 90] width 198 height 10
click at [558, 254] on div "Redemption" at bounding box center [578, 249] width 60 height 49
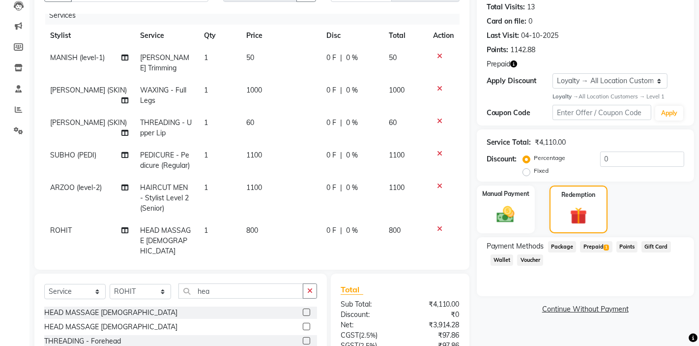
scroll to position [113, 0]
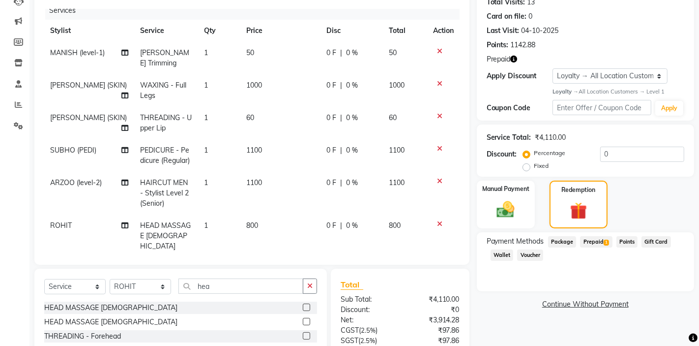
click at [261, 229] on td "800" at bounding box center [281, 235] width 80 height 43
select select "58556"
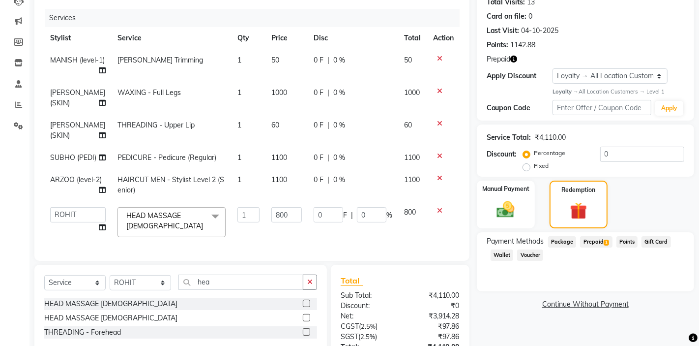
scroll to position [2, 0]
click at [287, 222] on input "800" at bounding box center [286, 214] width 30 height 15
type input "8"
type input "1000"
click at [285, 238] on td "1000" at bounding box center [287, 222] width 42 height 42
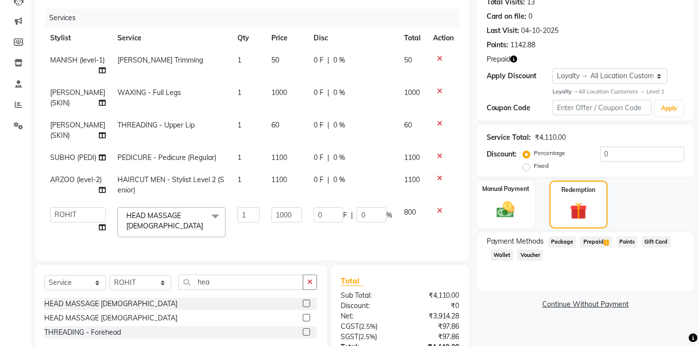
select select "58556"
click at [284, 222] on input "1000" at bounding box center [286, 214] width 30 height 15
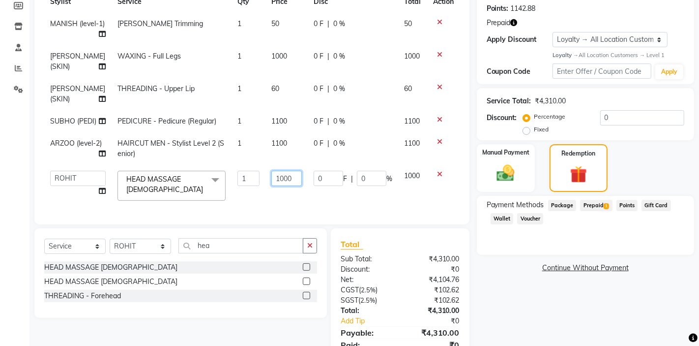
scroll to position [158, 0]
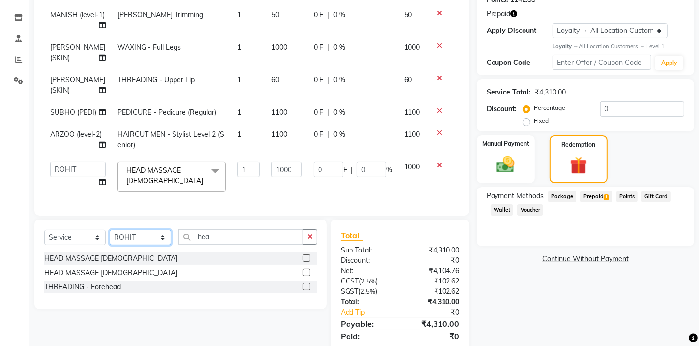
click at [143, 243] on select "Select Stylist AKTAR (level-1) ARZOO (level-2) BUNNY (level-1) FAIZAL (level-2)…" at bounding box center [140, 237] width 61 height 15
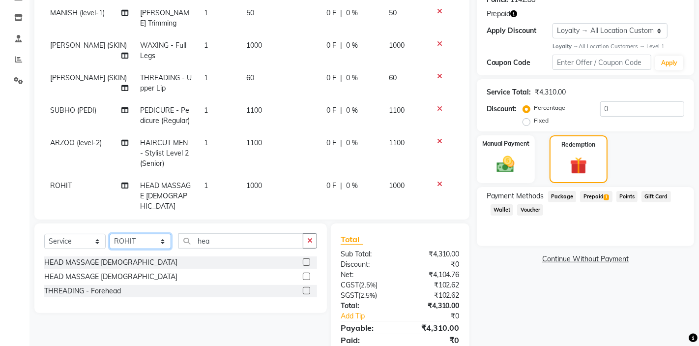
select select "63445"
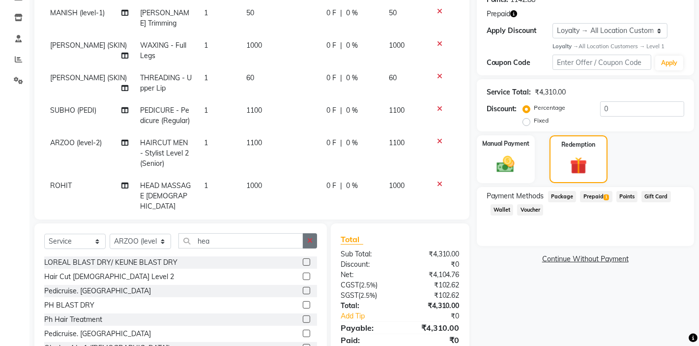
click at [310, 241] on icon "button" at bounding box center [309, 240] width 5 height 7
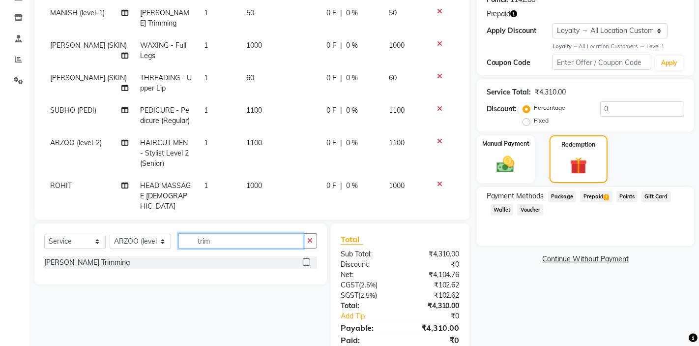
type input "trim"
click at [308, 261] on label at bounding box center [306, 261] width 7 height 7
click at [308, 261] on input "checkbox" at bounding box center [306, 262] width 6 height 6
checkbox input "false"
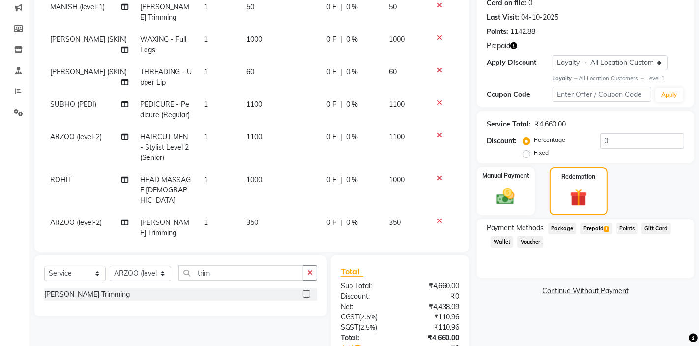
scroll to position [119, 0]
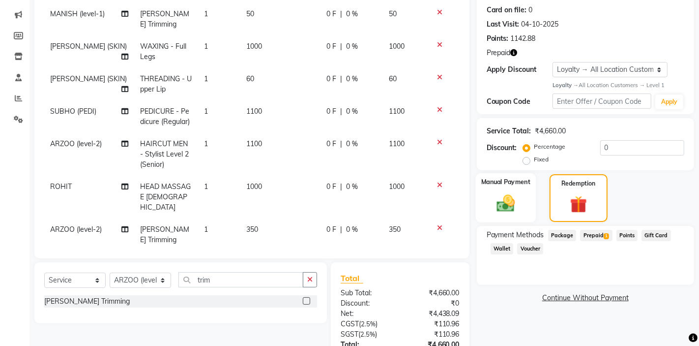
click at [505, 205] on img at bounding box center [506, 203] width 30 height 21
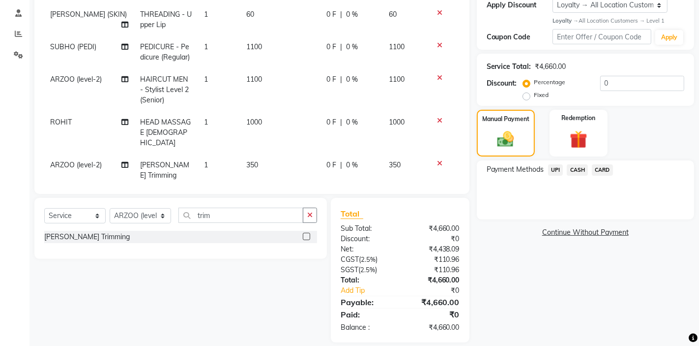
scroll to position [195, 0]
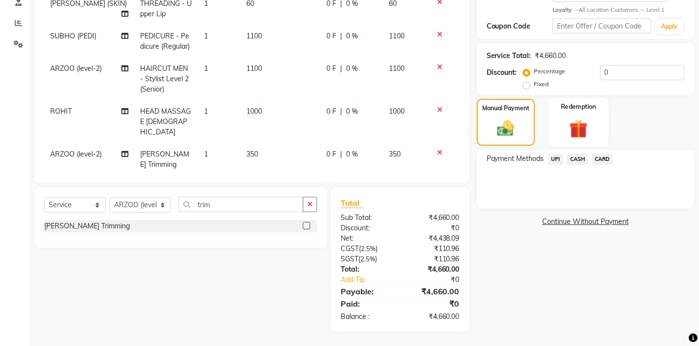
click at [590, 137] on img at bounding box center [579, 129] width 30 height 23
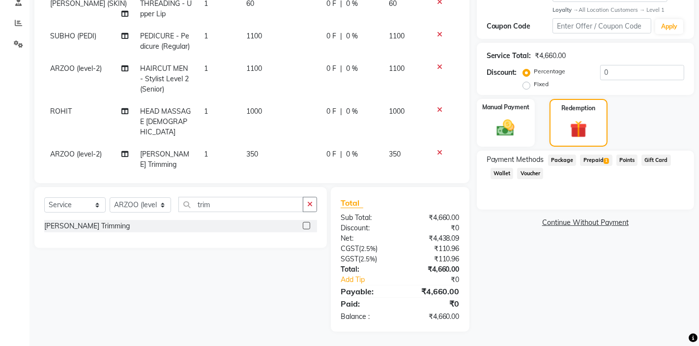
click at [595, 161] on span "Prepaid 1" at bounding box center [596, 159] width 32 height 11
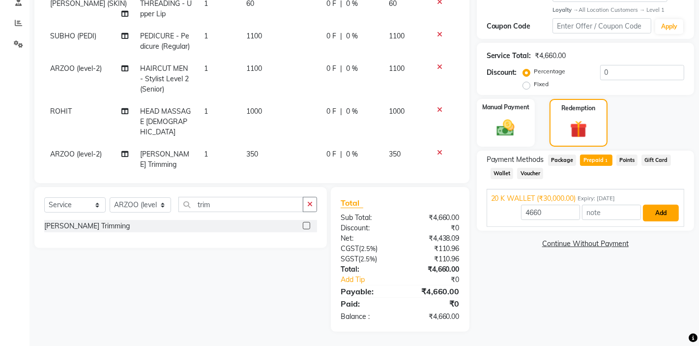
click at [660, 214] on button "Add" at bounding box center [661, 213] width 36 height 17
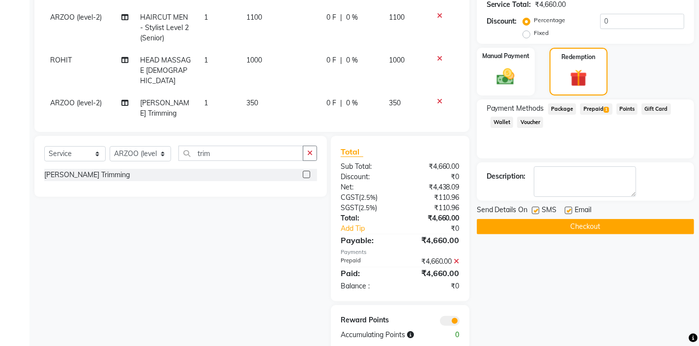
scroll to position [246, 0]
click at [538, 229] on button "Checkout" at bounding box center [585, 225] width 217 height 15
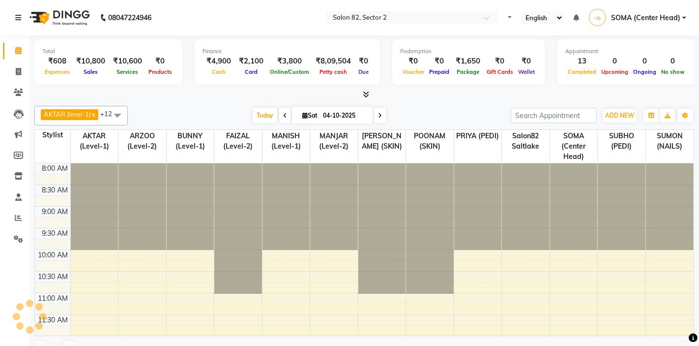
select select "en"
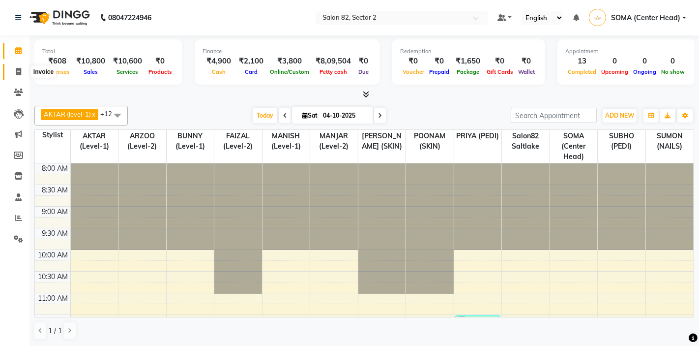
click at [18, 72] on icon at bounding box center [18, 71] width 5 height 7
select select "service"
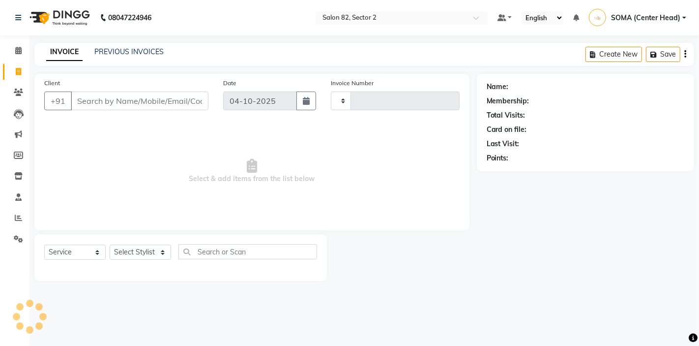
type input "2241"
select select "8703"
click at [18, 50] on icon at bounding box center [18, 50] width 6 height 7
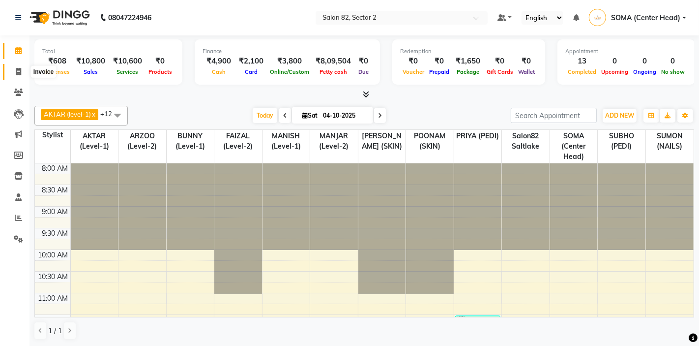
click at [16, 73] on icon at bounding box center [18, 71] width 5 height 7
select select "service"
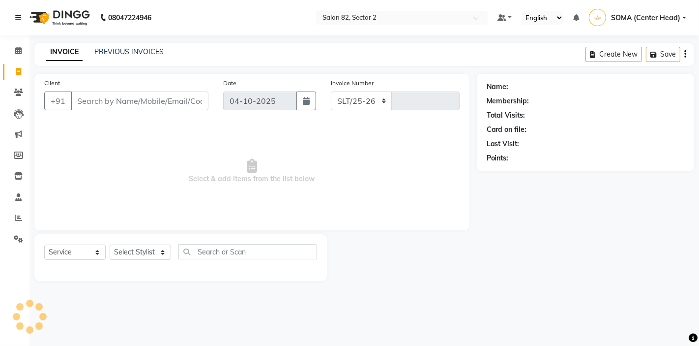
select select "8703"
type input "2241"
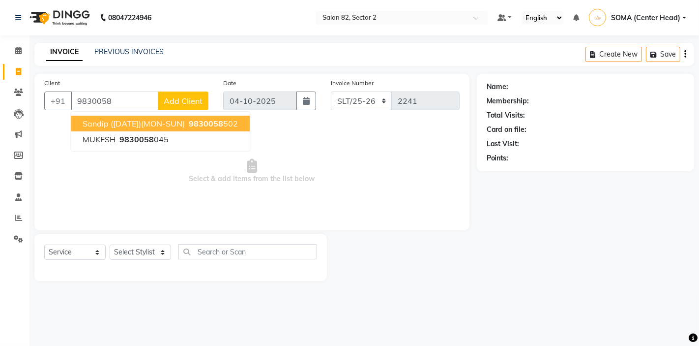
click at [147, 126] on span "Sandip ([DATE])(MON-SUN)" at bounding box center [134, 124] width 102 height 10
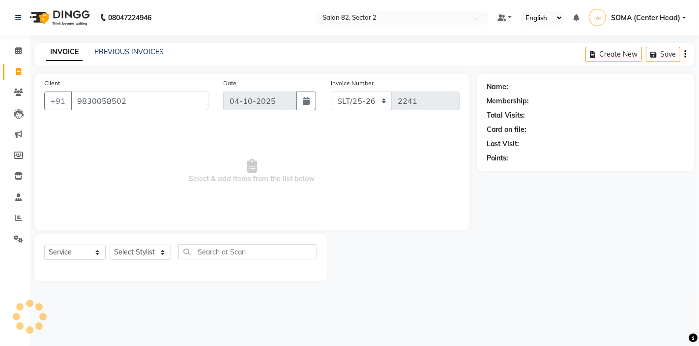
type input "9830058502"
select select "1: Object"
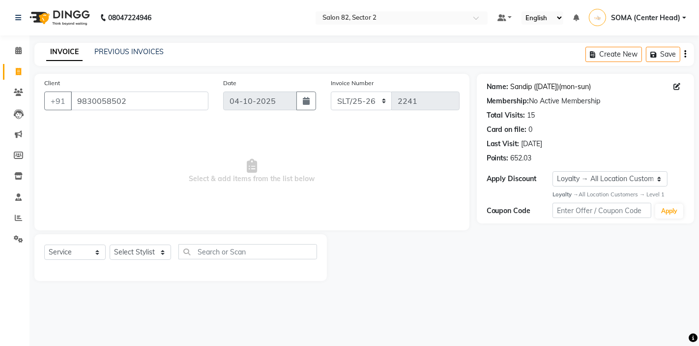
click at [543, 89] on link "Sandip (12/03/2024)(mon-sun)" at bounding box center [551, 87] width 81 height 10
click at [19, 53] on icon at bounding box center [18, 50] width 6 height 7
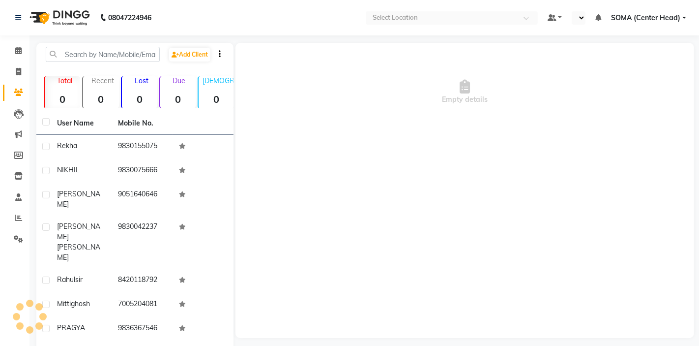
select select "en"
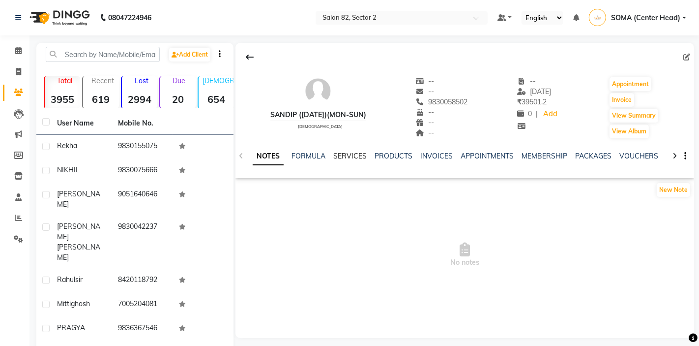
click at [355, 157] on link "SERVICES" at bounding box center [349, 155] width 33 height 9
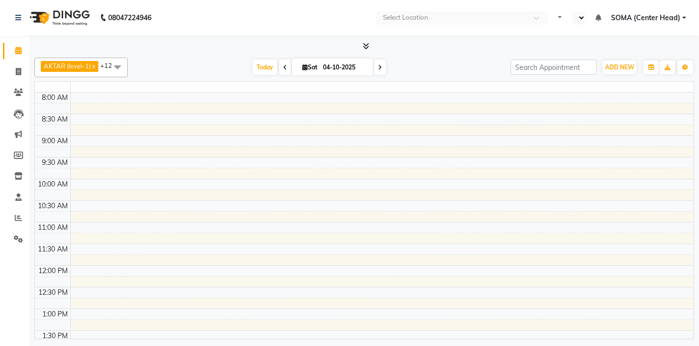
select select "en"
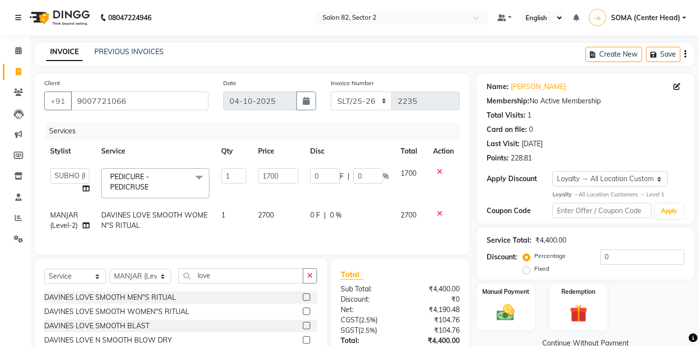
select select "33747"
select select "service"
select select "33727"
select select "1: Object"
select select "83819"
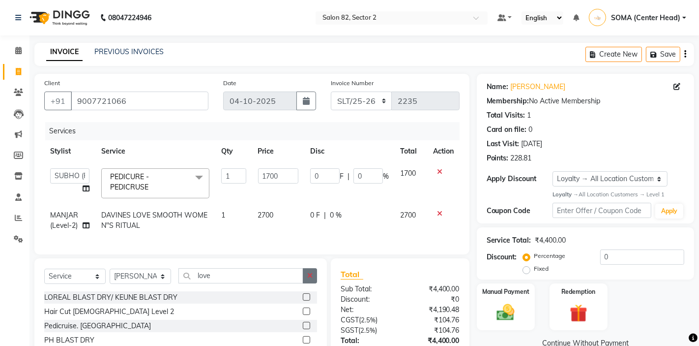
click at [311, 275] on icon "button" at bounding box center [309, 275] width 5 height 7
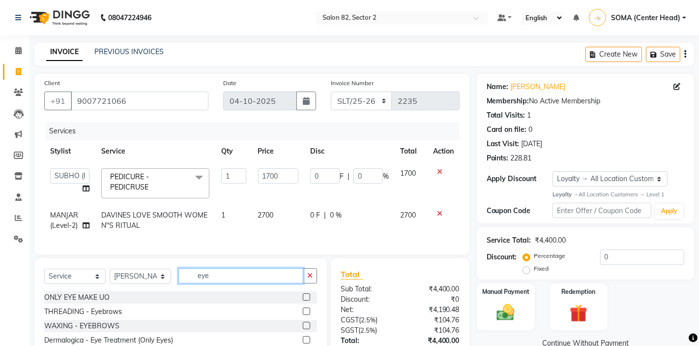
type input "eye"
click at [307, 309] on label at bounding box center [306, 310] width 7 height 7
click at [307, 309] on input "checkbox" at bounding box center [306, 311] width 6 height 6
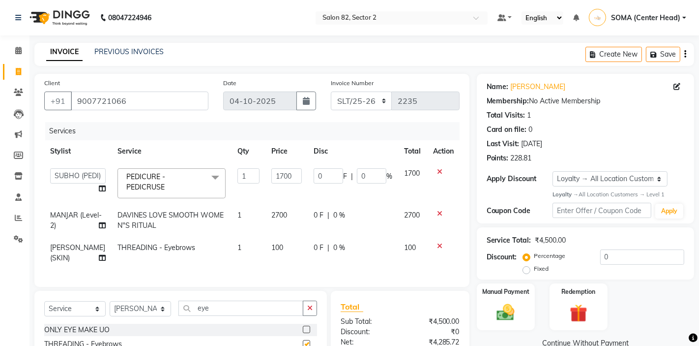
checkbox input "false"
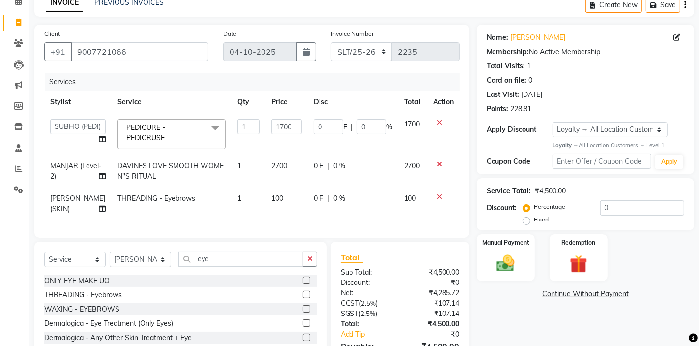
scroll to position [69, 0]
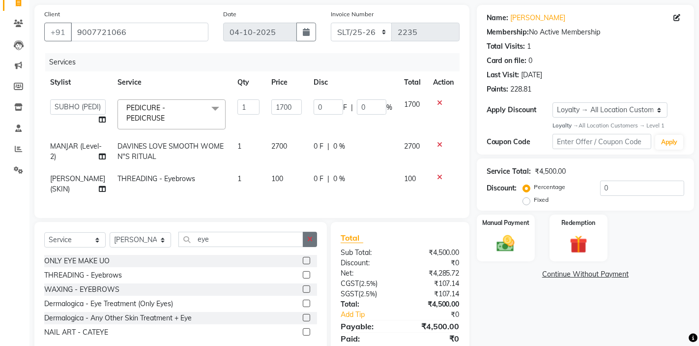
click at [310, 239] on icon "button" at bounding box center [309, 239] width 5 height 7
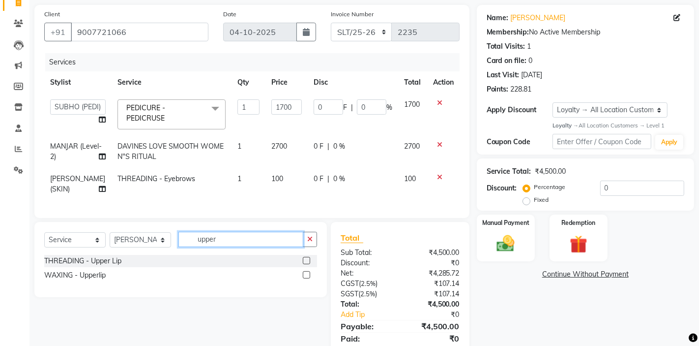
type input "upper"
click at [305, 257] on label at bounding box center [306, 260] width 7 height 7
click at [305, 258] on input "checkbox" at bounding box center [306, 261] width 6 height 6
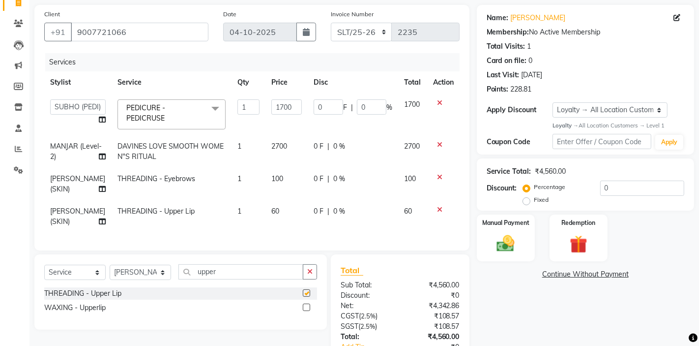
checkbox input "false"
click at [309, 271] on icon "button" at bounding box center [309, 271] width 5 height 7
type input "lower"
click at [308, 291] on label at bounding box center [306, 292] width 7 height 7
click at [308, 291] on input "checkbox" at bounding box center [306, 293] width 6 height 6
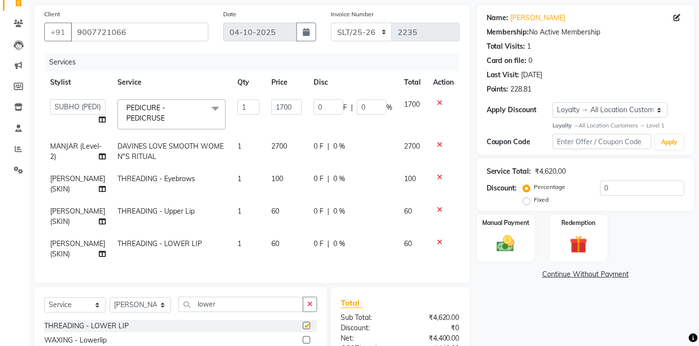
checkbox input "false"
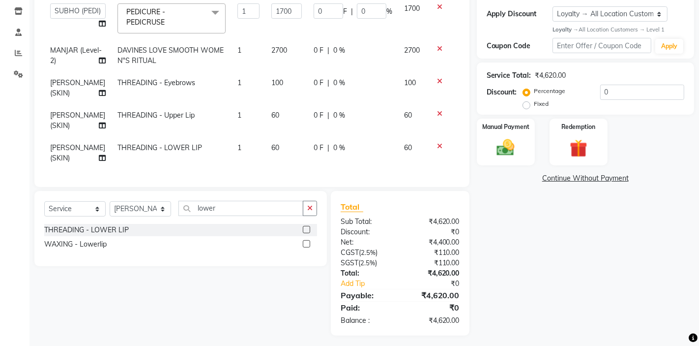
scroll to position [169, 0]
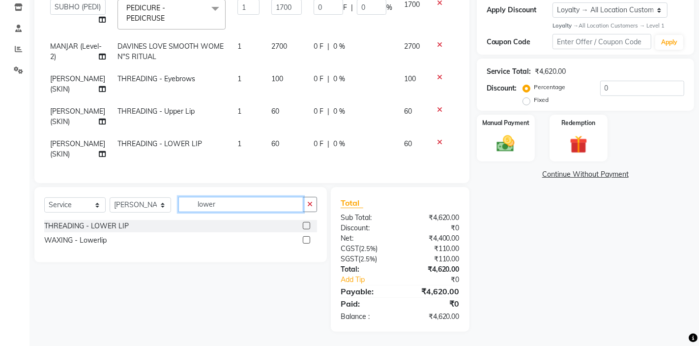
click at [279, 210] on input "lower" at bounding box center [240, 204] width 125 height 15
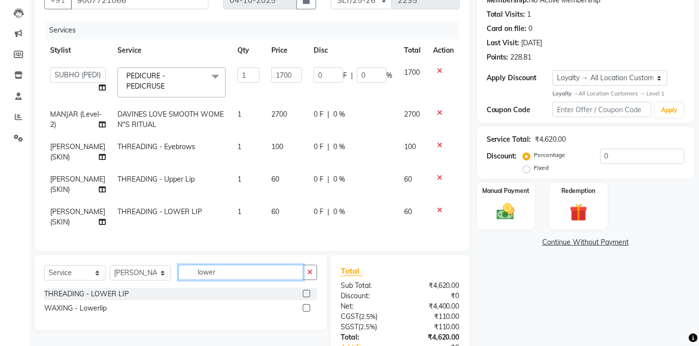
scroll to position [93, 0]
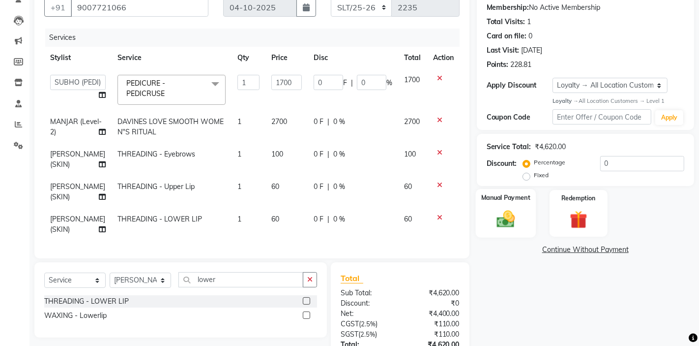
click at [503, 210] on img at bounding box center [506, 218] width 30 height 21
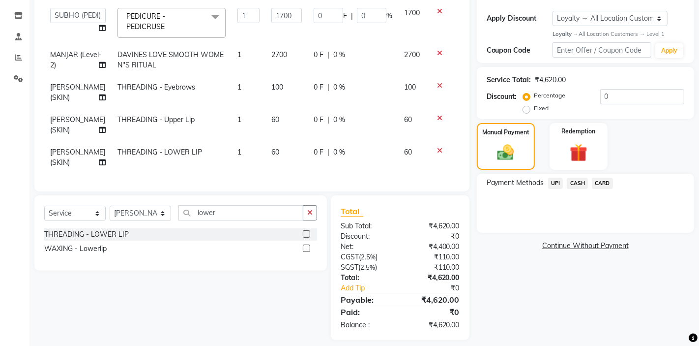
scroll to position [169, 0]
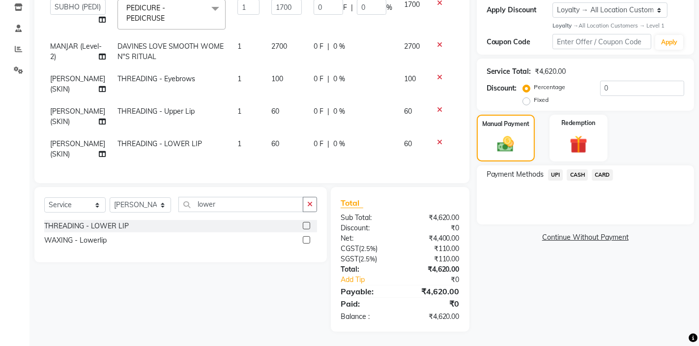
click at [557, 176] on span "UPI" at bounding box center [555, 174] width 15 height 11
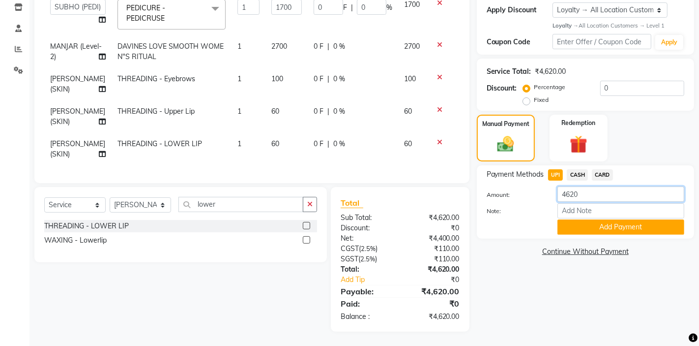
click at [583, 193] on input "4620" at bounding box center [621, 193] width 127 height 15
type input "4594"
click at [600, 227] on button "Add Payment" at bounding box center [621, 226] width 127 height 15
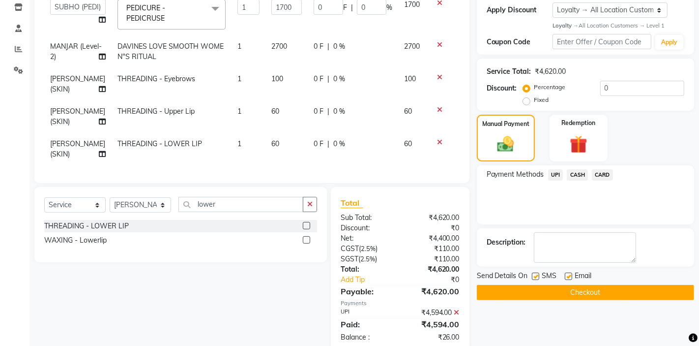
click at [560, 175] on span "UPI" at bounding box center [555, 174] width 15 height 11
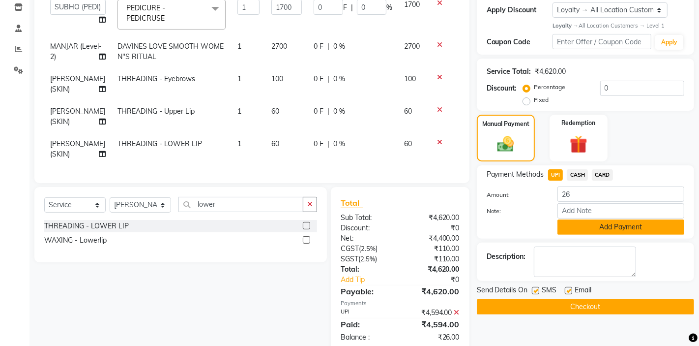
click at [586, 223] on button "Add Payment" at bounding box center [621, 226] width 127 height 15
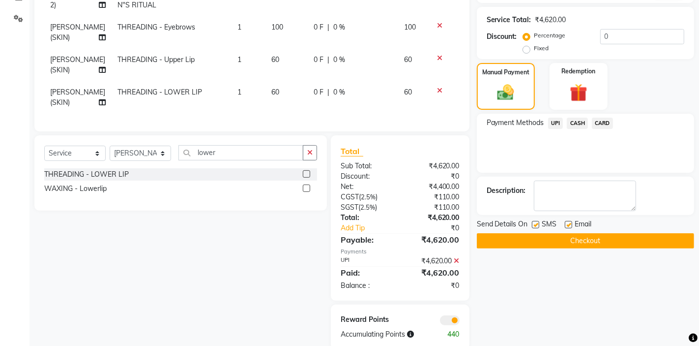
scroll to position [238, 0]
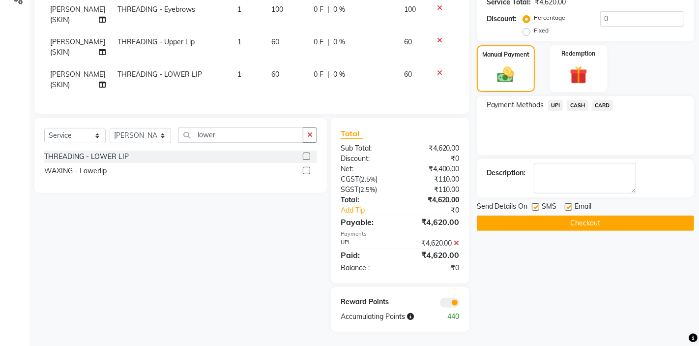
click at [558, 103] on span "UPI" at bounding box center [555, 105] width 15 height 11
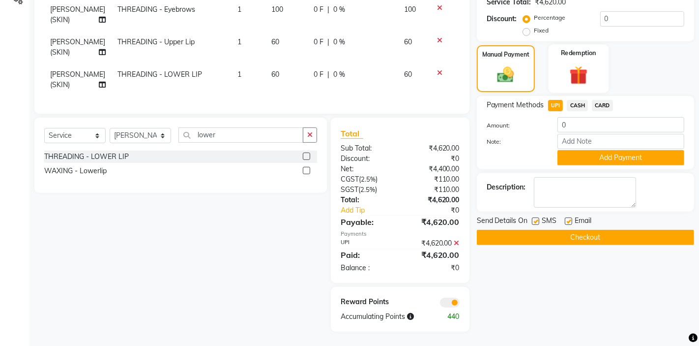
click at [574, 75] on img at bounding box center [579, 75] width 30 height 23
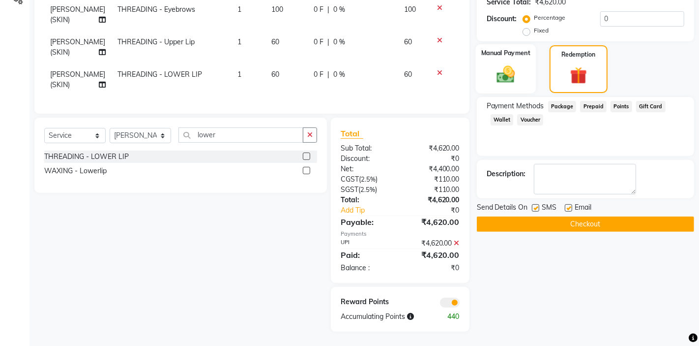
click at [516, 76] on img at bounding box center [506, 74] width 30 height 21
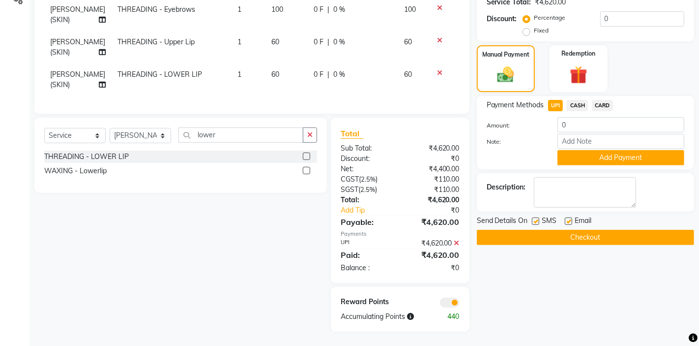
click at [577, 105] on span "CASH" at bounding box center [577, 105] width 21 height 11
click at [557, 103] on span "UPI" at bounding box center [555, 105] width 15 height 11
click at [458, 242] on icon at bounding box center [456, 242] width 5 height 7
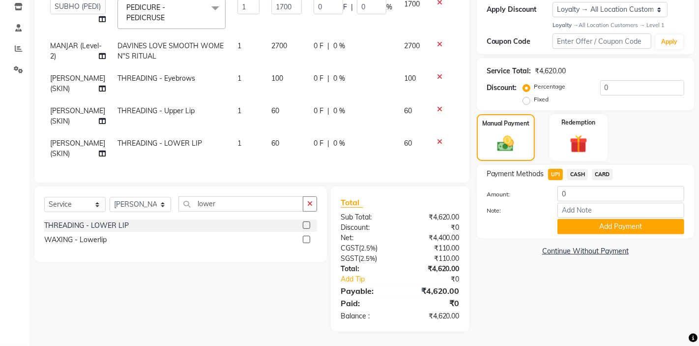
scroll to position [169, 0]
click at [519, 139] on img at bounding box center [506, 144] width 29 height 20
click at [602, 143] on div "Redemption" at bounding box center [578, 138] width 60 height 49
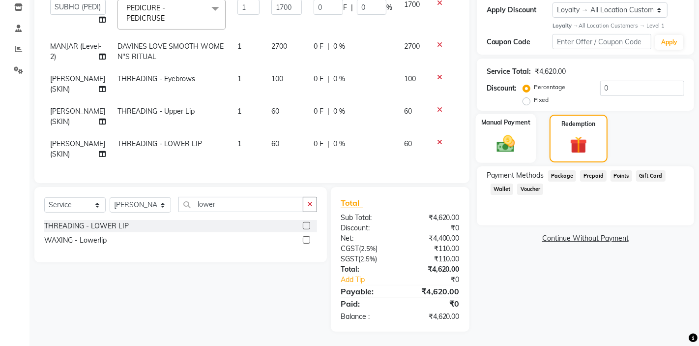
click at [514, 148] on img at bounding box center [506, 143] width 30 height 21
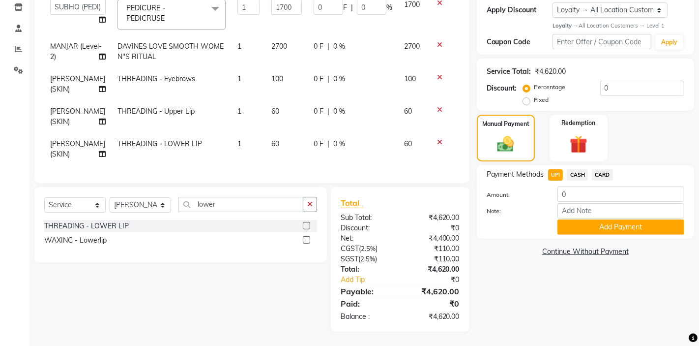
click at [577, 177] on span "CASH" at bounding box center [577, 174] width 21 height 11
click at [586, 196] on input "4620" at bounding box center [621, 193] width 127 height 15
type input "4594"
click at [597, 231] on button "Add Payment" at bounding box center [621, 226] width 127 height 15
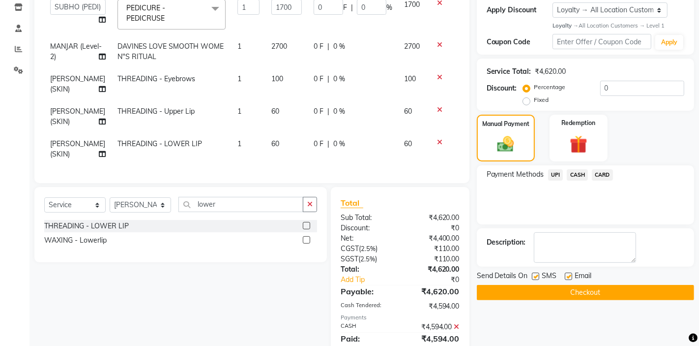
click at [554, 176] on span "UPI" at bounding box center [555, 174] width 15 height 11
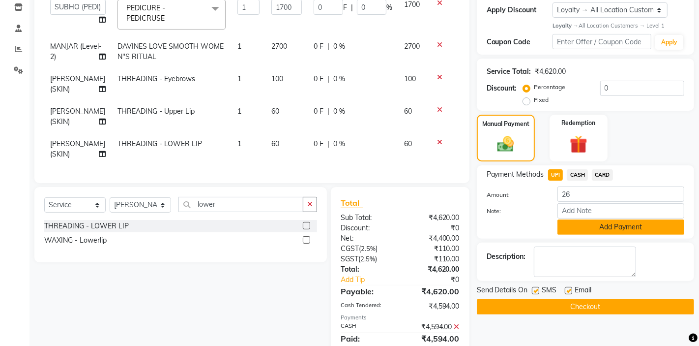
click at [582, 224] on button "Add Payment" at bounding box center [621, 226] width 127 height 15
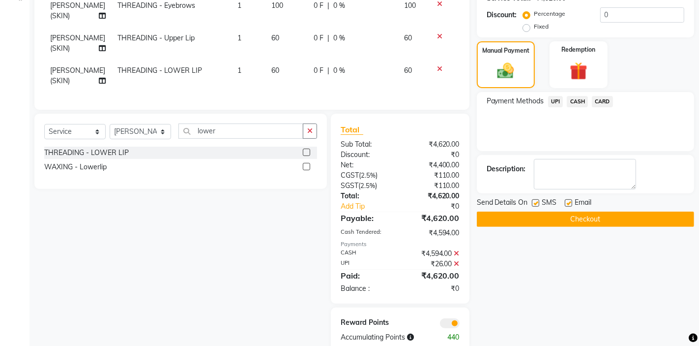
scroll to position [244, 0]
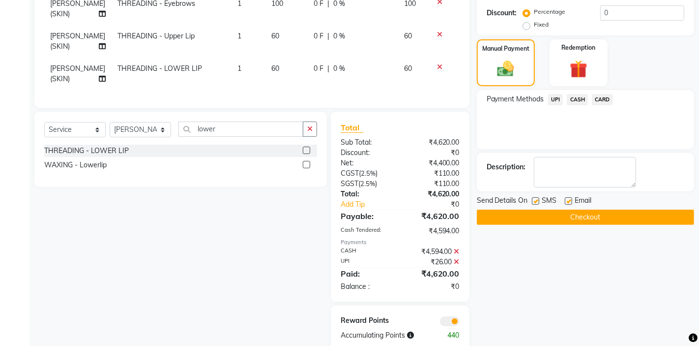
click at [539, 217] on button "Checkout" at bounding box center [585, 216] width 217 height 15
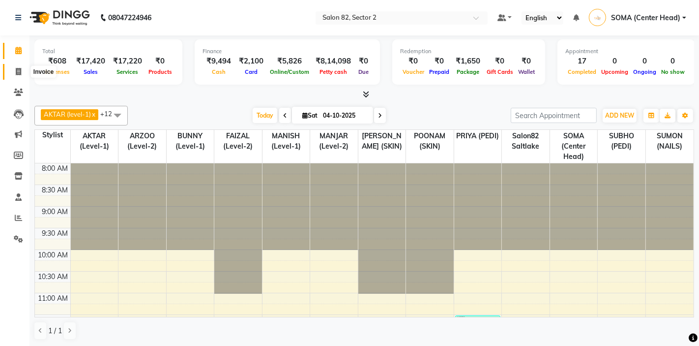
click at [21, 70] on span at bounding box center [18, 71] width 17 height 11
select select "service"
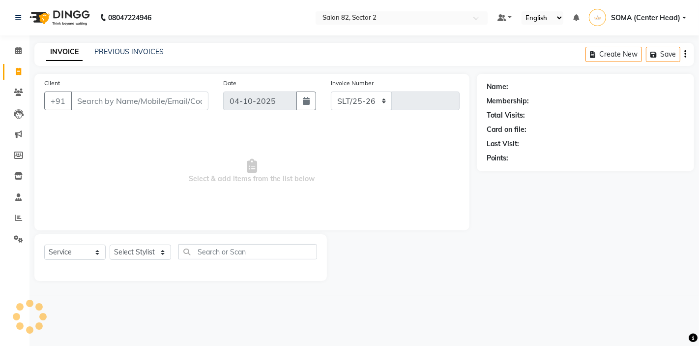
select select "8703"
type input "2243"
click at [99, 97] on input "Client" at bounding box center [140, 100] width 138 height 19
click at [106, 108] on input "Client" at bounding box center [140, 100] width 138 height 19
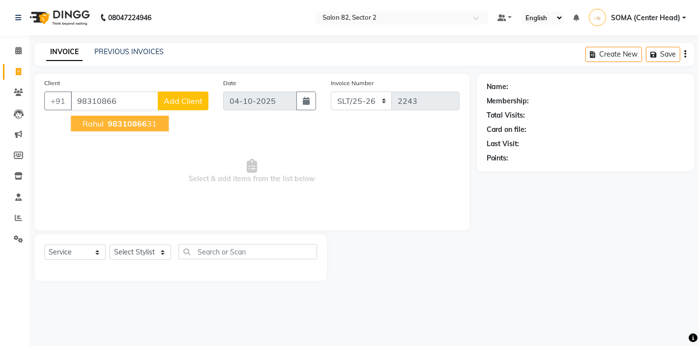
click at [100, 125] on span "rahul" at bounding box center [93, 124] width 21 height 10
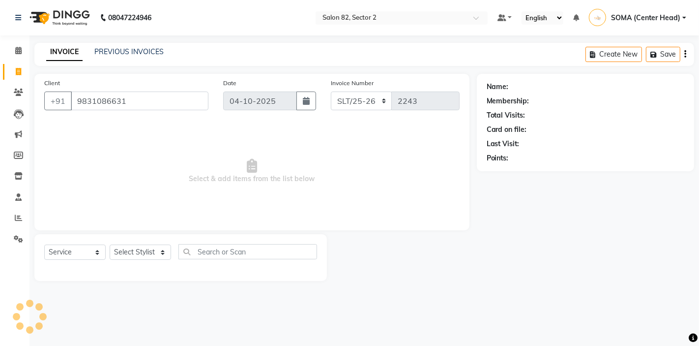
type input "9831086631"
select select "1: Object"
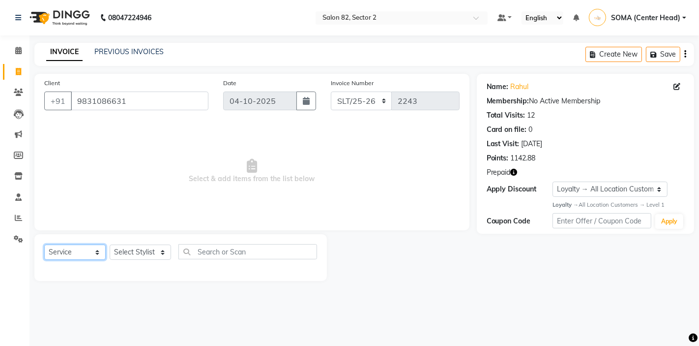
click at [70, 248] on select "Select Service Product Membership Package Voucher Prepaid Gift Card" at bounding box center [74, 251] width 61 height 15
select select "P"
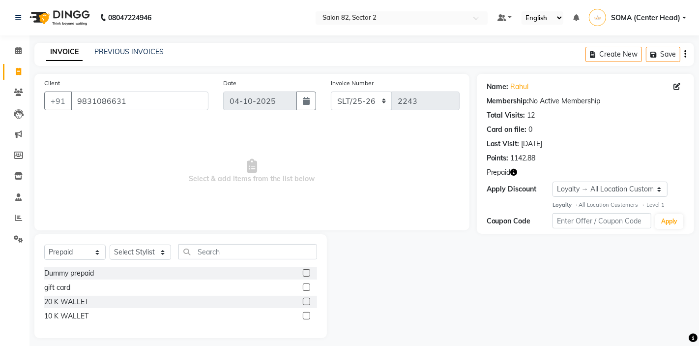
click at [307, 299] on label at bounding box center [306, 300] width 7 height 7
click at [307, 299] on input "checkbox" at bounding box center [306, 301] width 6 height 6
checkbox input "false"
click at [142, 251] on select "Select Stylist AKTAR (level-1) ARZOO (level-2) BUNNY (level-1) FAIZAL (level-2)…" at bounding box center [140, 251] width 61 height 15
select select "34310"
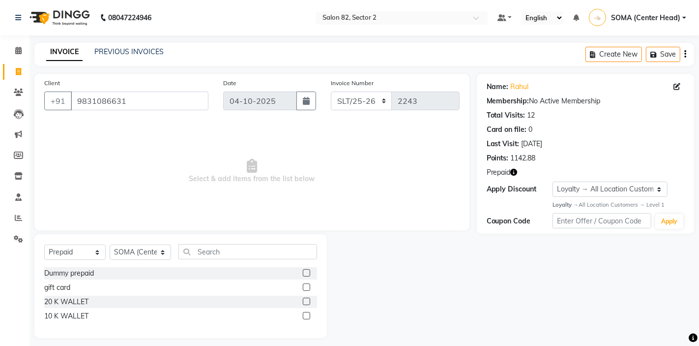
click at [306, 303] on label at bounding box center [306, 300] width 7 height 7
click at [306, 303] on input "checkbox" at bounding box center [306, 301] width 6 height 6
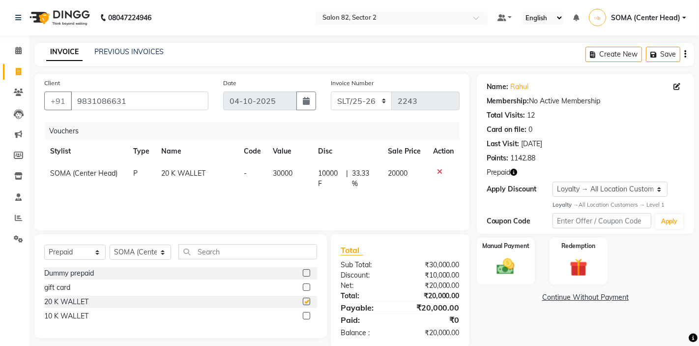
checkbox input "false"
click at [519, 88] on link "Rahul" at bounding box center [520, 87] width 18 height 10
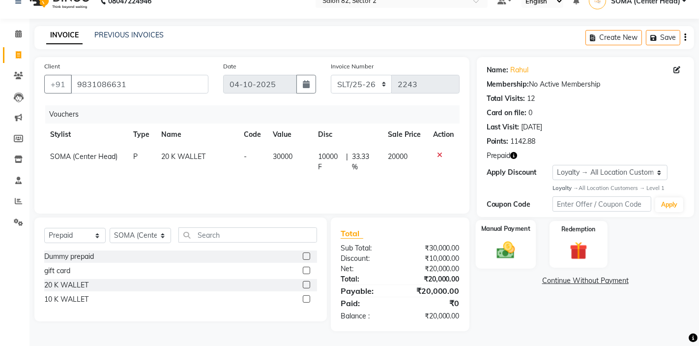
click at [513, 252] on img at bounding box center [506, 249] width 30 height 21
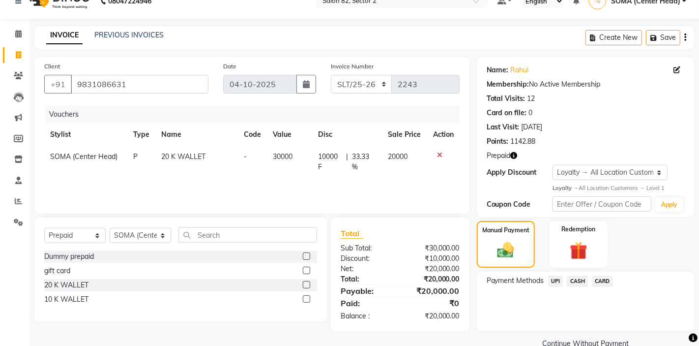
click at [601, 279] on span "CARD" at bounding box center [602, 280] width 21 height 11
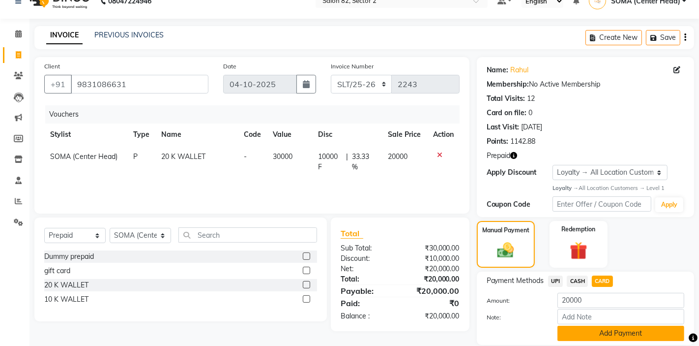
click at [572, 337] on button "Add Payment" at bounding box center [621, 333] width 127 height 15
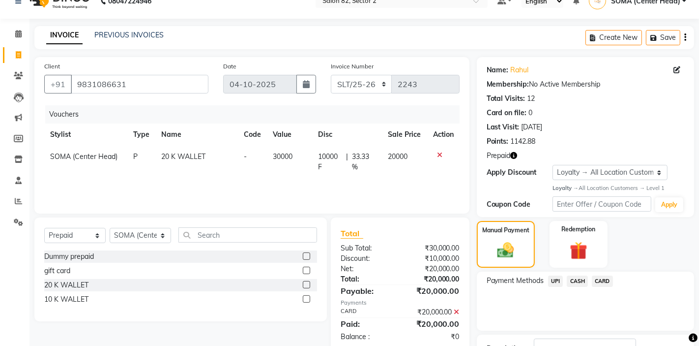
scroll to position [91, 0]
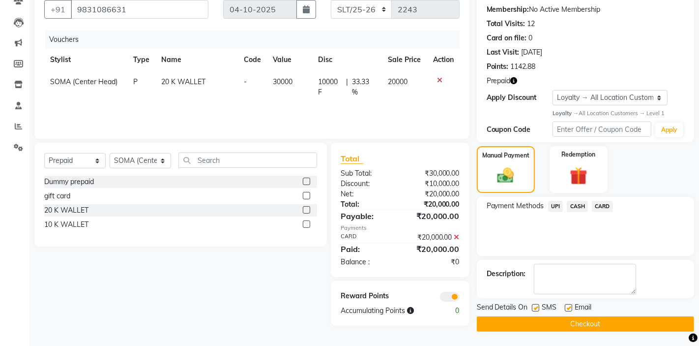
click at [547, 324] on button "Checkout" at bounding box center [585, 323] width 217 height 15
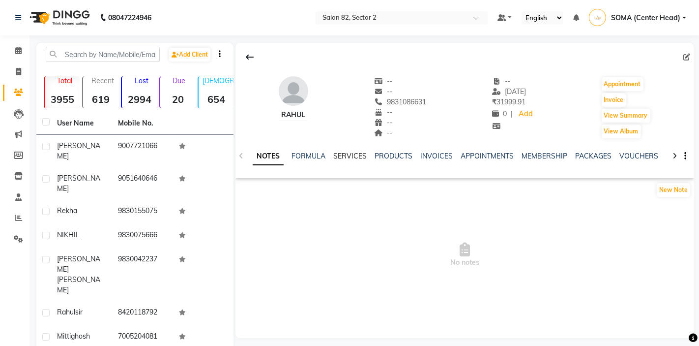
click at [355, 154] on link "SERVICES" at bounding box center [349, 155] width 33 height 9
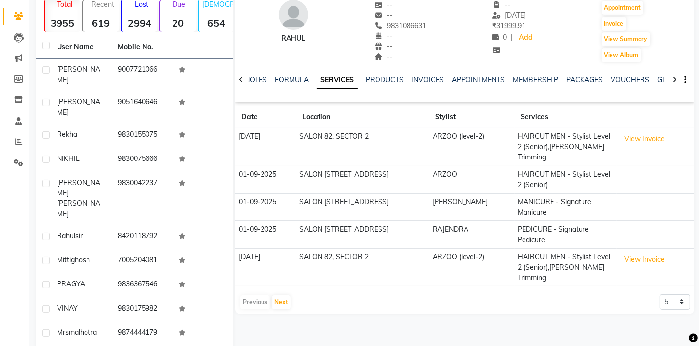
scroll to position [80, 0]
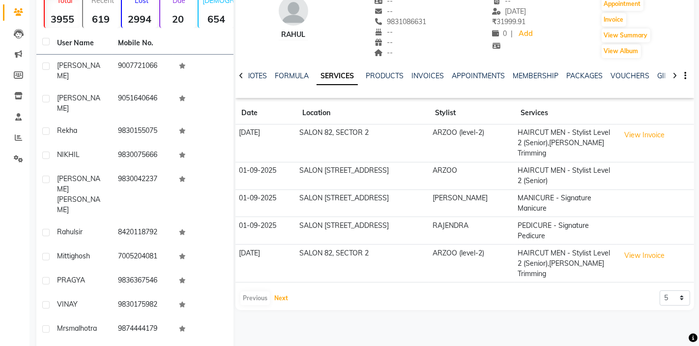
click at [282, 298] on button "Next" at bounding box center [281, 298] width 19 height 14
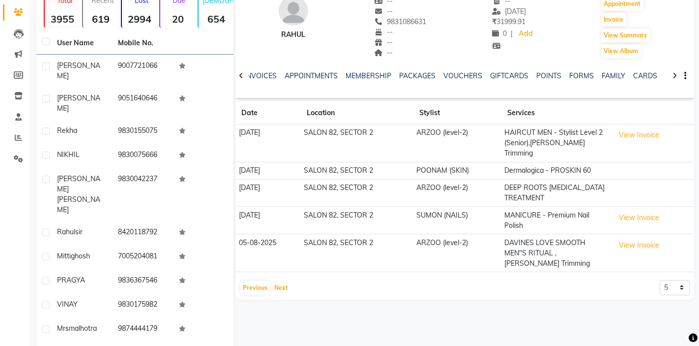
scroll to position [0, 199]
click at [638, 73] on link "WALLET" at bounding box center [648, 75] width 28 height 9
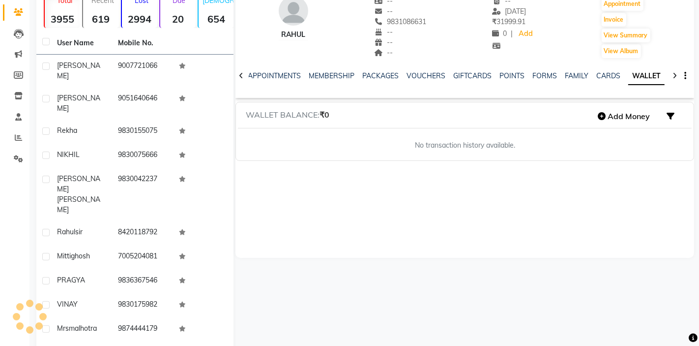
scroll to position [0, 99]
click at [599, 73] on link "CARDS" at bounding box center [611, 75] width 24 height 9
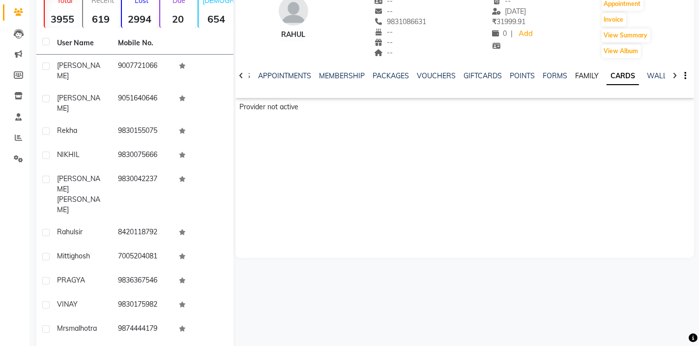
click at [582, 73] on link "FAMILY" at bounding box center [587, 75] width 24 height 9
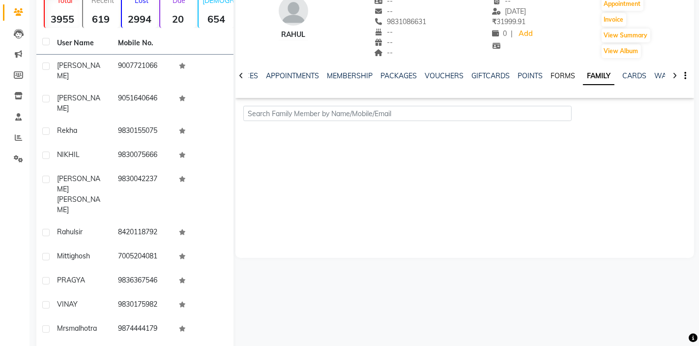
click at [556, 74] on link "FORMS" at bounding box center [563, 75] width 25 height 9
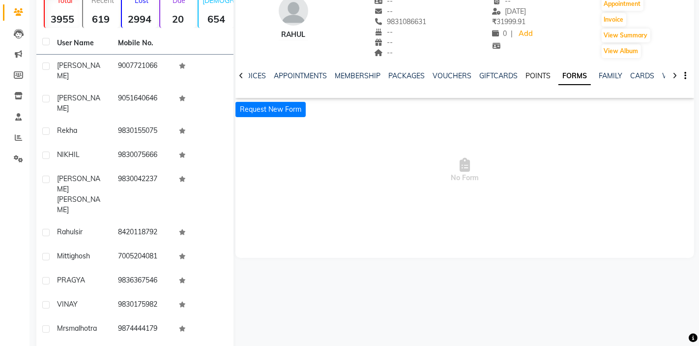
click at [527, 77] on link "POINTS" at bounding box center [538, 75] width 25 height 9
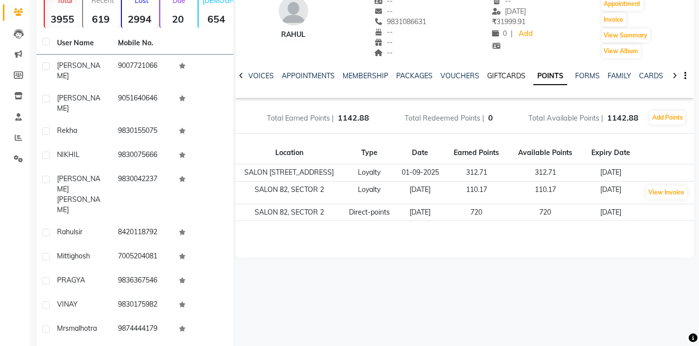
click at [504, 77] on link "GIFTCARDS" at bounding box center [506, 75] width 38 height 9
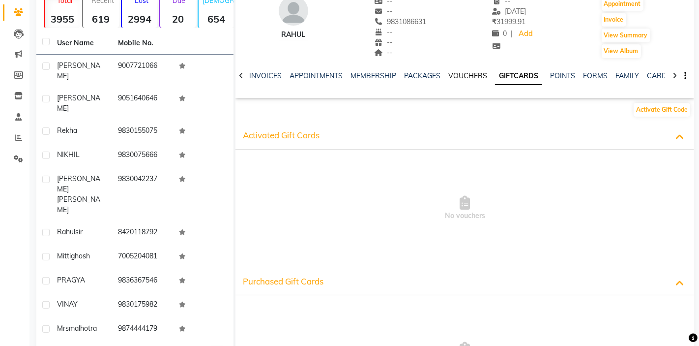
click at [451, 76] on link "VOUCHERS" at bounding box center [467, 75] width 39 height 9
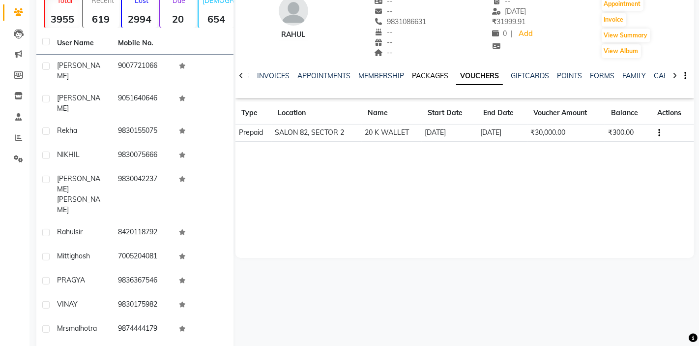
click at [436, 77] on link "PACKAGES" at bounding box center [430, 75] width 36 height 9
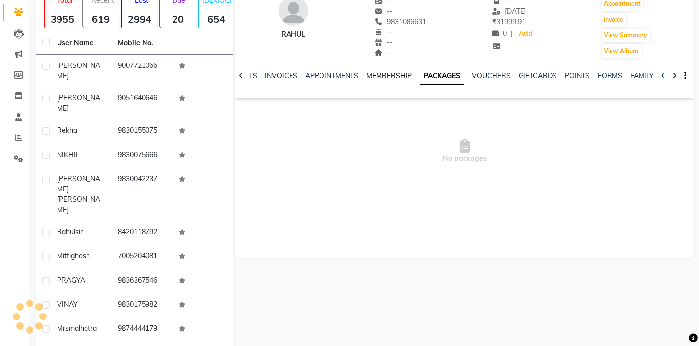
click at [395, 71] on link "MEMBERSHIP" at bounding box center [389, 75] width 46 height 9
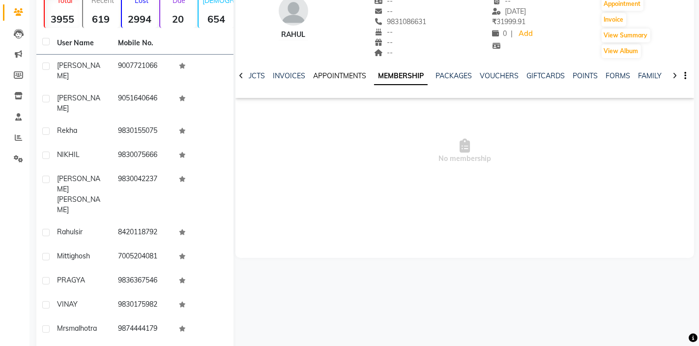
click at [342, 73] on link "APPOINTMENTS" at bounding box center [339, 75] width 53 height 9
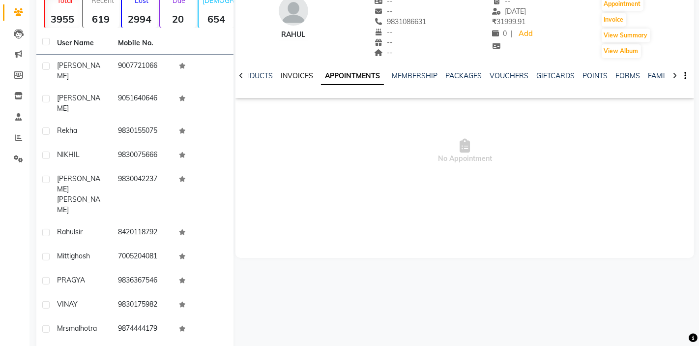
click at [302, 72] on link "INVOICES" at bounding box center [297, 75] width 32 height 9
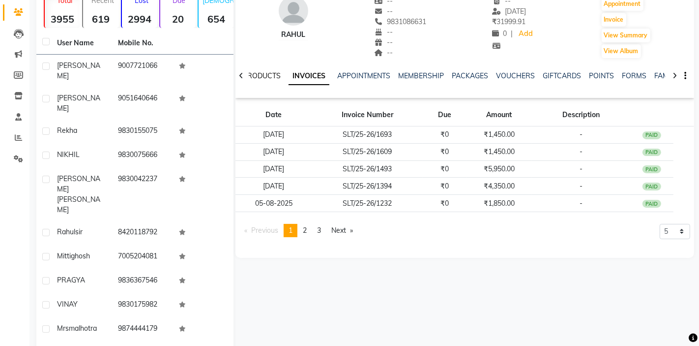
click at [267, 77] on link "PRODUCTS" at bounding box center [262, 75] width 38 height 9
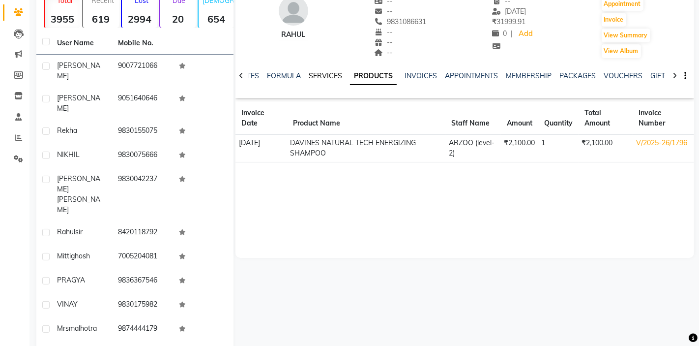
click at [326, 75] on link "SERVICES" at bounding box center [325, 75] width 33 height 9
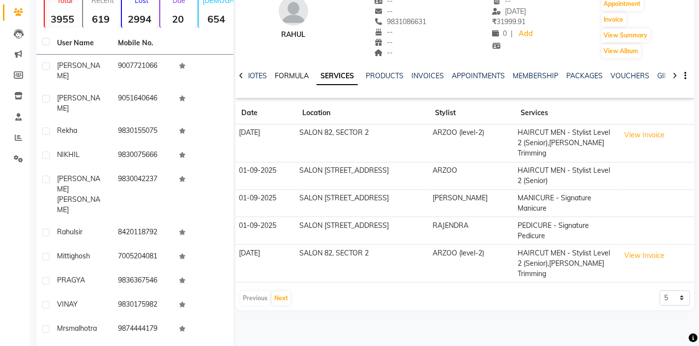
click at [288, 79] on link "FORMULA" at bounding box center [292, 75] width 34 height 9
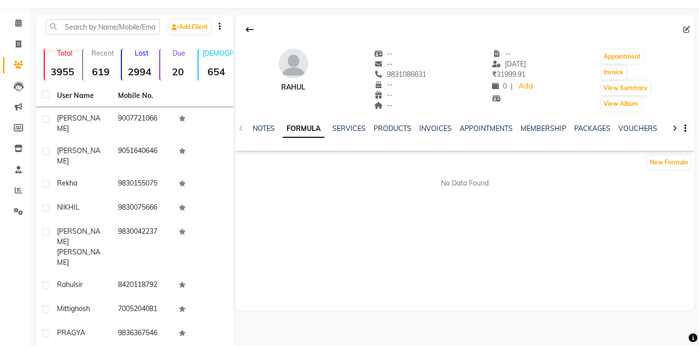
scroll to position [27, 0]
click at [267, 129] on link "NOTES" at bounding box center [264, 128] width 22 height 9
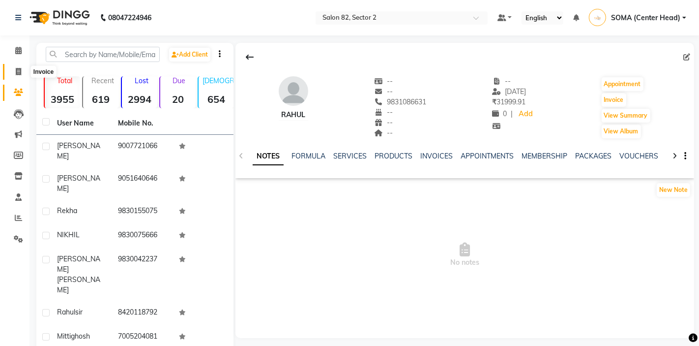
click at [16, 71] on icon at bounding box center [18, 71] width 5 height 7
select select "service"
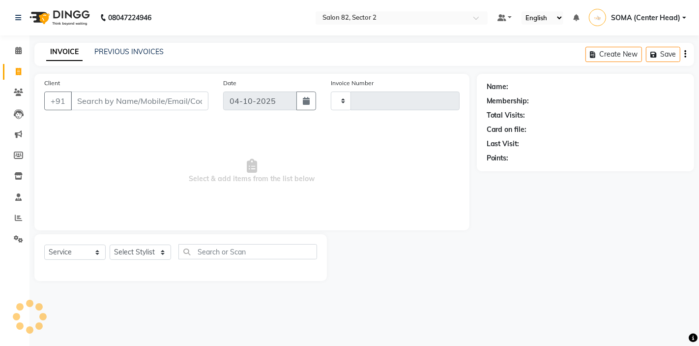
type input "2244"
select select "8703"
click at [131, 254] on select "Select Stylist AKTAR (level-1) ARZOO (level-2) BUNNY (level-1) FAIZAL (level-2)…" at bounding box center [140, 251] width 61 height 15
select select "63445"
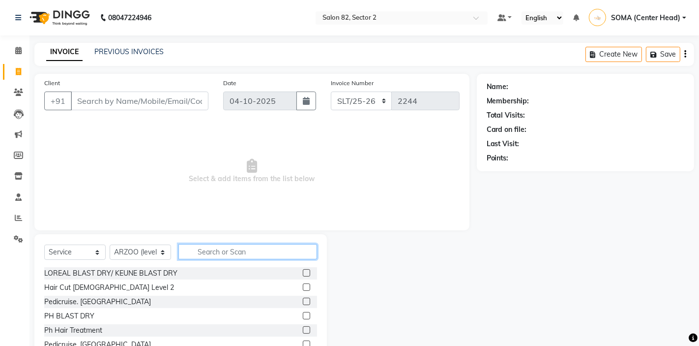
click at [205, 255] on input "text" at bounding box center [247, 251] width 139 height 15
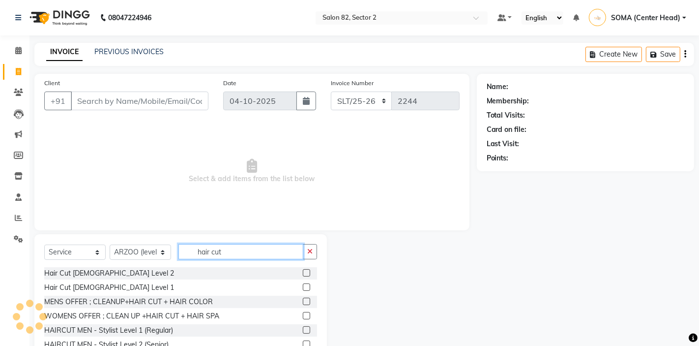
scroll to position [17, 0]
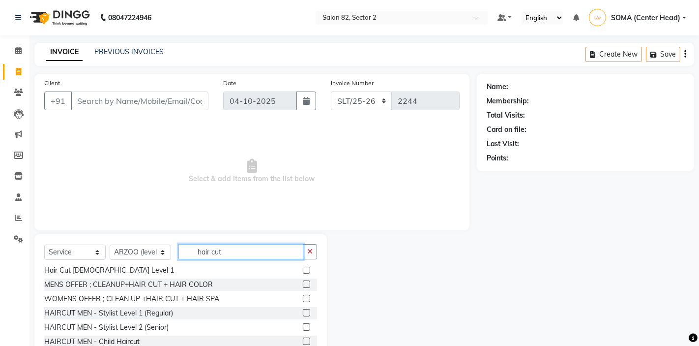
type input "hair cut"
click at [306, 327] on label at bounding box center [306, 326] width 7 height 7
click at [306, 327] on input "checkbox" at bounding box center [306, 327] width 6 height 6
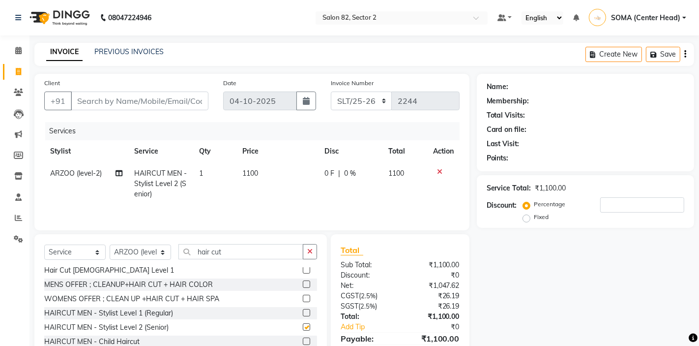
checkbox input "false"
click at [161, 103] on input "Client" at bounding box center [140, 100] width 138 height 19
type input "9"
type input "0"
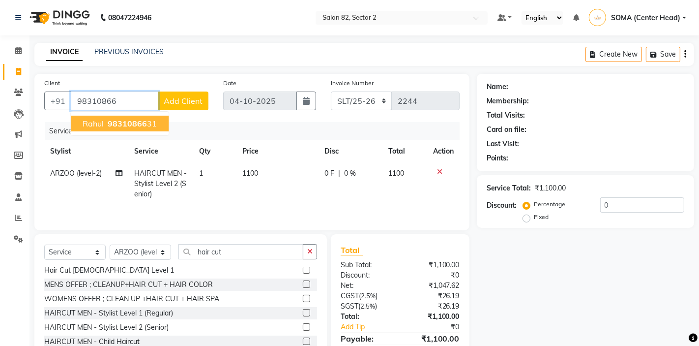
click at [141, 124] on span "98310866" at bounding box center [127, 124] width 39 height 10
type input "9831086631"
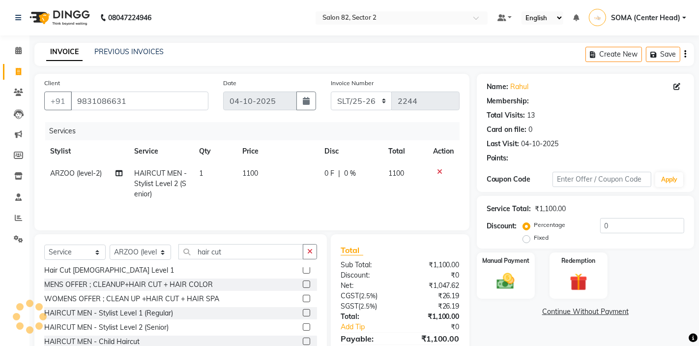
select select "1: Object"
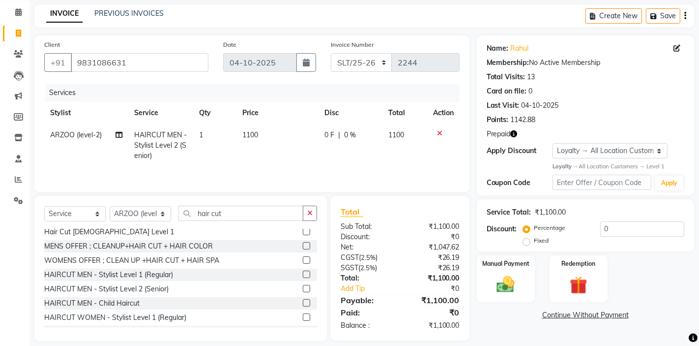
scroll to position [48, 0]
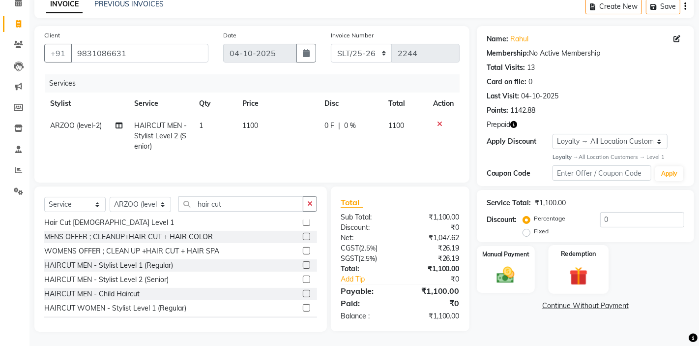
click at [571, 274] on img at bounding box center [579, 276] width 30 height 23
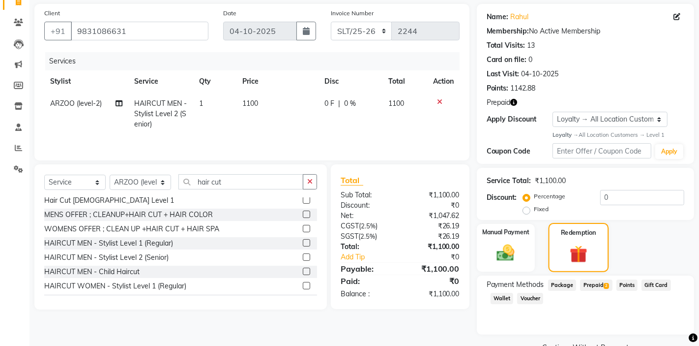
scroll to position [93, 0]
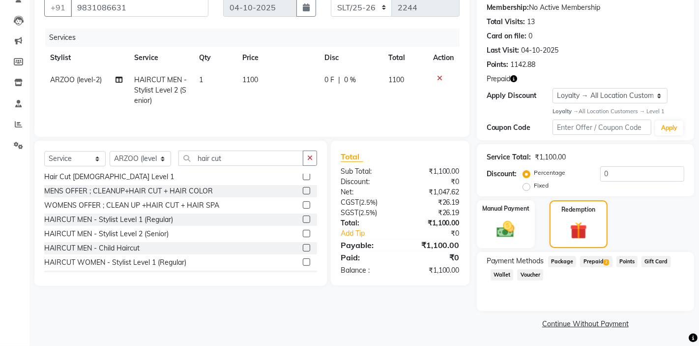
click at [594, 263] on span "Prepaid 2" at bounding box center [596, 261] width 32 height 11
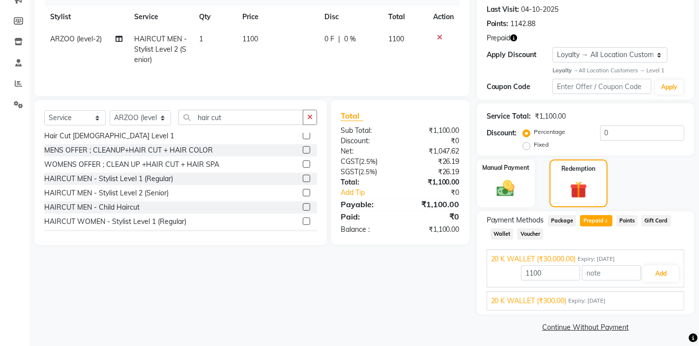
scroll to position [138, 0]
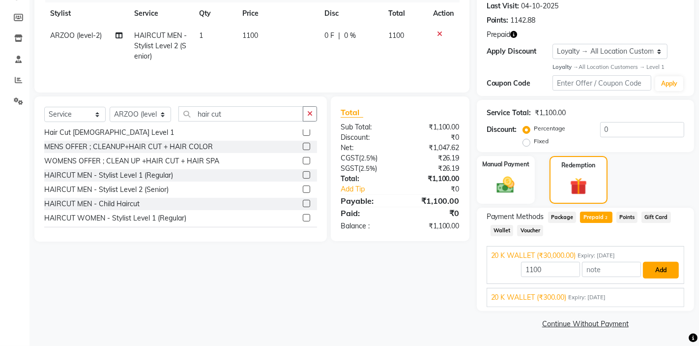
click at [660, 270] on button "Add" at bounding box center [661, 270] width 36 height 17
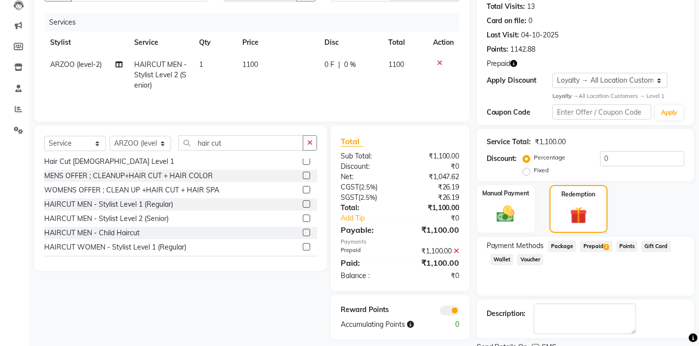
scroll to position [107, 0]
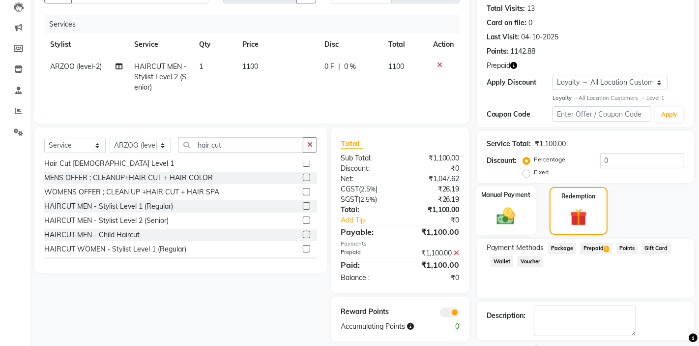
click at [513, 213] on img at bounding box center [506, 216] width 30 height 21
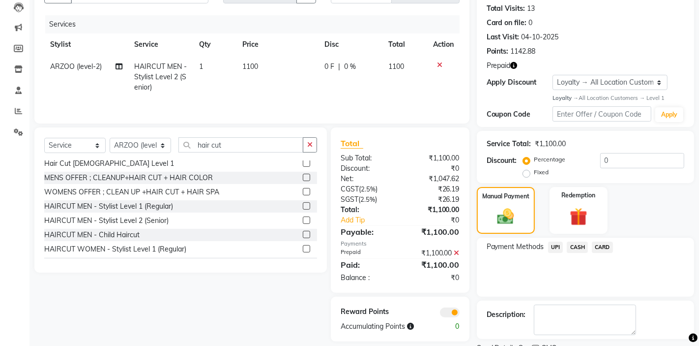
click at [458, 252] on icon at bounding box center [456, 252] width 5 height 7
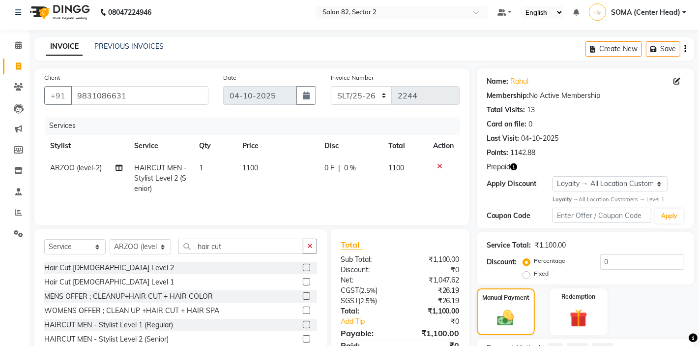
scroll to position [0, 0]
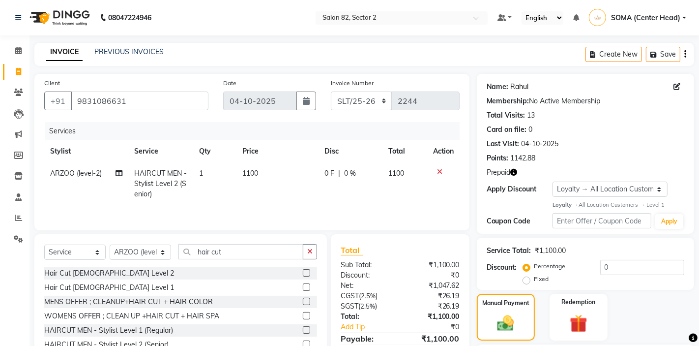
click at [521, 85] on link "Rahul" at bounding box center [520, 87] width 18 height 10
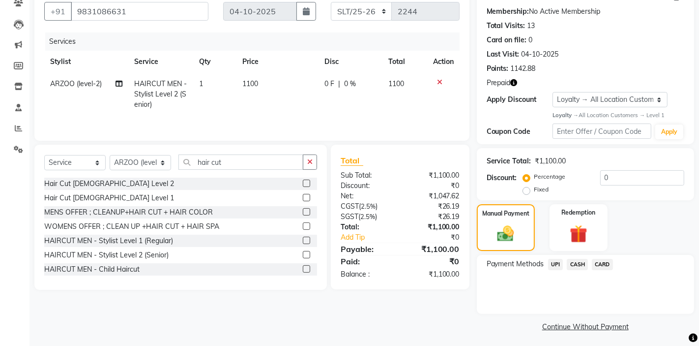
scroll to position [92, 0]
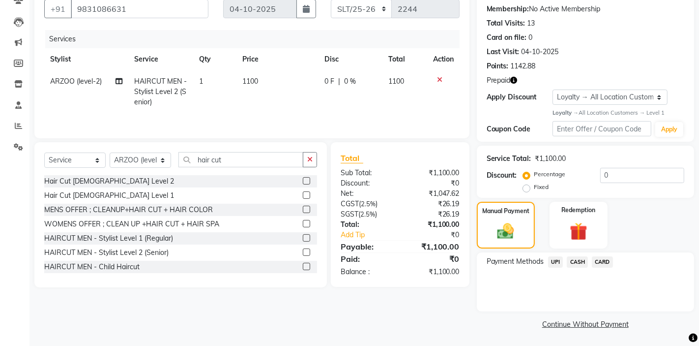
click at [439, 79] on icon at bounding box center [439, 79] width 5 height 7
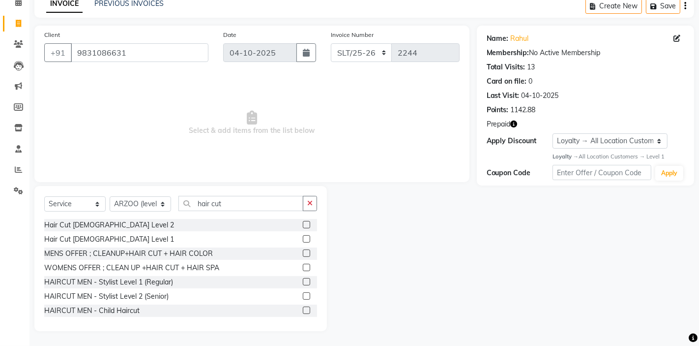
scroll to position [48, 0]
click at [504, 124] on span "Prepaid" at bounding box center [499, 124] width 24 height 10
click at [508, 125] on span "Prepaid" at bounding box center [499, 124] width 24 height 10
click at [517, 125] on icon "button" at bounding box center [514, 124] width 7 height 7
click at [483, 138] on span "(₹300.00)" at bounding box center [476, 138] width 30 height 8
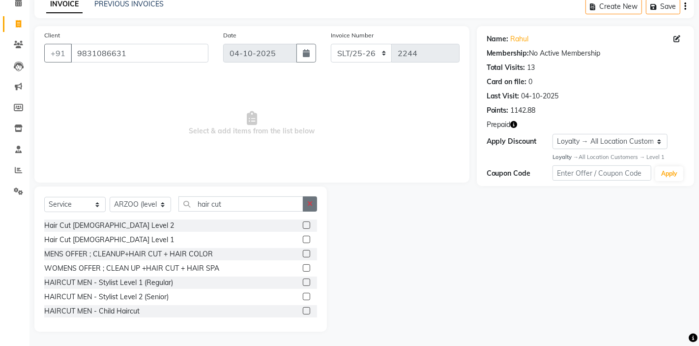
click at [309, 202] on icon "button" at bounding box center [309, 203] width 5 height 7
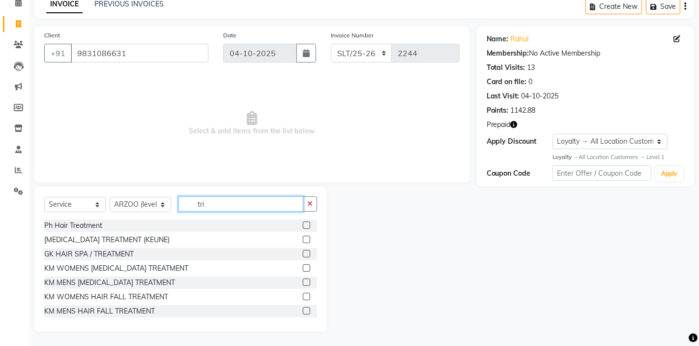
scroll to position [0, 0]
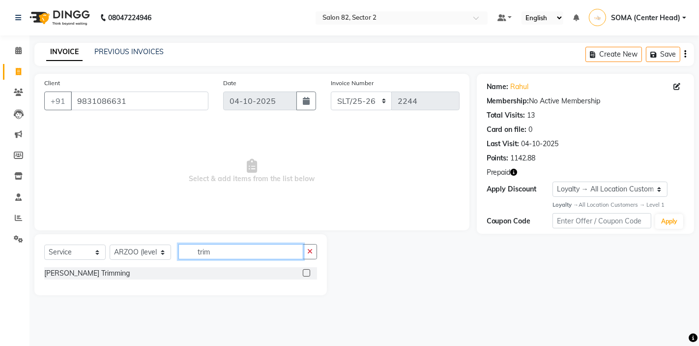
type input "trim"
click at [309, 278] on div at bounding box center [306, 274] width 6 height 10
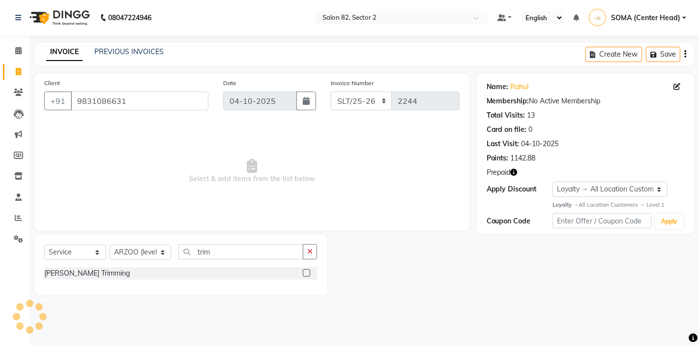
click at [309, 278] on div at bounding box center [306, 274] width 6 height 10
click at [307, 274] on label at bounding box center [306, 272] width 7 height 7
click at [307, 274] on input "checkbox" at bounding box center [306, 273] width 6 height 6
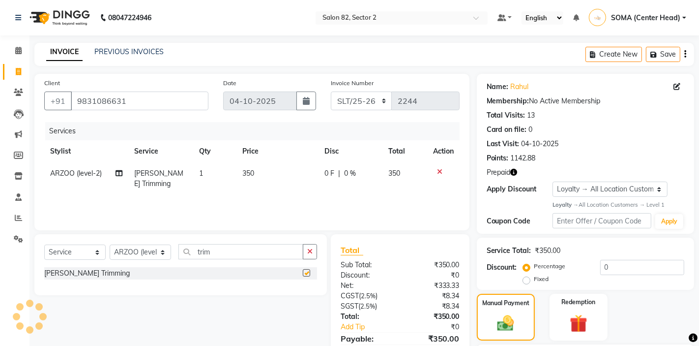
checkbox input "false"
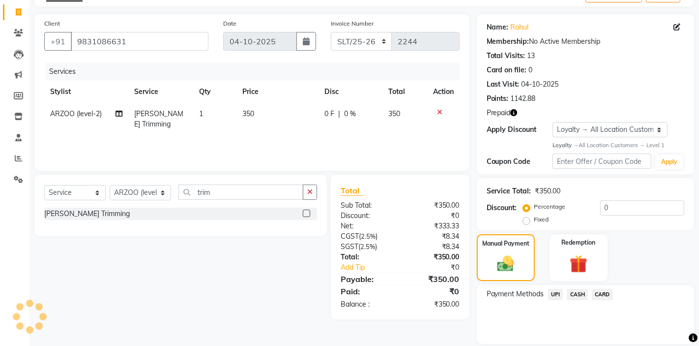
scroll to position [80, 0]
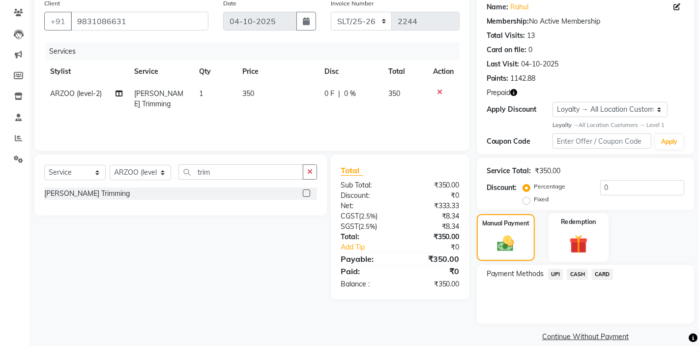
click at [569, 249] on img at bounding box center [579, 244] width 30 height 23
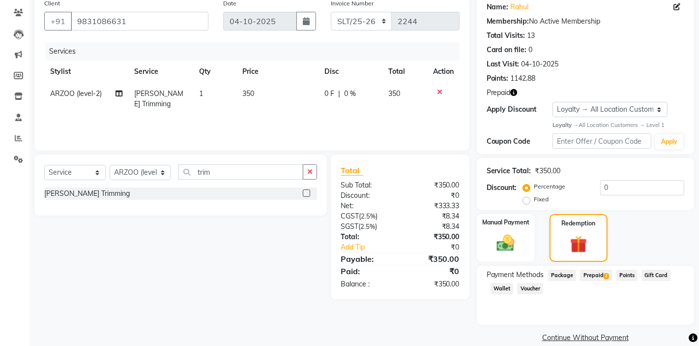
click at [593, 274] on span "Prepaid 2" at bounding box center [596, 274] width 32 height 11
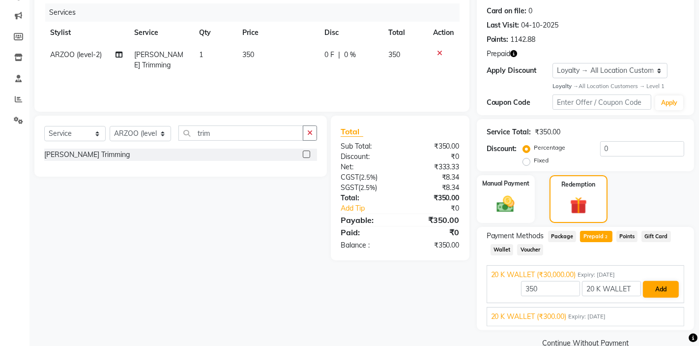
scroll to position [138, 0]
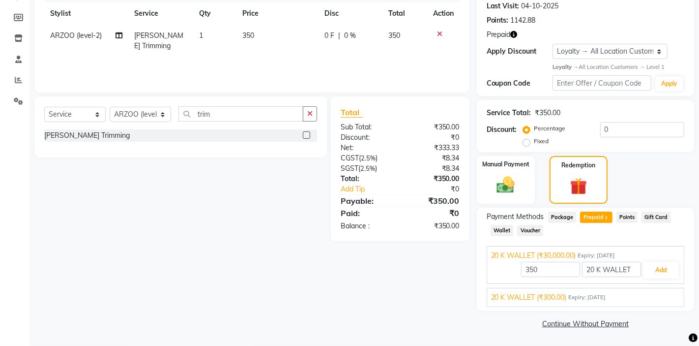
click at [578, 302] on div "20 K WALLET (₹300.00) Expiry: 13-05-2026" at bounding box center [585, 297] width 189 height 10
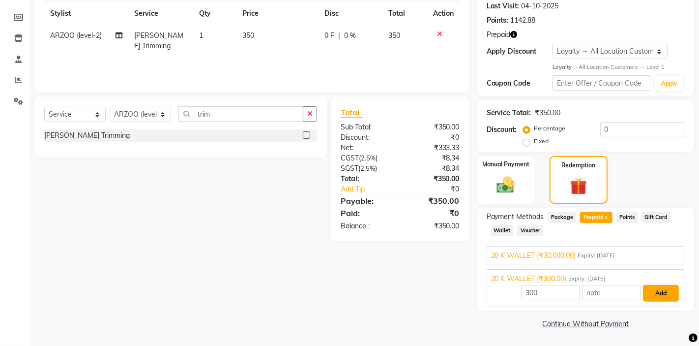
click at [656, 293] on button "Add" at bounding box center [661, 293] width 36 height 17
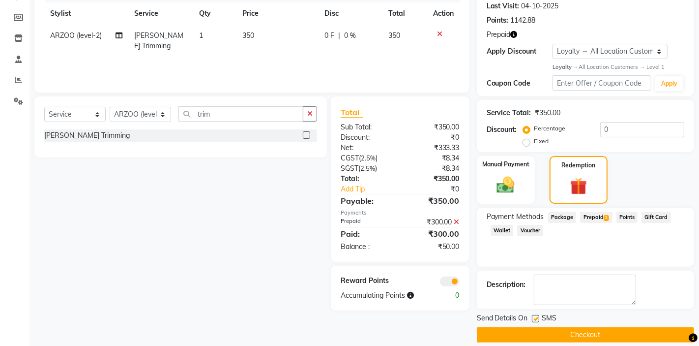
scroll to position [149, 0]
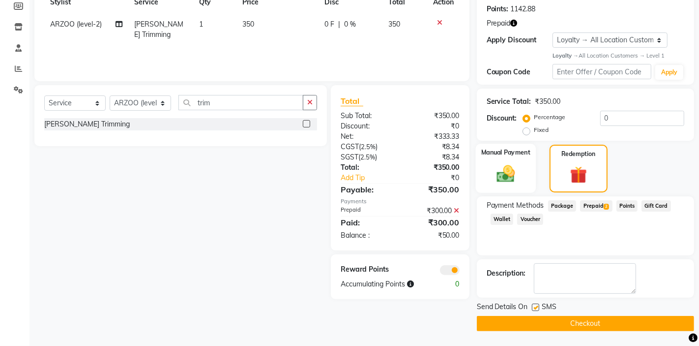
click at [516, 182] on img at bounding box center [506, 173] width 30 height 21
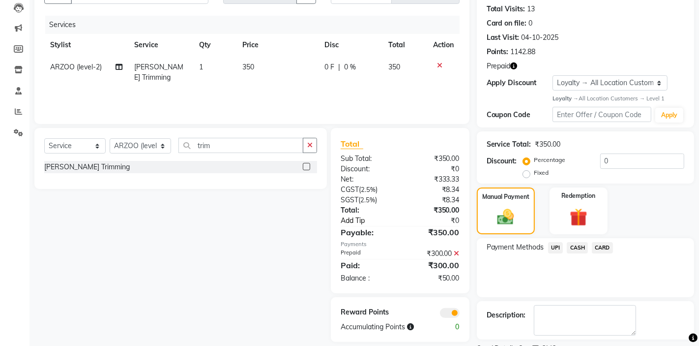
scroll to position [94, 0]
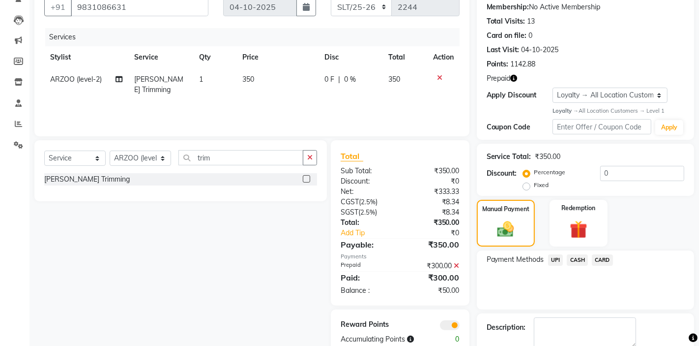
click at [263, 80] on td "350" at bounding box center [278, 84] width 82 height 32
select select "63445"
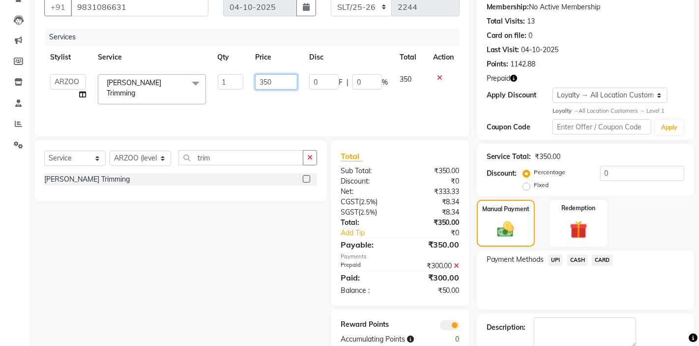
click at [282, 83] on input "350" at bounding box center [276, 81] width 42 height 15
type input "300"
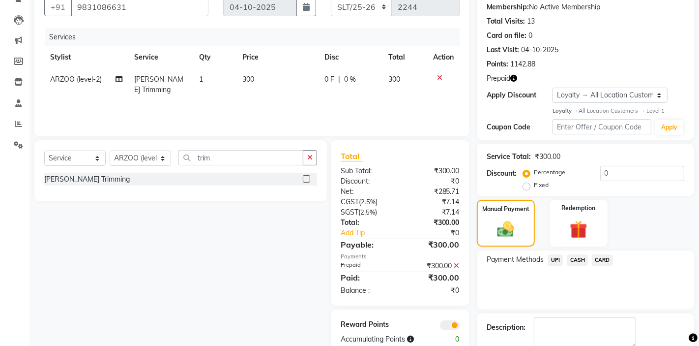
click at [65, 82] on span "ARZOO (level-2)" at bounding box center [76, 79] width 52 height 9
select select "63445"
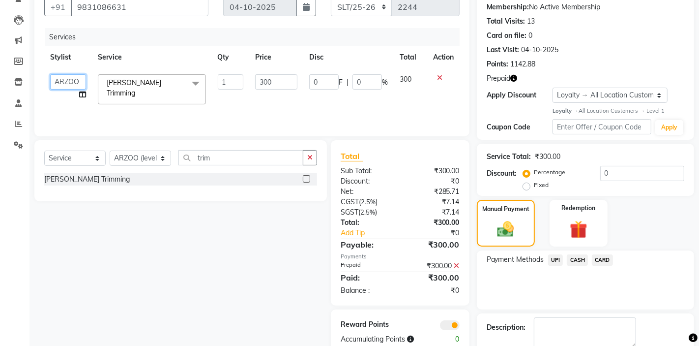
click at [65, 82] on select "AKTAR (level-1) ARZOO (level-2) BUNNY (level-1) FAIZAL (level-2) INJAMAM MANISH…" at bounding box center [68, 81] width 36 height 15
select select "67954"
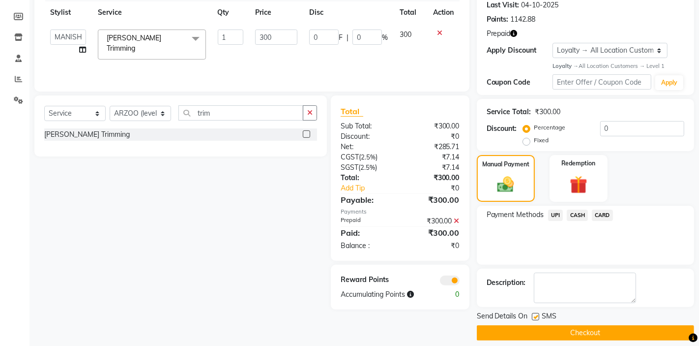
scroll to position [148, 0]
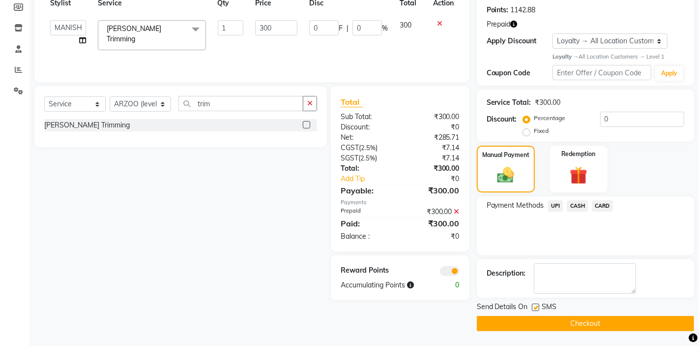
click at [544, 323] on button "Checkout" at bounding box center [585, 323] width 217 height 15
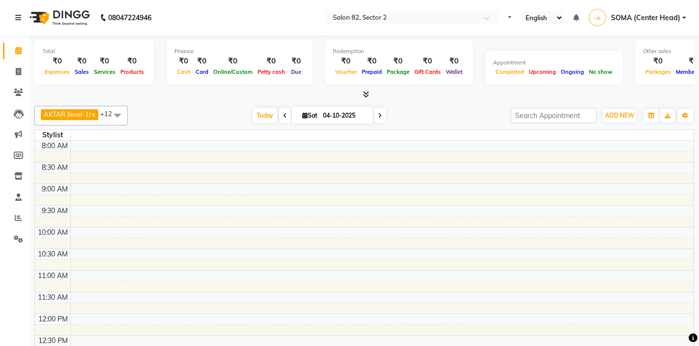
select select "en"
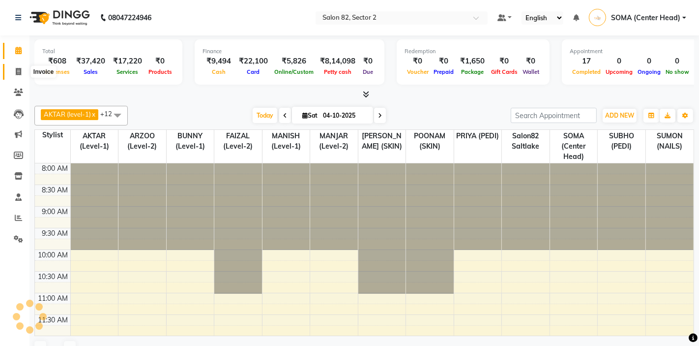
scroll to position [318, 0]
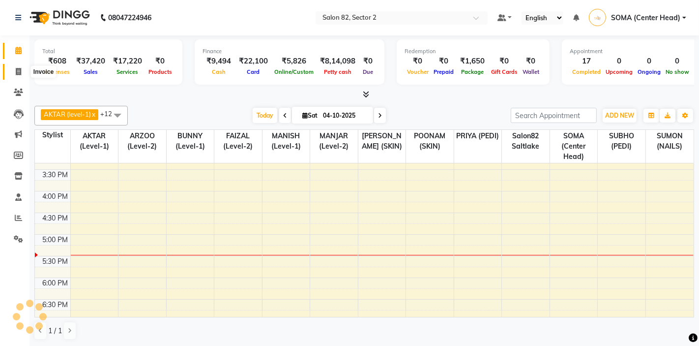
click at [21, 73] on span at bounding box center [18, 71] width 17 height 11
select select "service"
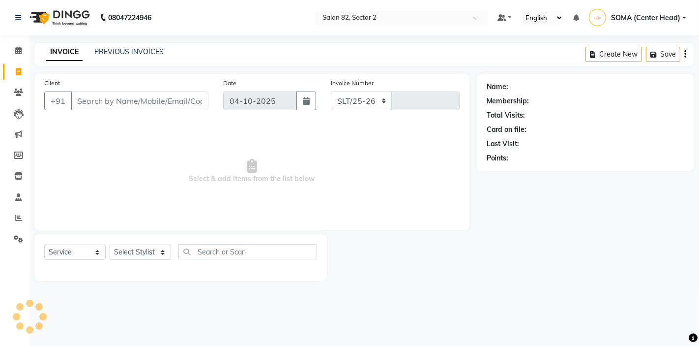
select select "8703"
type input "2244"
click at [134, 51] on link "PREVIOUS INVOICES" at bounding box center [128, 51] width 69 height 9
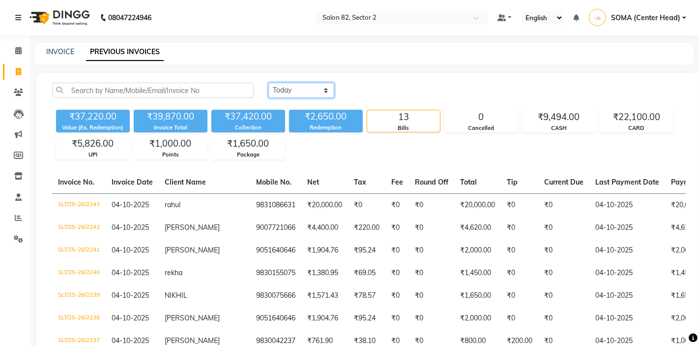
click at [298, 89] on select "[DATE] [DATE] Custom Range" at bounding box center [301, 90] width 66 height 15
select select "range"
click at [381, 88] on input "04-10-2025" at bounding box center [381, 91] width 69 height 14
select select "10"
select select "2025"
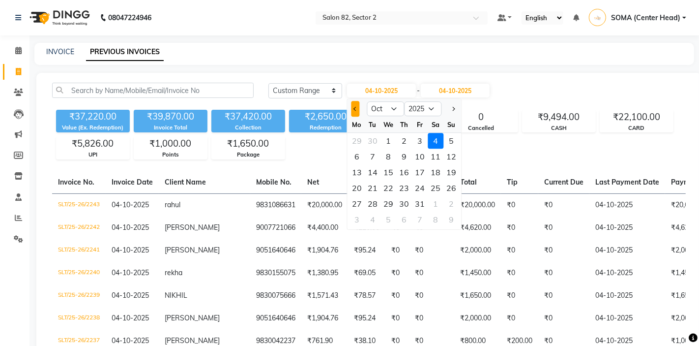
click at [355, 109] on span "Previous month" at bounding box center [356, 109] width 4 height 4
select select "9"
click at [371, 136] on div "2" at bounding box center [373, 141] width 16 height 16
type input "[DATE]"
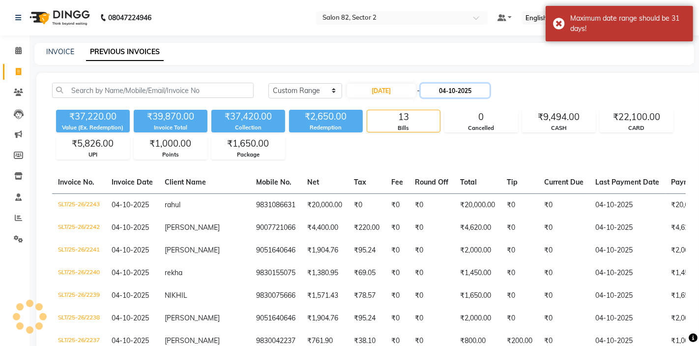
click at [440, 89] on input "04-10-2025" at bounding box center [455, 91] width 69 height 14
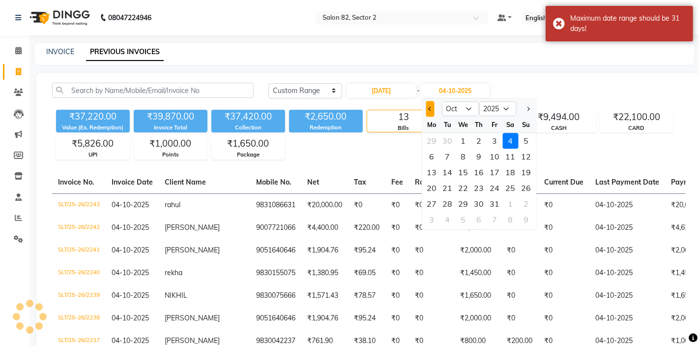
click at [431, 109] on span "Previous month" at bounding box center [430, 109] width 4 height 4
select select "9"
click at [451, 139] on div "2" at bounding box center [448, 141] width 16 height 16
type input "[DATE]"
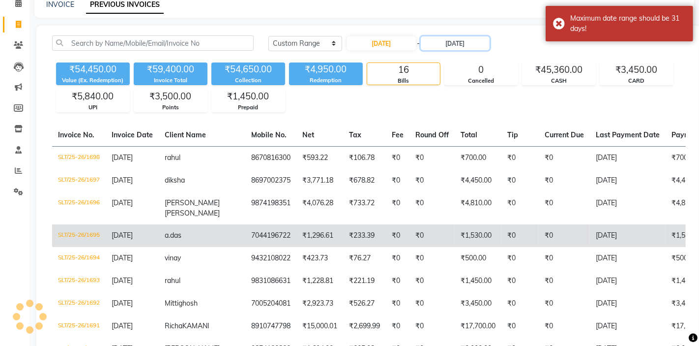
scroll to position [57, 0]
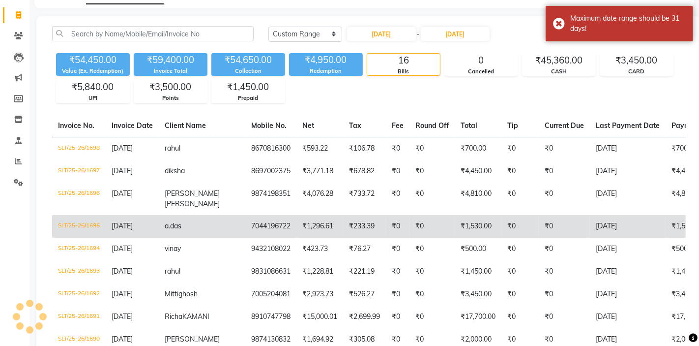
click at [245, 266] on td "9831086631" at bounding box center [270, 271] width 51 height 23
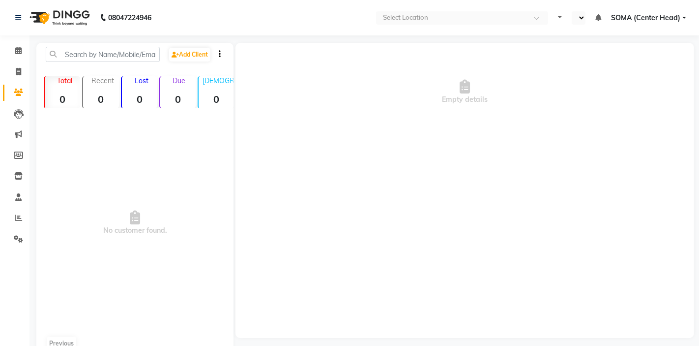
select select "en"
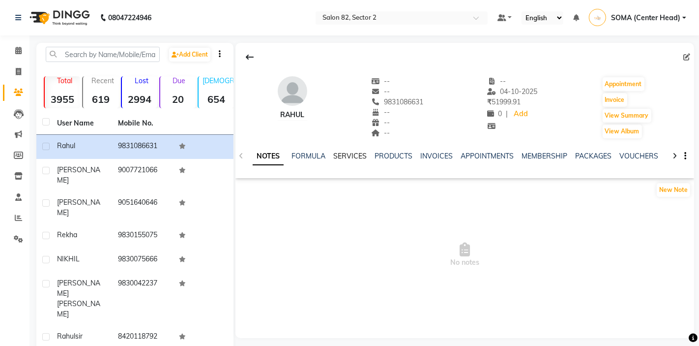
click at [343, 155] on link "SERVICES" at bounding box center [349, 155] width 33 height 9
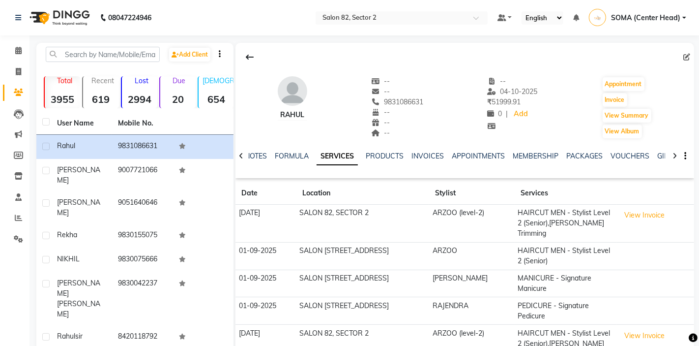
click at [634, 215] on button "View Invoice" at bounding box center [645, 215] width 49 height 15
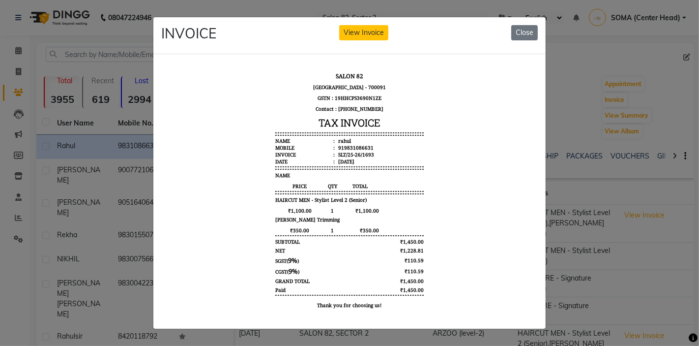
scroll to position [8, 0]
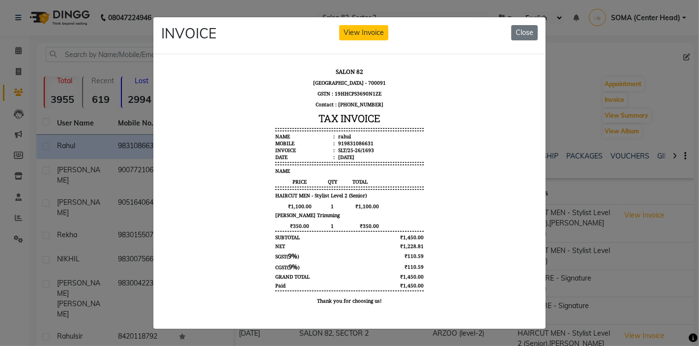
click at [525, 37] on button "Close" at bounding box center [524, 32] width 27 height 15
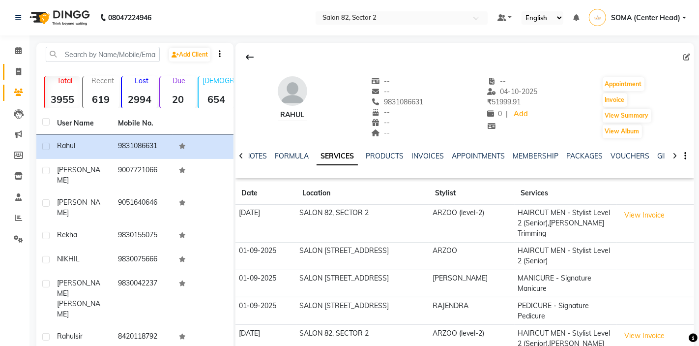
click at [18, 73] on icon at bounding box center [18, 71] width 5 height 7
select select "service"
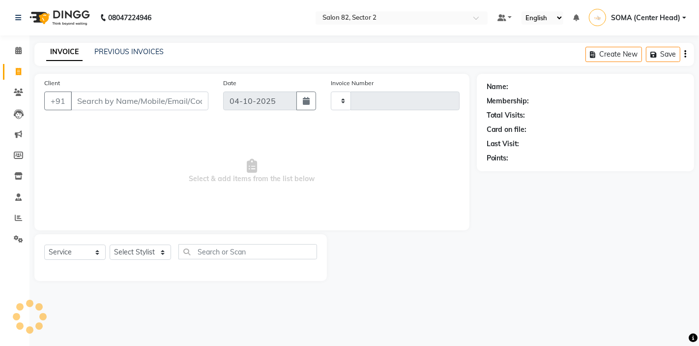
type input "2245"
select select "8703"
click at [128, 248] on select "Select Stylist AKTAR (level-1) ARZOO (level-2) BUNNY (level-1) FAIZAL (level-2)…" at bounding box center [140, 251] width 61 height 15
select select "33728"
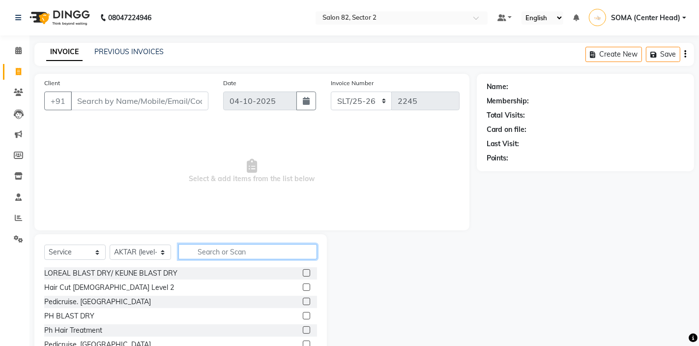
click at [212, 250] on input "text" at bounding box center [247, 251] width 139 height 15
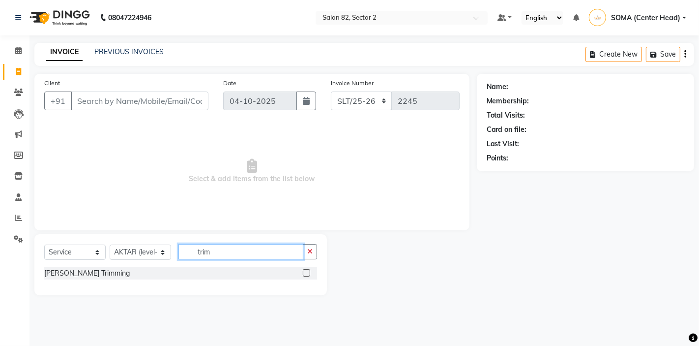
type input "trim"
click at [308, 273] on label at bounding box center [306, 272] width 7 height 7
click at [308, 273] on input "checkbox" at bounding box center [306, 273] width 6 height 6
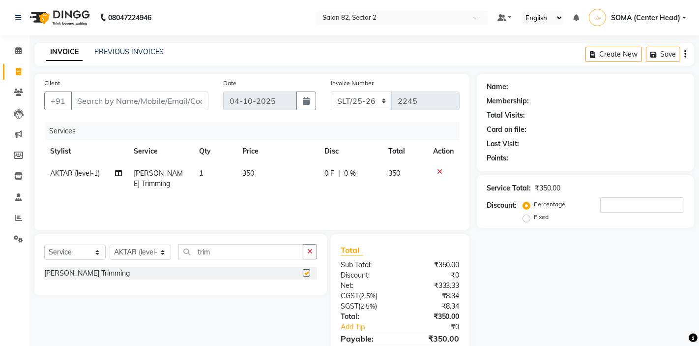
checkbox input "false"
click at [310, 249] on icon "button" at bounding box center [309, 251] width 5 height 7
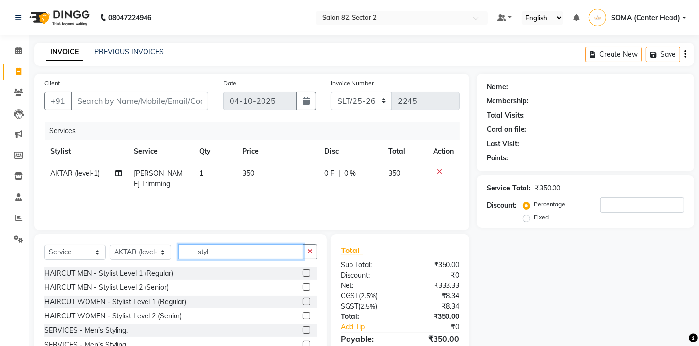
type input "styl"
click at [308, 329] on label at bounding box center [306, 329] width 7 height 7
click at [308, 329] on input "checkbox" at bounding box center [306, 330] width 6 height 6
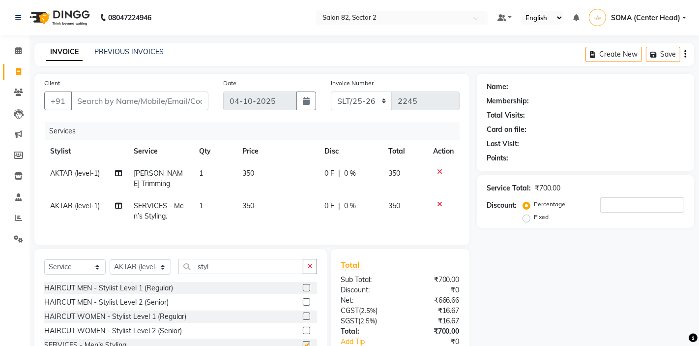
checkbox input "false"
click at [196, 102] on input "Client" at bounding box center [140, 100] width 138 height 19
type input "s"
type input "0"
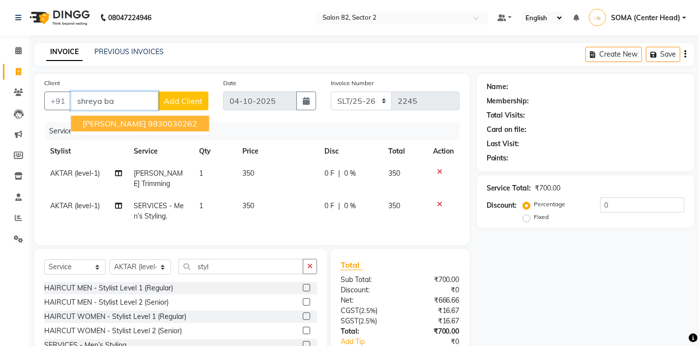
click at [178, 126] on ngb-highlight "9830030262" at bounding box center [172, 124] width 49 height 10
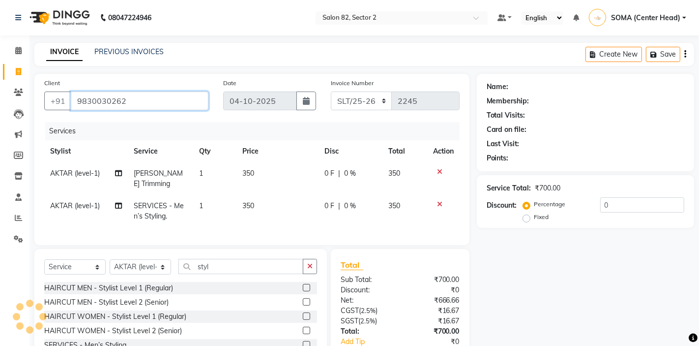
type input "9830030262"
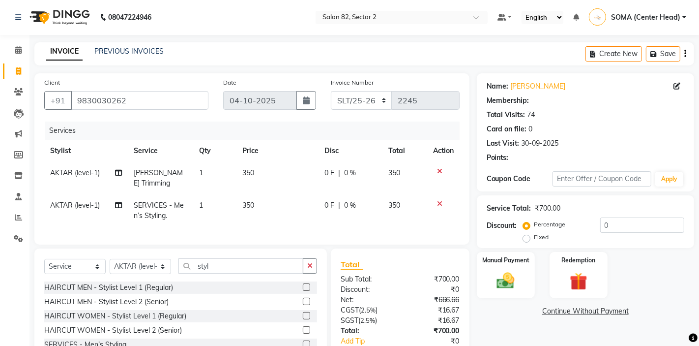
select select "1: Object"
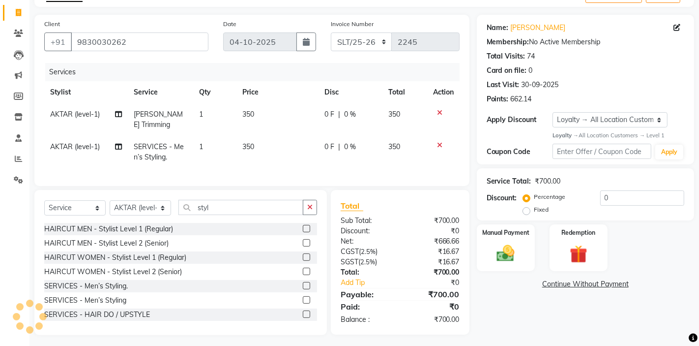
scroll to position [62, 0]
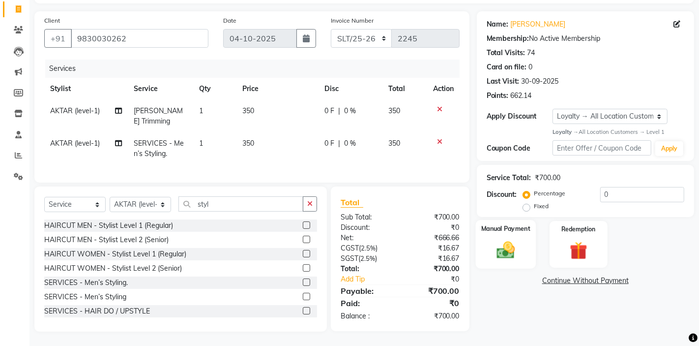
click at [510, 244] on img at bounding box center [506, 249] width 30 height 21
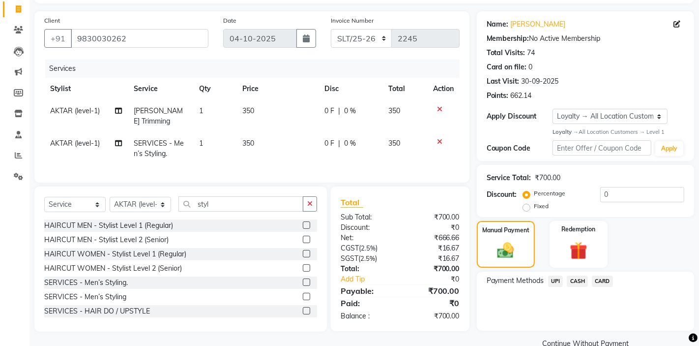
click at [552, 284] on span "UPI" at bounding box center [555, 280] width 15 height 11
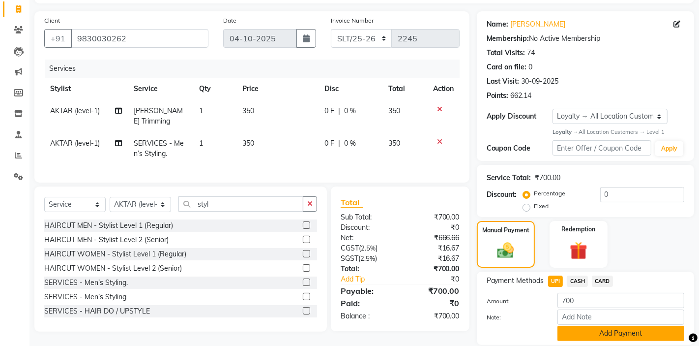
click at [576, 332] on button "Add Payment" at bounding box center [621, 333] width 127 height 15
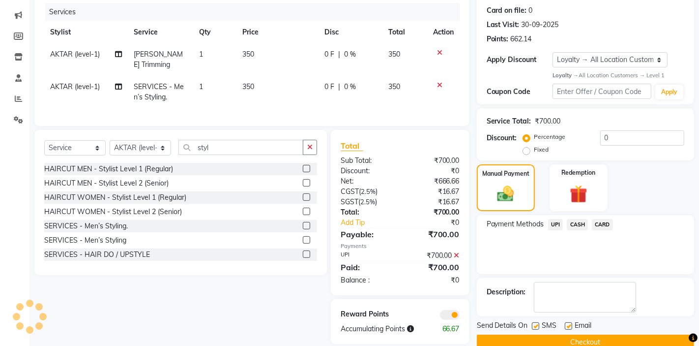
scroll to position [138, 0]
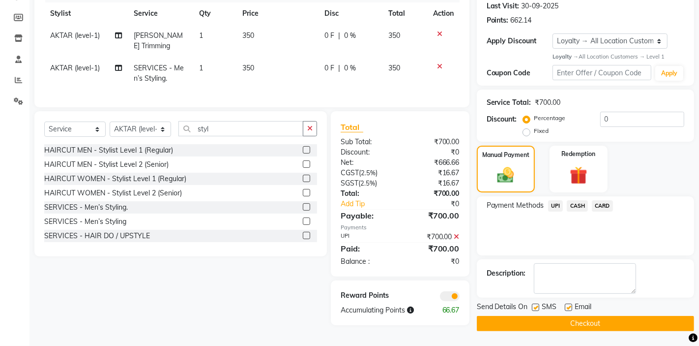
click at [557, 321] on button "Checkout" at bounding box center [585, 323] width 217 height 15
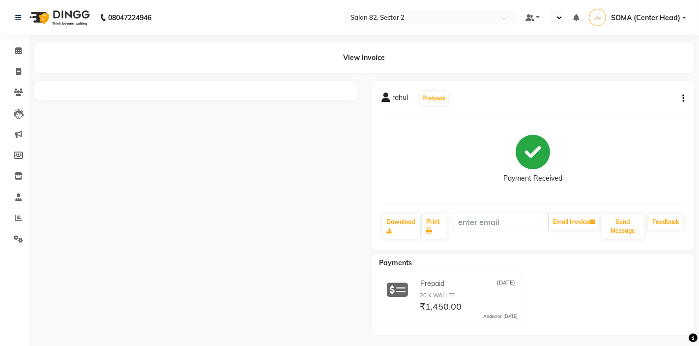
scroll to position [3, 0]
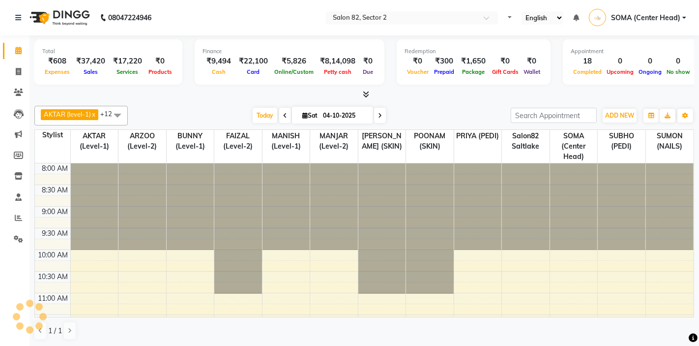
select select "en"
click at [19, 71] on icon at bounding box center [18, 71] width 5 height 7
select select "service"
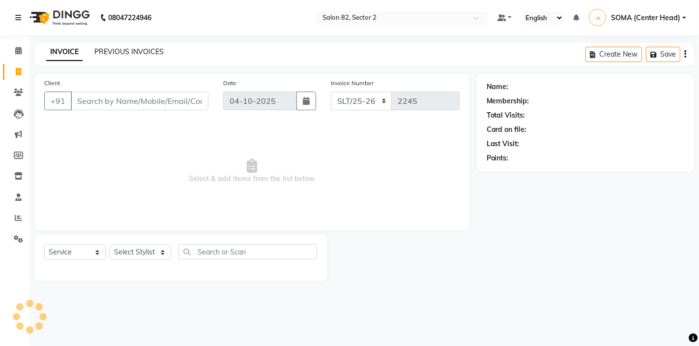
click at [139, 50] on link "PREVIOUS INVOICES" at bounding box center [128, 51] width 69 height 9
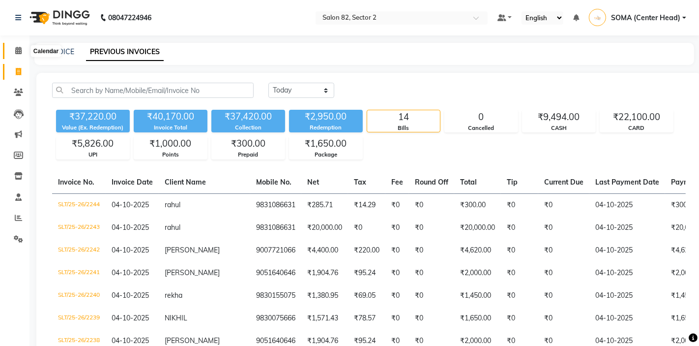
click at [17, 50] on icon at bounding box center [18, 50] width 6 height 7
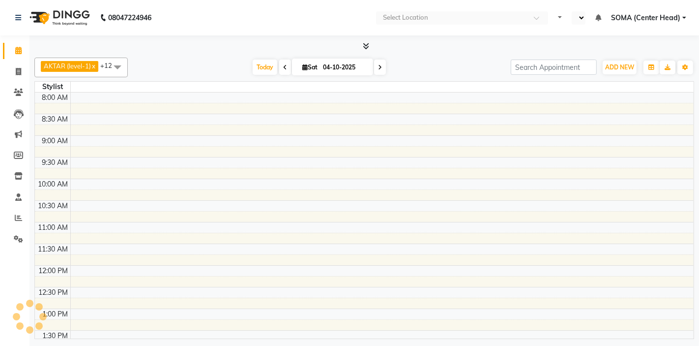
select select "en"
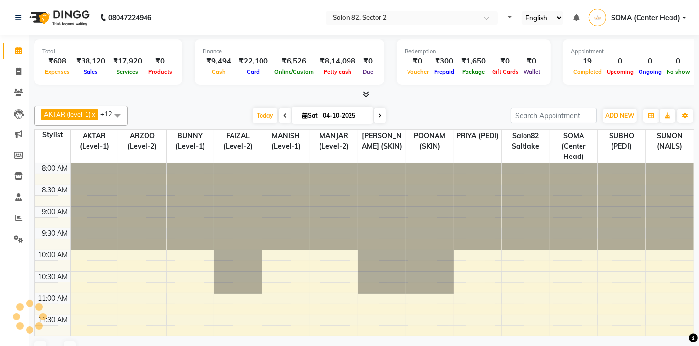
select select "en"
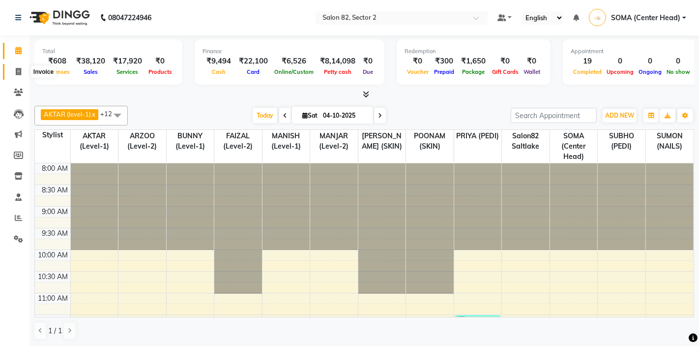
click at [20, 71] on icon at bounding box center [18, 71] width 5 height 7
select select "service"
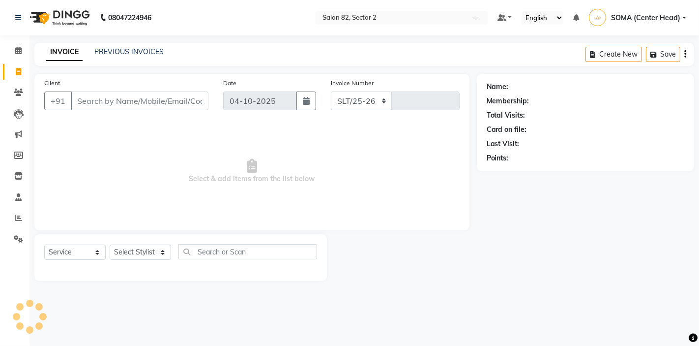
select select "8703"
type input "2246"
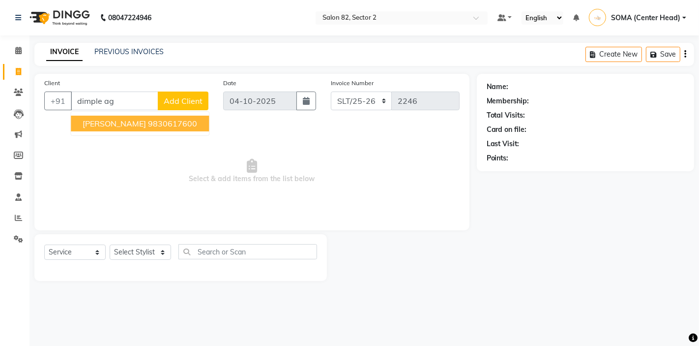
click at [148, 123] on ngb-highlight "9830617600" at bounding box center [172, 124] width 49 height 10
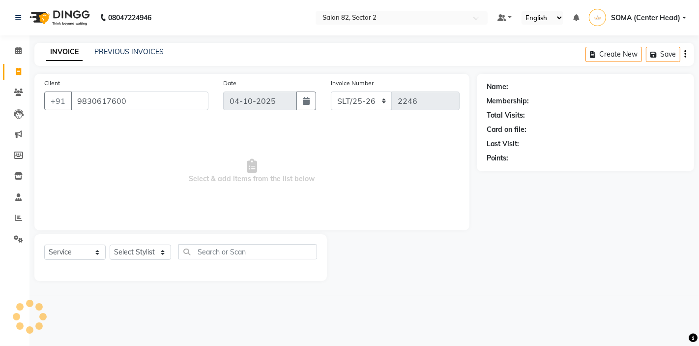
type input "9830617600"
select select "1: Object"
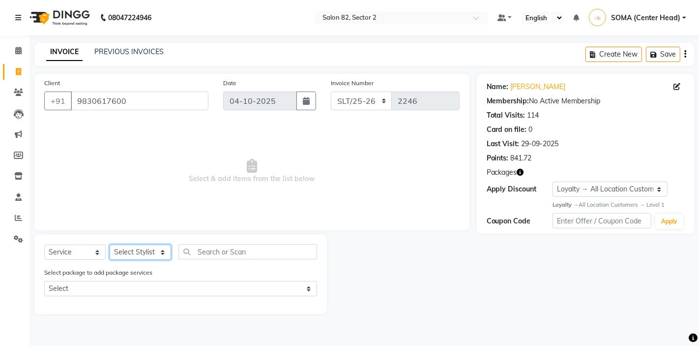
click at [133, 254] on select "Select Stylist AKTAR (level-1) ARZOO (level-2) BUNNY (level-1) FAIZAL (level-2)…" at bounding box center [140, 251] width 61 height 15
click at [128, 256] on select "Select Stylist AKTAR (level-1) ARZOO (level-2) BUNNY (level-1) FAIZAL (level-2)…" at bounding box center [140, 251] width 61 height 15
select select "83819"
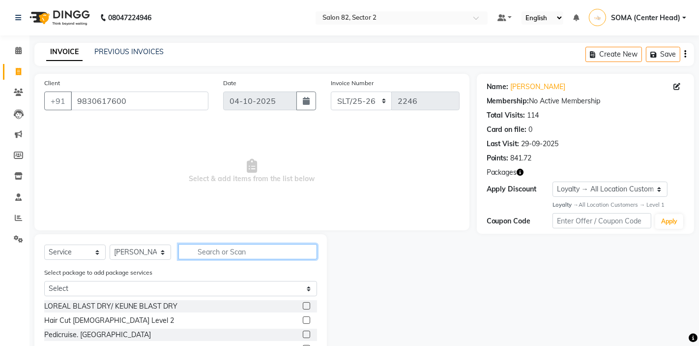
click at [205, 252] on input "text" at bounding box center [247, 251] width 139 height 15
type input "30"
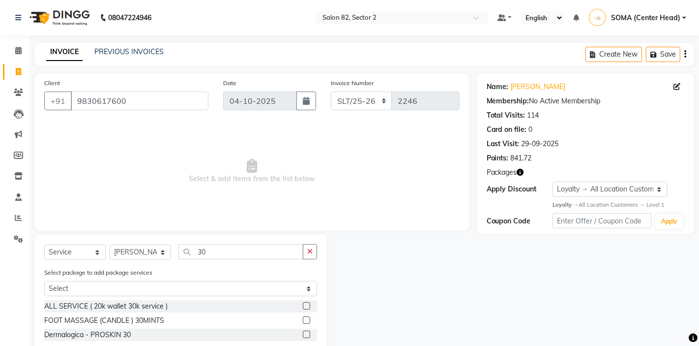
click at [305, 332] on label at bounding box center [306, 333] width 7 height 7
click at [305, 332] on input "checkbox" at bounding box center [306, 334] width 6 height 6
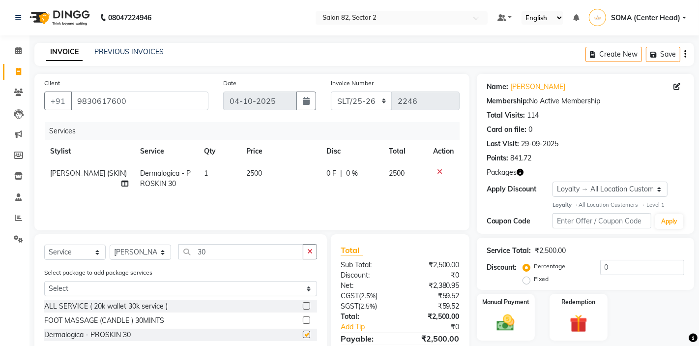
checkbox input "false"
click at [139, 252] on select "Select Stylist AKTAR (level-1) ARZOO (level-2) BUNNY (level-1) FAIZAL (level-2)…" at bounding box center [140, 251] width 61 height 15
select select "33727"
click at [313, 253] on button "button" at bounding box center [310, 251] width 14 height 15
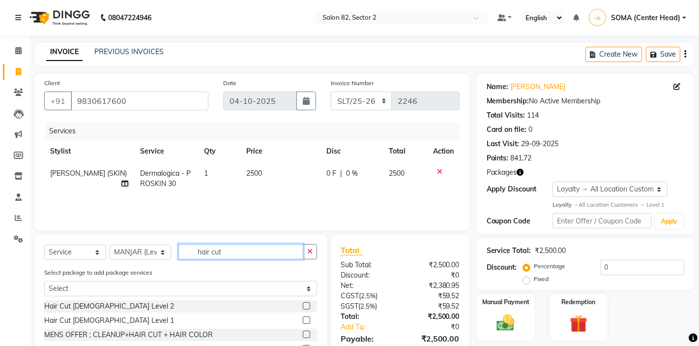
scroll to position [32, 0]
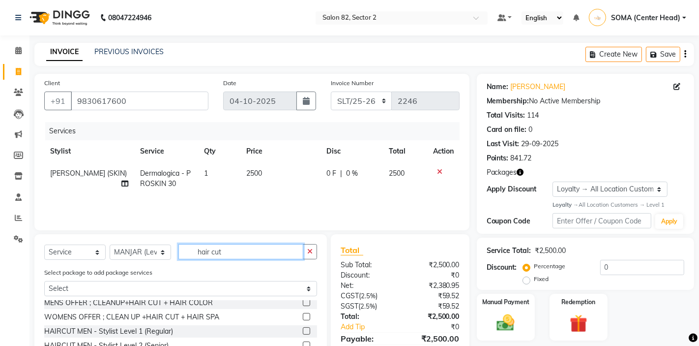
type input "hair cut"
click at [305, 344] on label at bounding box center [306, 344] width 7 height 7
click at [305, 344] on input "checkbox" at bounding box center [306, 345] width 6 height 6
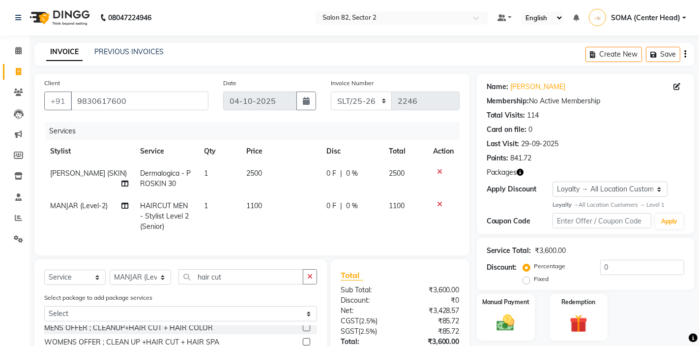
checkbox input "false"
click at [134, 275] on select "Select Stylist AKTAR (level-1) ARZOO (level-2) BUNNY (level-1) FAIZAL (level-2)…" at bounding box center [140, 276] width 61 height 15
select select "67954"
click at [308, 274] on icon "button" at bounding box center [309, 276] width 5 height 7
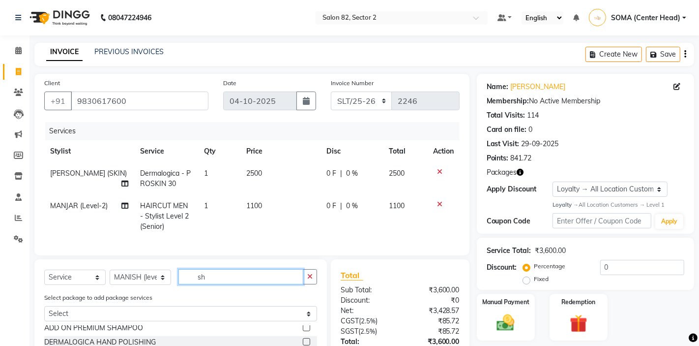
scroll to position [0, 0]
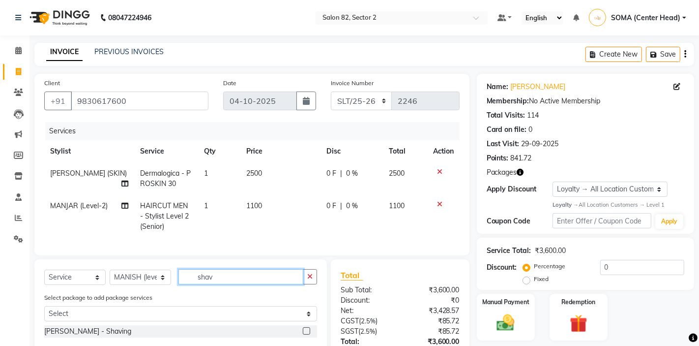
type input "shav"
click at [306, 330] on label at bounding box center [306, 330] width 7 height 7
click at [306, 330] on input "checkbox" at bounding box center [306, 331] width 6 height 6
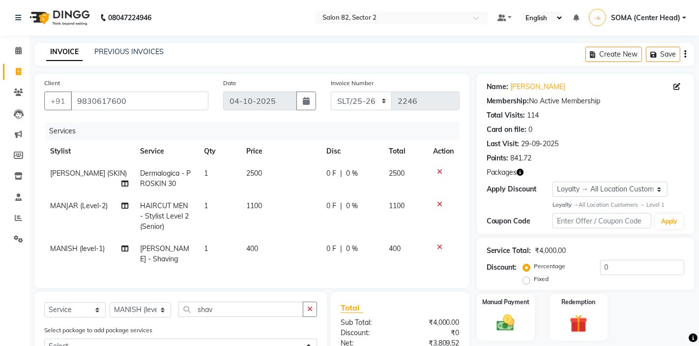
checkbox input "false"
click at [313, 311] on button "button" at bounding box center [310, 308] width 14 height 15
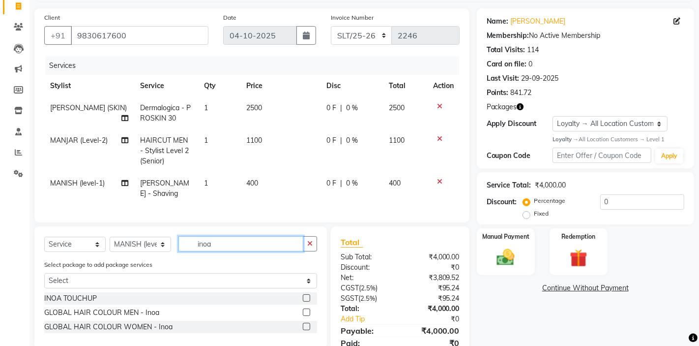
scroll to position [66, 0]
type input "inoa"
click at [305, 314] on label at bounding box center [306, 311] width 7 height 7
click at [305, 314] on input "checkbox" at bounding box center [306, 312] width 6 height 6
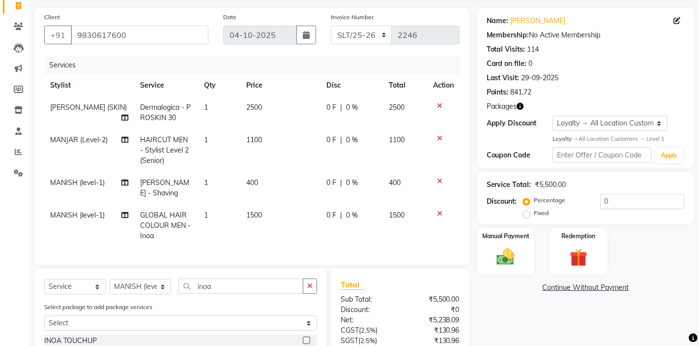
checkbox input "false"
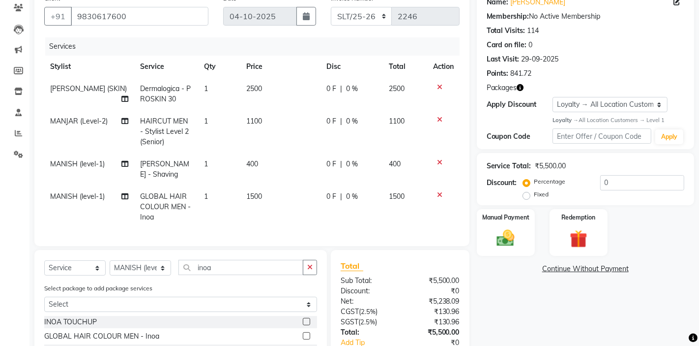
scroll to position [85, 0]
click at [523, 84] on icon "button" at bounding box center [520, 87] width 7 height 7
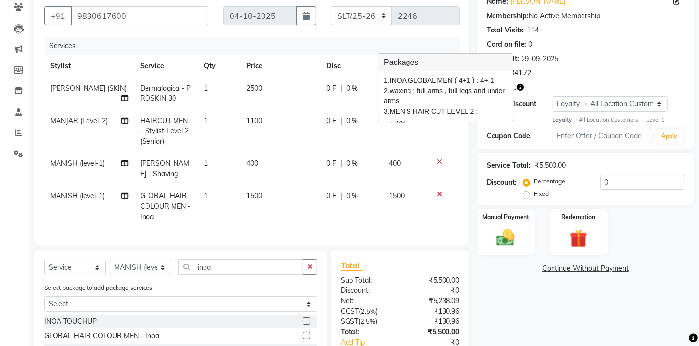
click at [565, 74] on div "Points: 841.72" at bounding box center [586, 73] width 198 height 10
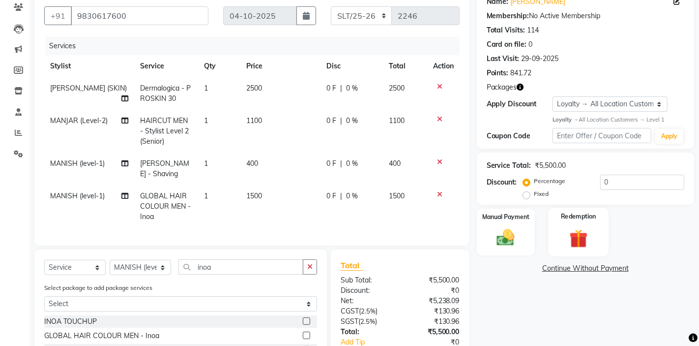
click at [561, 242] on div "Redemption" at bounding box center [578, 232] width 60 height 49
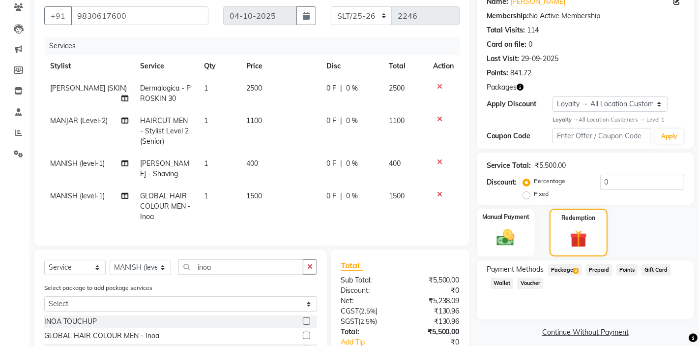
click at [566, 268] on span "Package 3" at bounding box center [565, 269] width 34 height 11
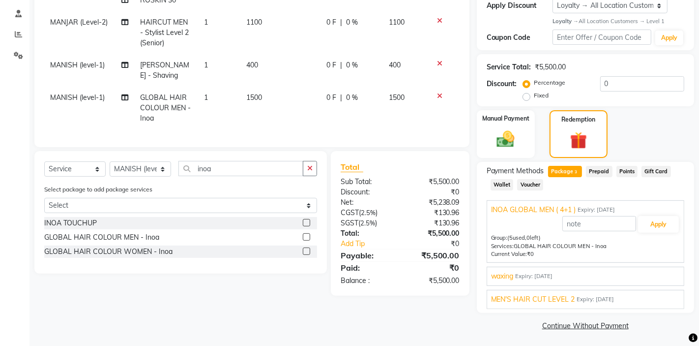
scroll to position [185, 0]
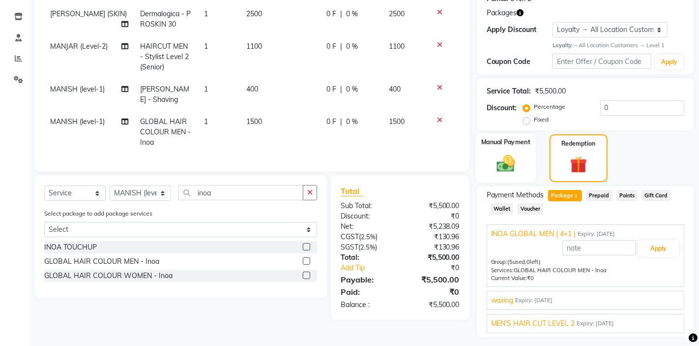
click at [525, 170] on div "Manual Payment" at bounding box center [505, 157] width 60 height 49
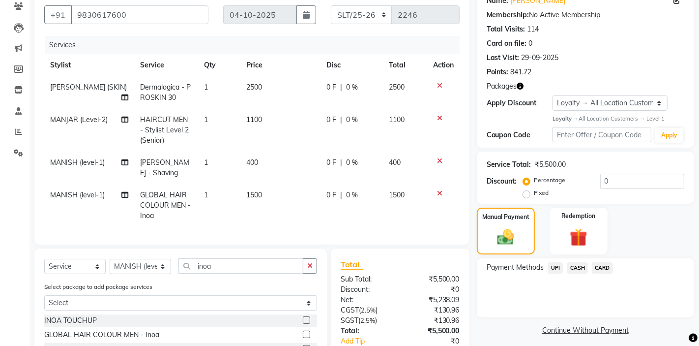
scroll to position [81, 0]
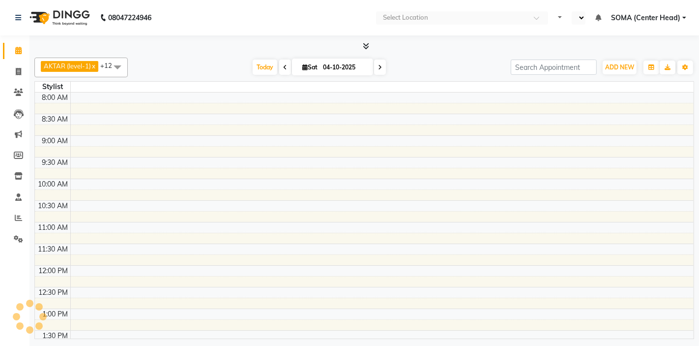
select select "en"
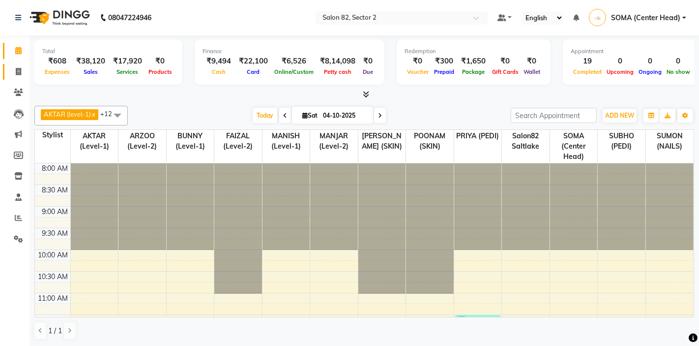
click at [22, 74] on span at bounding box center [18, 71] width 17 height 11
select select "service"
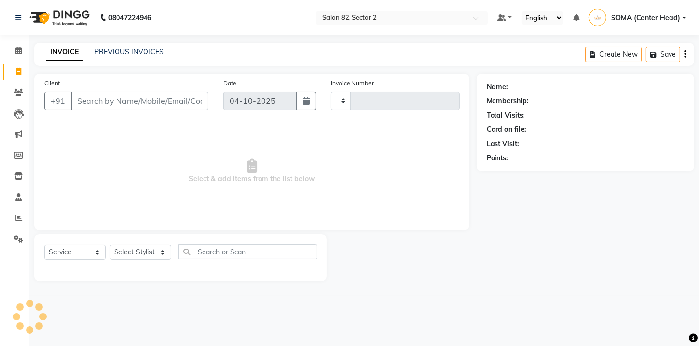
type input "2246"
select select "8703"
click at [130, 252] on select "Select Stylist AKTAR (level-1) ARZOO (level-2) BUNNY (level-1) FAIZAL (level-2)…" at bounding box center [140, 251] width 61 height 15
select select "67954"
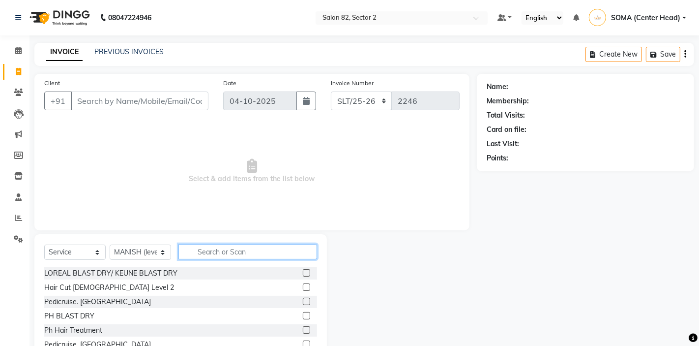
click at [214, 254] on input "text" at bounding box center [247, 251] width 139 height 15
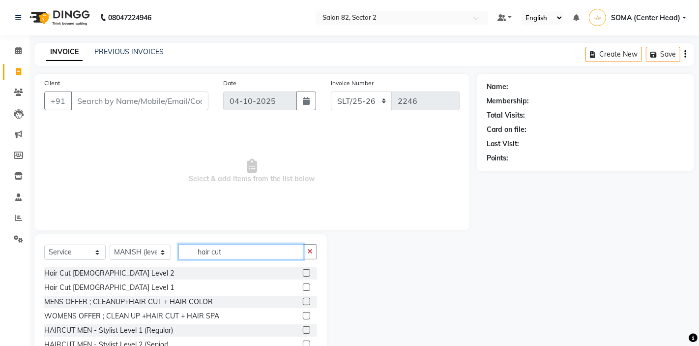
scroll to position [20, 0]
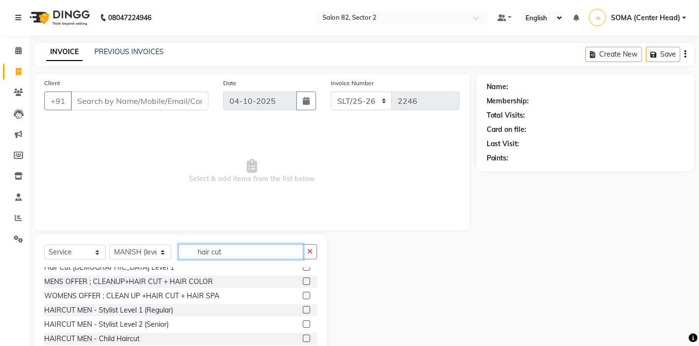
type input "hair cut"
click at [307, 310] on label at bounding box center [306, 309] width 7 height 7
click at [307, 310] on input "checkbox" at bounding box center [306, 310] width 6 height 6
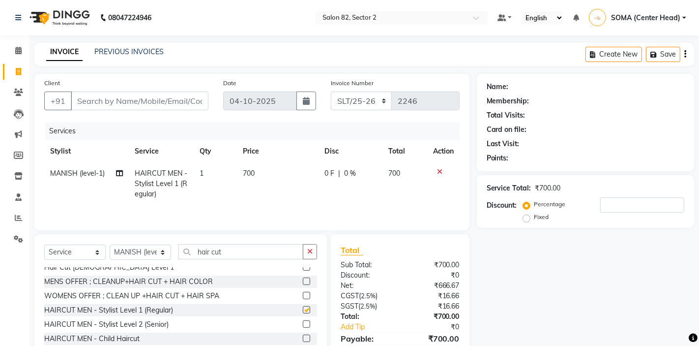
checkbox input "false"
click at [309, 252] on icon "button" at bounding box center [309, 251] width 5 height 7
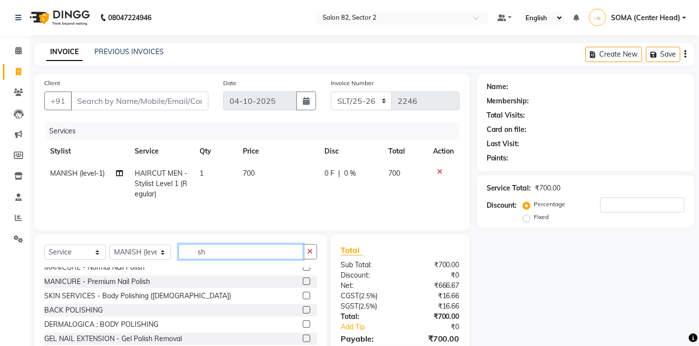
scroll to position [0, 0]
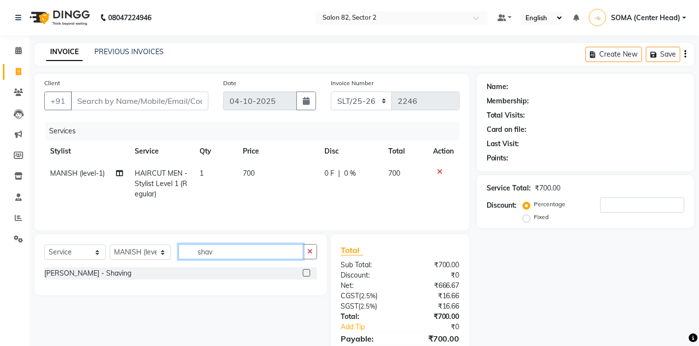
type input "shav"
click at [306, 271] on label at bounding box center [306, 272] width 7 height 7
click at [306, 271] on input "checkbox" at bounding box center [306, 273] width 6 height 6
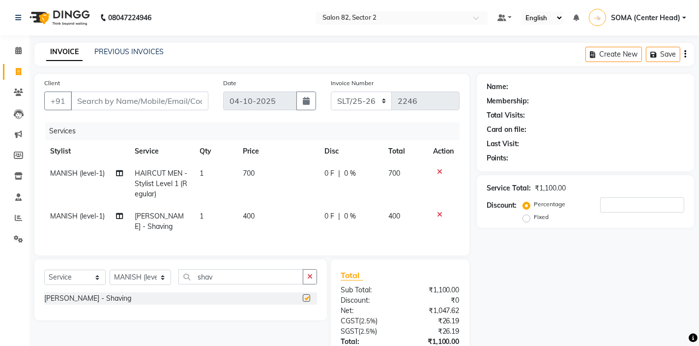
checkbox input "false"
click at [133, 280] on select "Select Stylist AKTAR (level-1) ARZOO (level-2) BUNNY (level-1) FAIZAL (level-2)…" at bounding box center [140, 276] width 61 height 15
select select "33747"
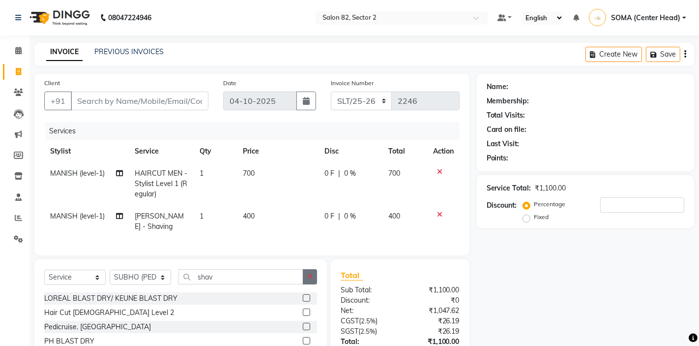
click at [310, 278] on icon "button" at bounding box center [309, 276] width 5 height 7
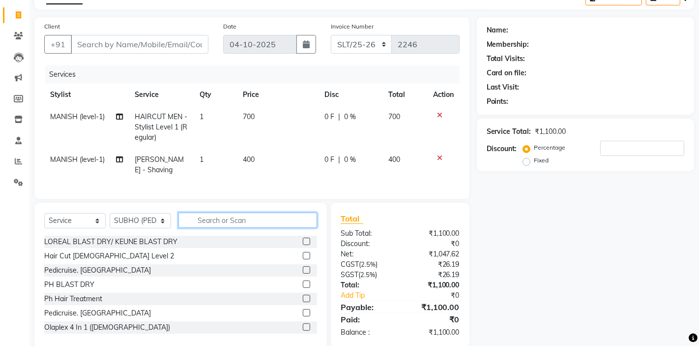
scroll to position [73, 0]
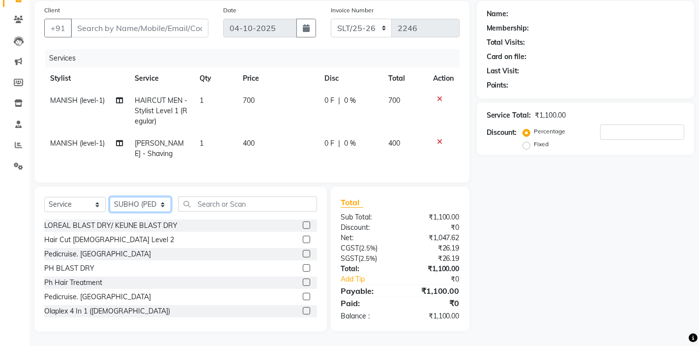
click at [125, 208] on select "Select Stylist AKTAR (level-1) ARZOO (level-2) BUNNY (level-1) FAIZAL (level-2)…" at bounding box center [140, 204] width 61 height 15
click at [208, 209] on input "text" at bounding box center [247, 203] width 139 height 15
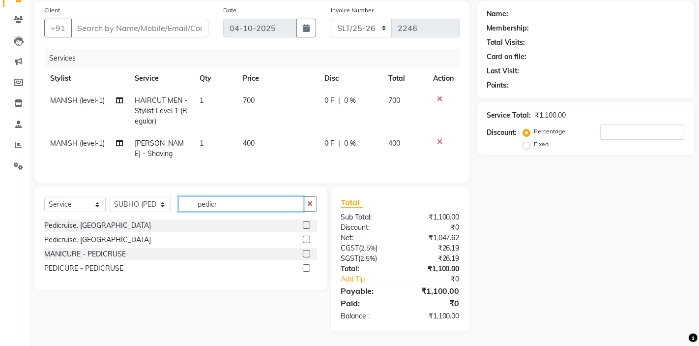
scroll to position [72, 0]
type input "pedicr"
click at [307, 268] on label at bounding box center [306, 268] width 7 height 7
click at [307, 268] on input "checkbox" at bounding box center [306, 269] width 6 height 6
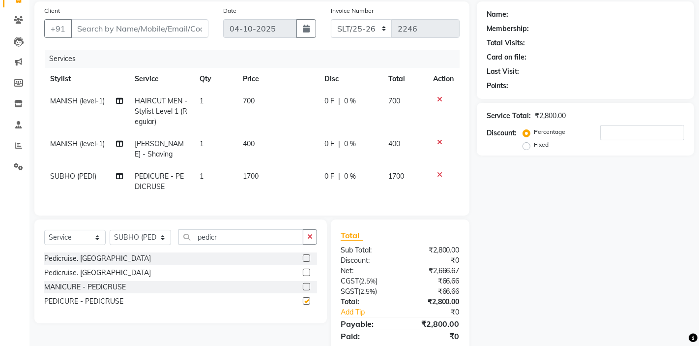
checkbox input "false"
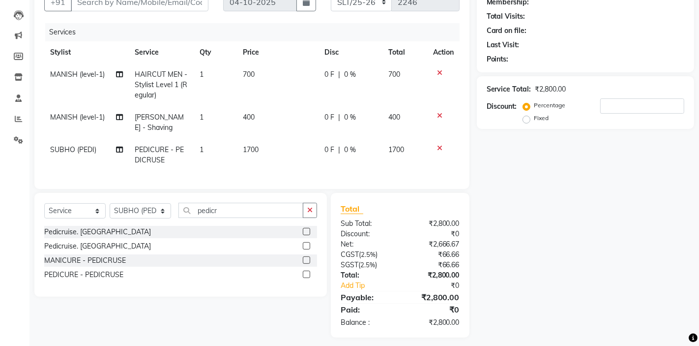
scroll to position [105, 0]
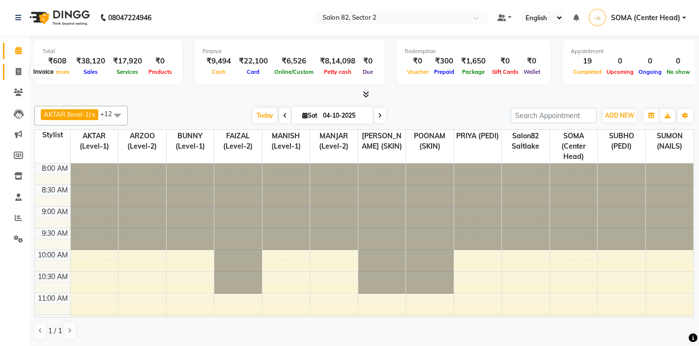
click at [18, 72] on icon at bounding box center [18, 71] width 5 height 7
select select "service"
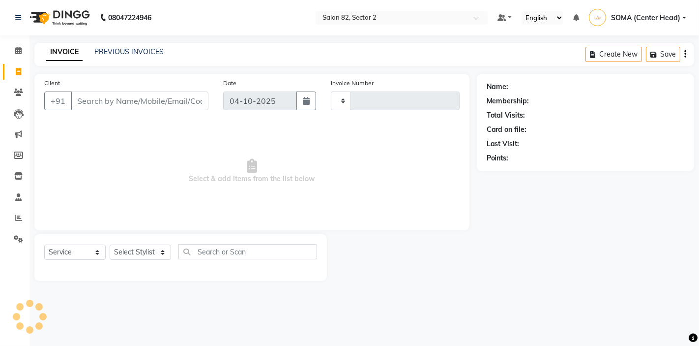
type input "2246"
select select "8703"
click at [130, 253] on select "Select Stylist" at bounding box center [140, 251] width 61 height 15
select select "67954"
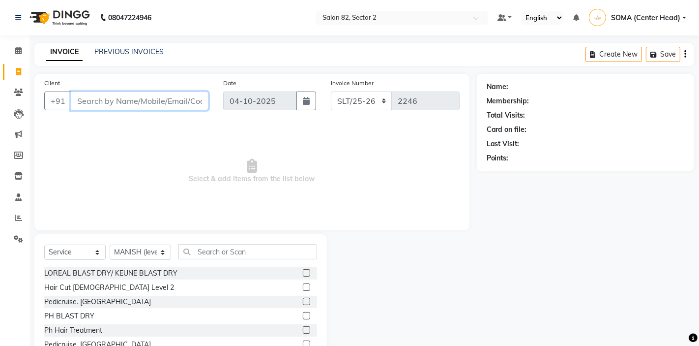
click at [119, 101] on input "Client" at bounding box center [140, 100] width 138 height 19
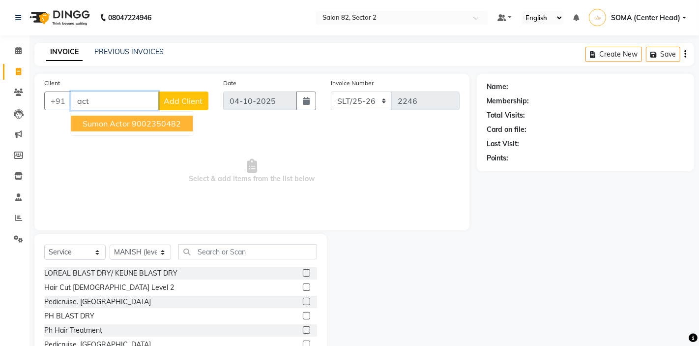
click at [152, 119] on ngb-highlight "9002350482" at bounding box center [156, 124] width 49 height 10
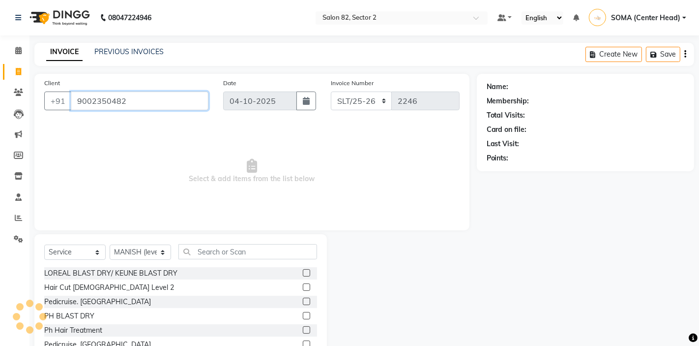
type input "9002350482"
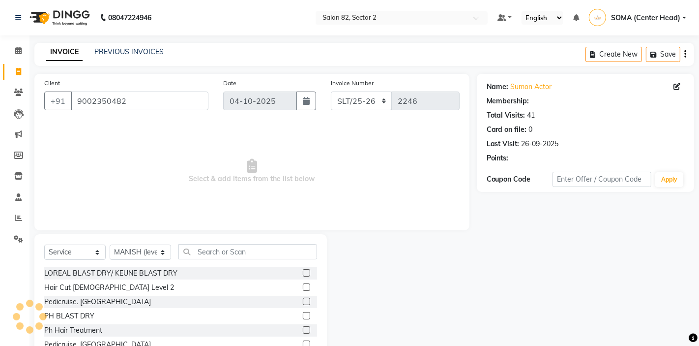
select select "1: Object"
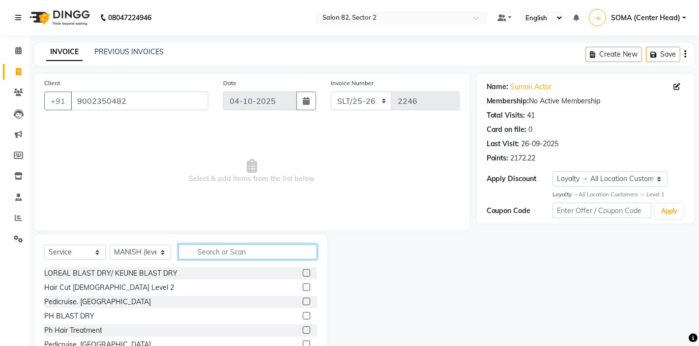
click at [221, 257] on input "text" at bounding box center [247, 251] width 139 height 15
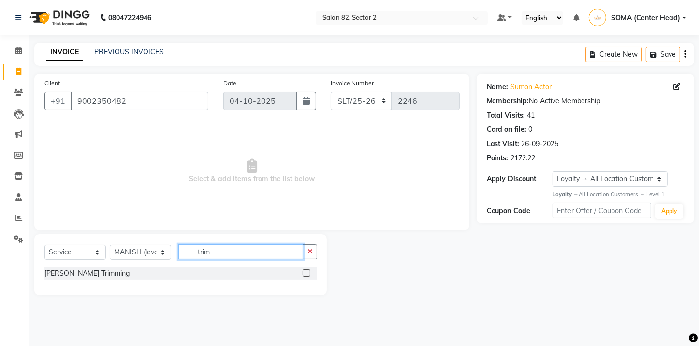
type input "trim"
click at [307, 273] on label at bounding box center [306, 272] width 7 height 7
click at [307, 273] on input "checkbox" at bounding box center [306, 273] width 6 height 6
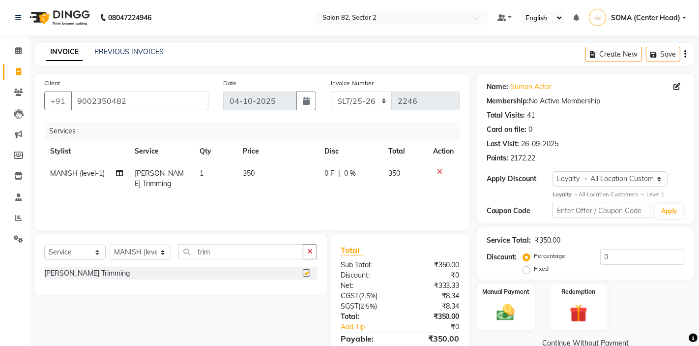
checkbox input "false"
click at [512, 296] on label "Manual Payment" at bounding box center [505, 291] width 49 height 9
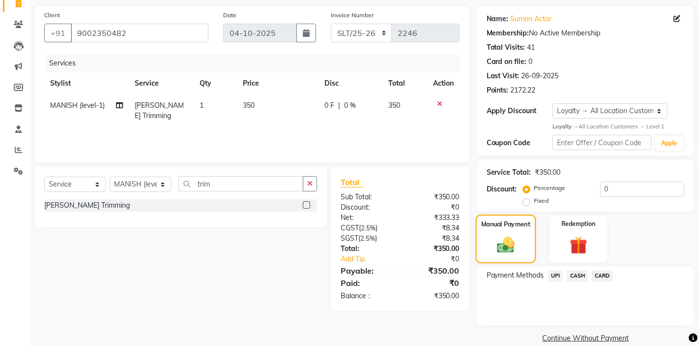
scroll to position [82, 0]
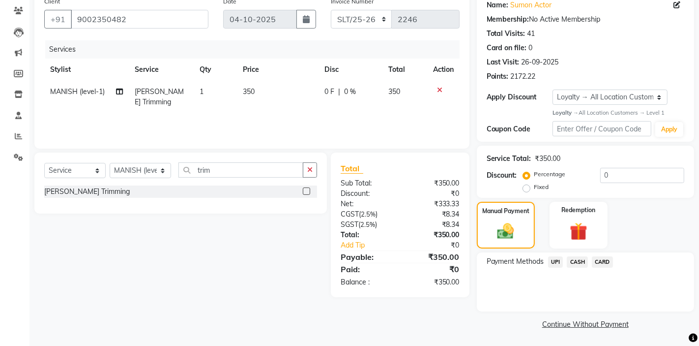
click at [559, 266] on span "UPI" at bounding box center [555, 261] width 15 height 11
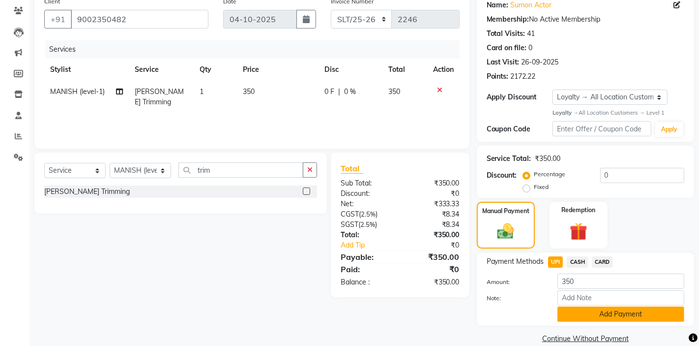
click at [582, 310] on button "Add Payment" at bounding box center [621, 313] width 127 height 15
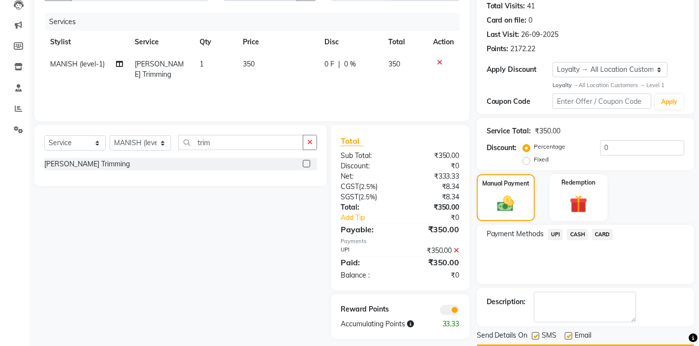
scroll to position [138, 0]
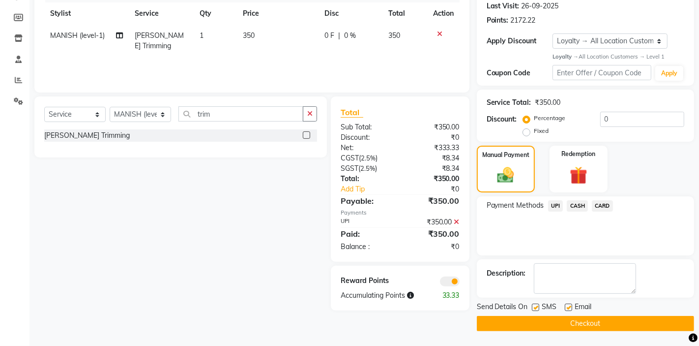
click at [567, 322] on button "Checkout" at bounding box center [585, 323] width 217 height 15
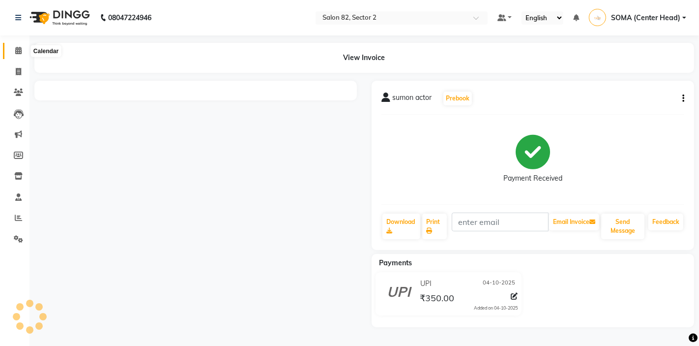
click at [16, 50] on icon at bounding box center [18, 50] width 6 height 7
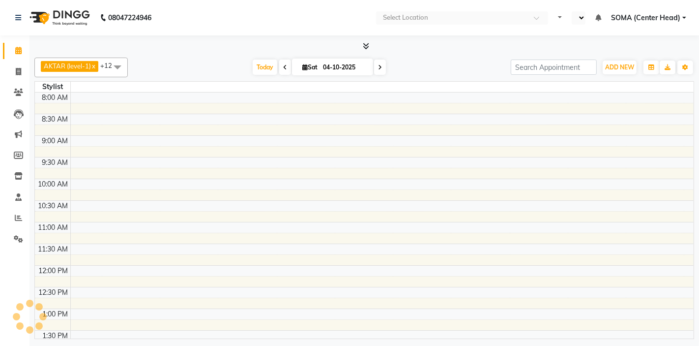
select select "en"
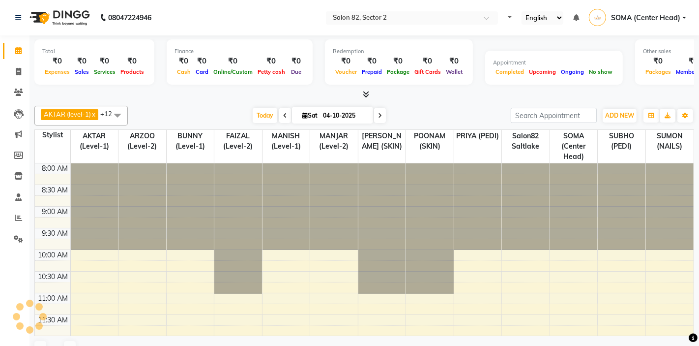
select select "en"
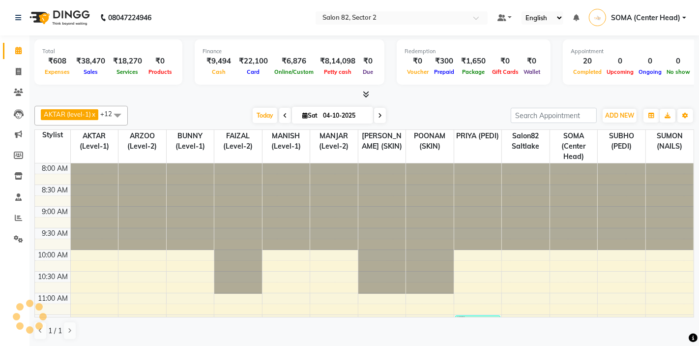
scroll to position [392, 0]
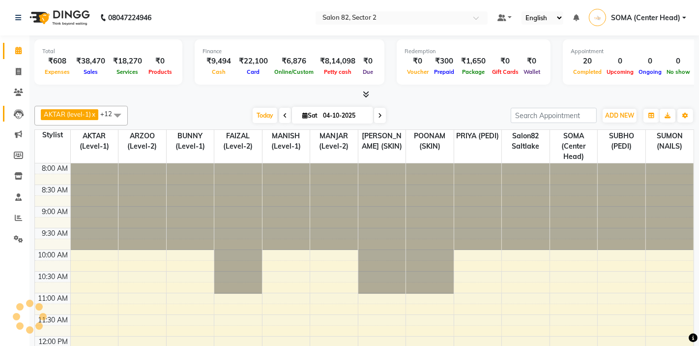
select select "en"
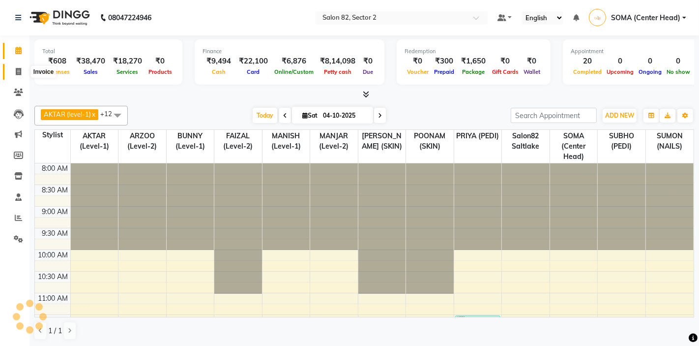
click at [22, 69] on span at bounding box center [18, 71] width 17 height 11
select select "service"
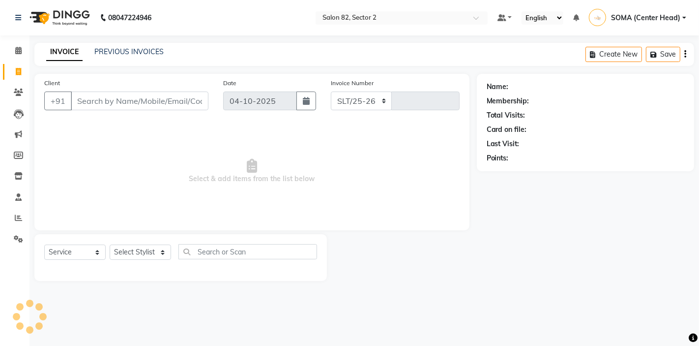
select select "8703"
type input "2247"
click at [140, 252] on select "Select Stylist AKTAR (level-1) ARZOO (level-2) BUNNY (level-1) FAIZAL (level-2)…" at bounding box center [140, 251] width 61 height 15
select select "75774"
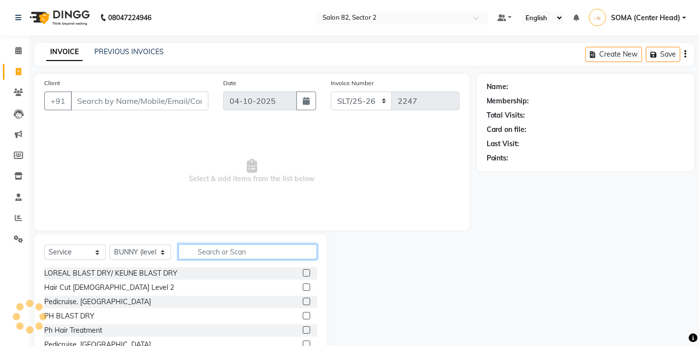
click at [225, 250] on input "text" at bounding box center [247, 251] width 139 height 15
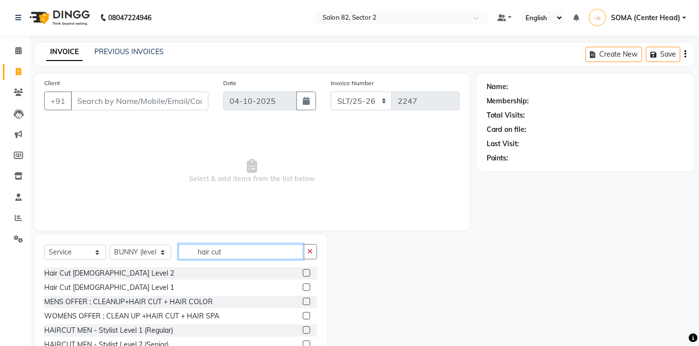
scroll to position [44, 0]
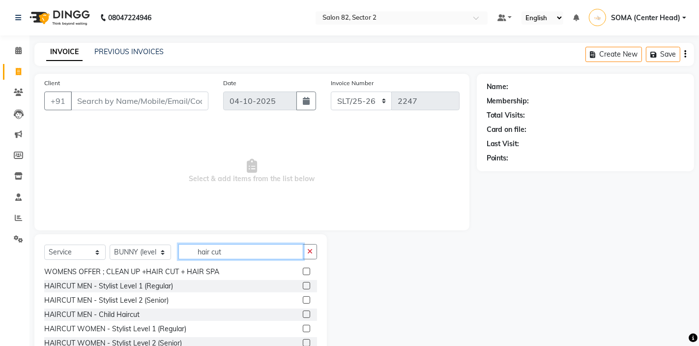
type input "hair cut"
click at [308, 327] on label at bounding box center [306, 328] width 7 height 7
click at [308, 327] on input "checkbox" at bounding box center [306, 329] width 6 height 6
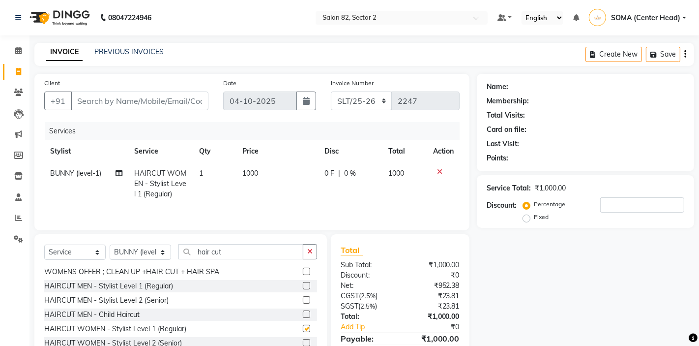
checkbox input "false"
click at [136, 254] on select "Select Stylist AKTAR (level-1) ARZOO (level-2) BUNNY (level-1) FAIZAL (level-2)…" at bounding box center [140, 251] width 61 height 15
select select "83819"
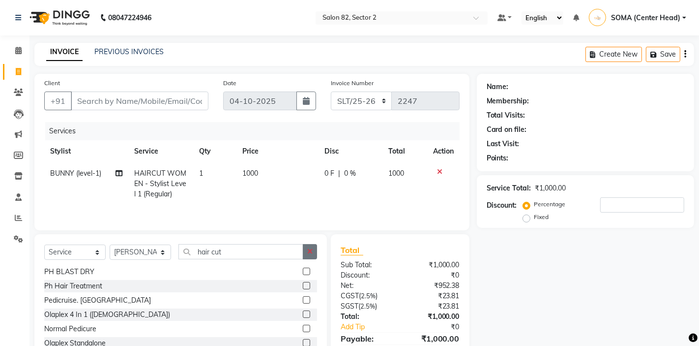
click at [309, 249] on icon "button" at bounding box center [309, 251] width 5 height 7
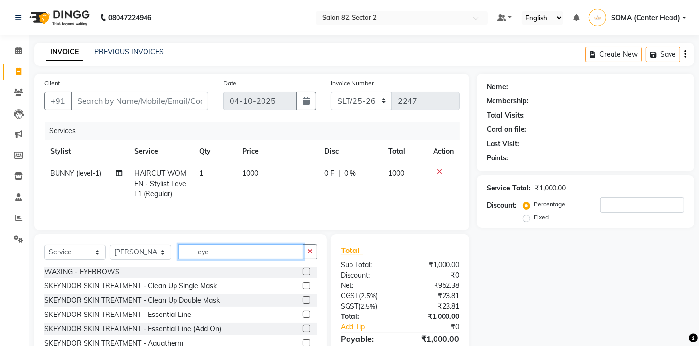
scroll to position [0, 0]
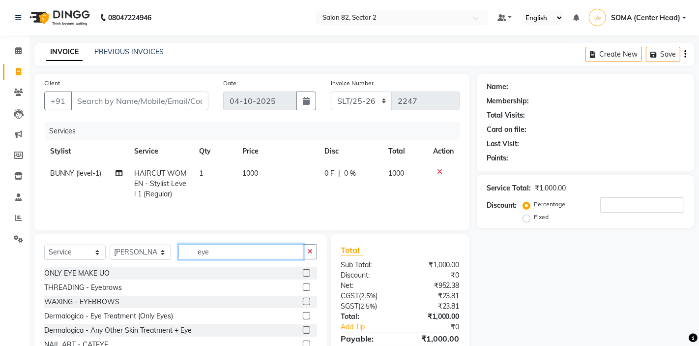
type input "eye"
click at [307, 287] on label at bounding box center [306, 286] width 7 height 7
click at [307, 287] on input "checkbox" at bounding box center [306, 287] width 6 height 6
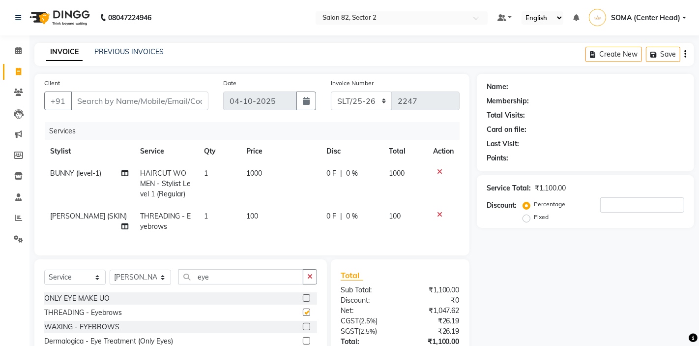
checkbox input "false"
click at [166, 106] on input "Client" at bounding box center [140, 100] width 138 height 19
type input "9"
type input "0"
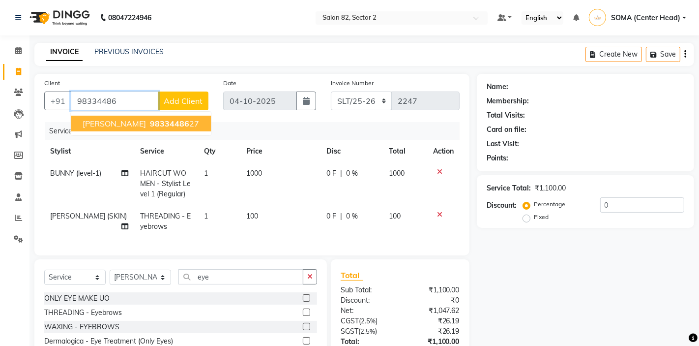
click at [151, 129] on button "shimona 98334486 27" at bounding box center [141, 124] width 140 height 16
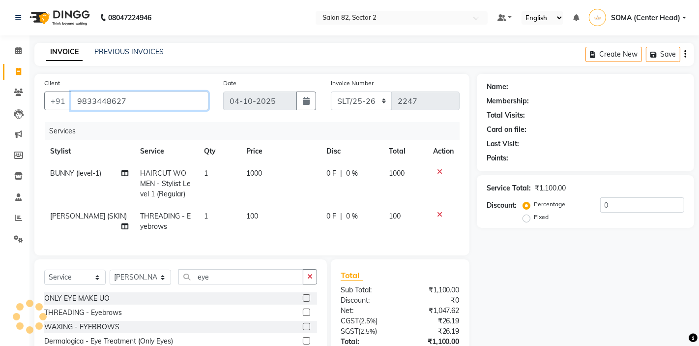
type input "9833448627"
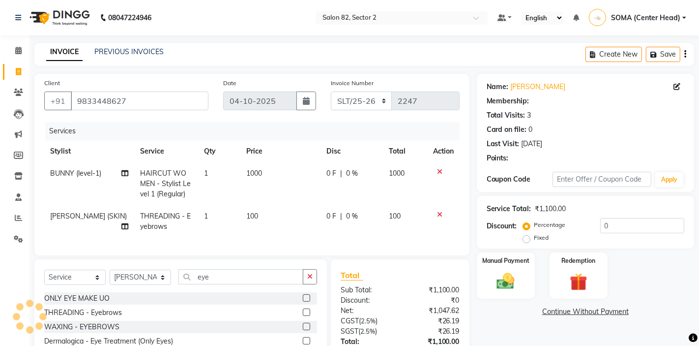
select select "1: Object"
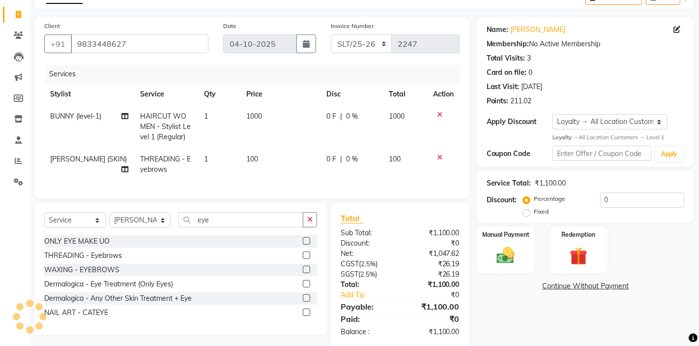
scroll to position [58, 0]
click at [498, 256] on img at bounding box center [506, 254] width 30 height 21
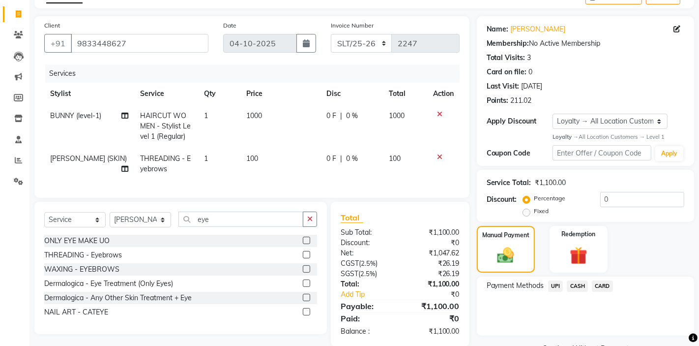
click at [561, 283] on span "UPI" at bounding box center [555, 285] width 15 height 11
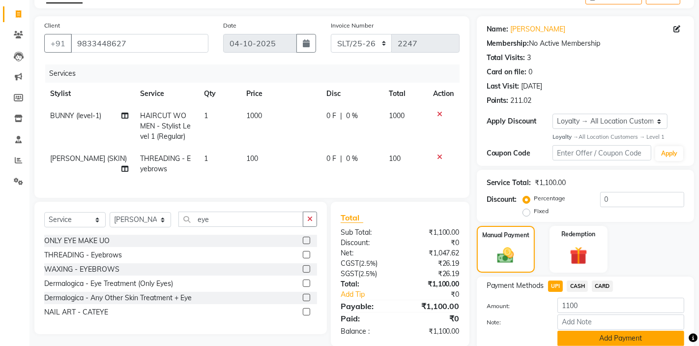
click at [584, 340] on button "Add Payment" at bounding box center [621, 337] width 127 height 15
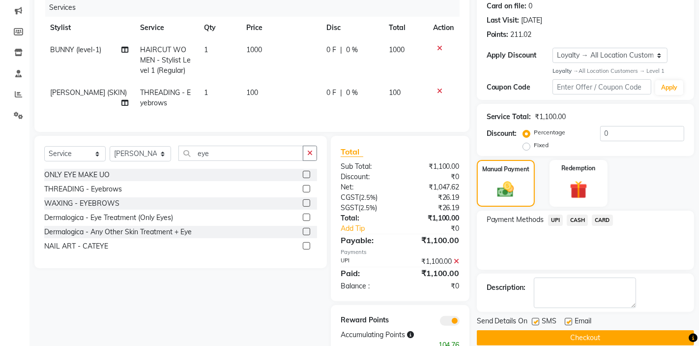
scroll to position [151, 0]
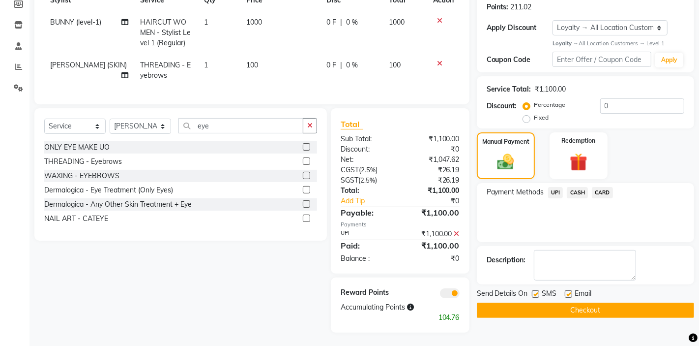
click at [554, 310] on button "Checkout" at bounding box center [585, 309] width 217 height 15
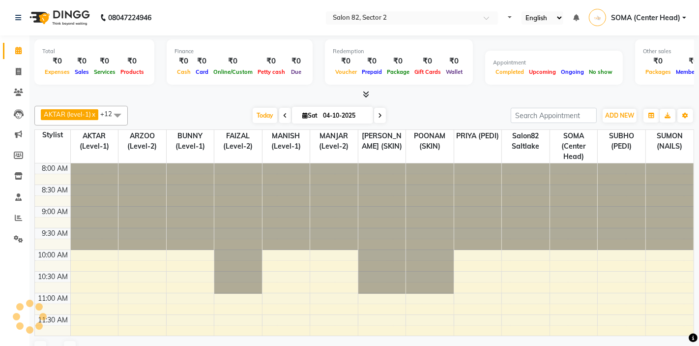
select select "en"
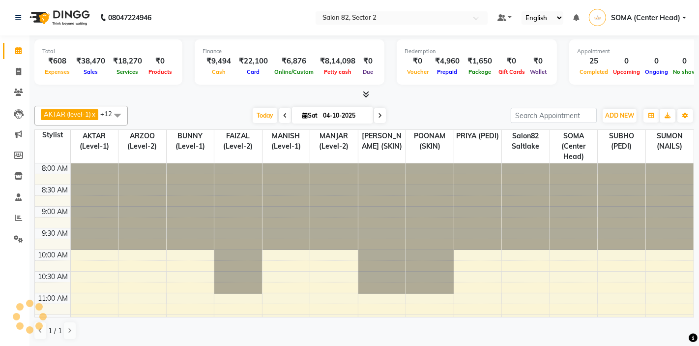
select select "en"
click at [18, 70] on icon at bounding box center [18, 71] width 5 height 7
select select "service"
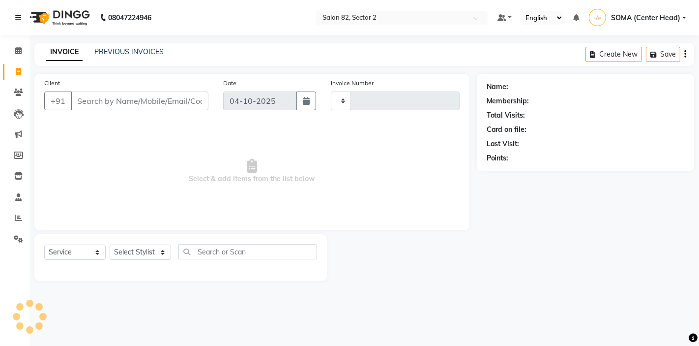
type input "2248"
select select "8703"
click at [141, 47] on div "PREVIOUS INVOICES" at bounding box center [128, 52] width 69 height 10
click at [131, 49] on link "PREVIOUS INVOICES" at bounding box center [128, 51] width 69 height 9
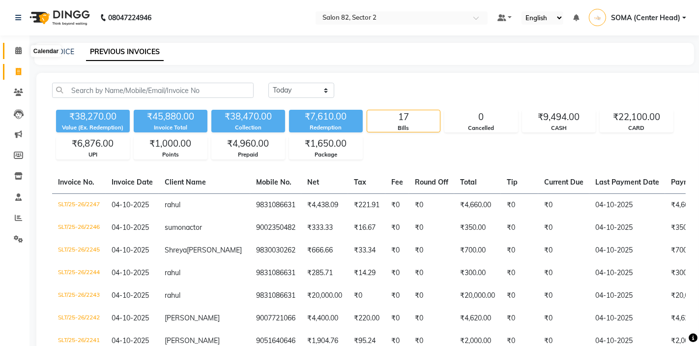
click at [19, 51] on icon at bounding box center [18, 50] width 6 height 7
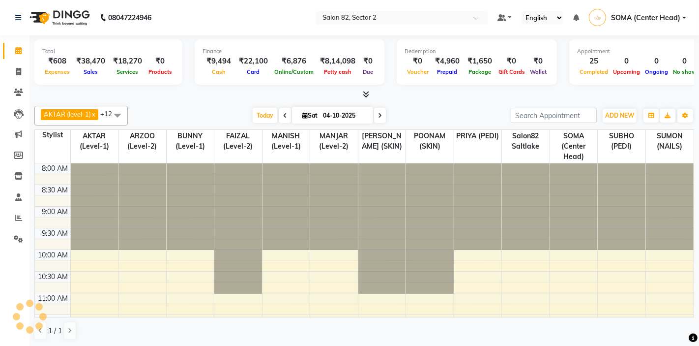
select select "en"
